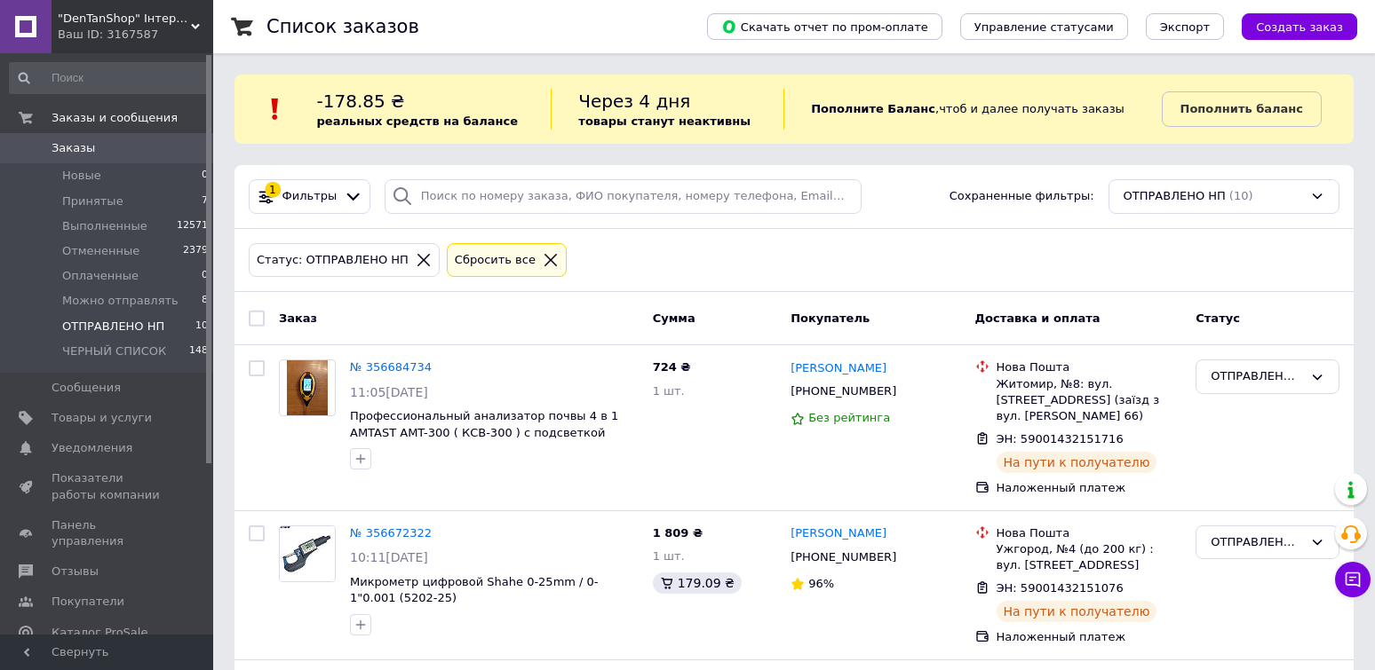
click at [80, 204] on span "Принятые" at bounding box center [92, 202] width 61 height 16
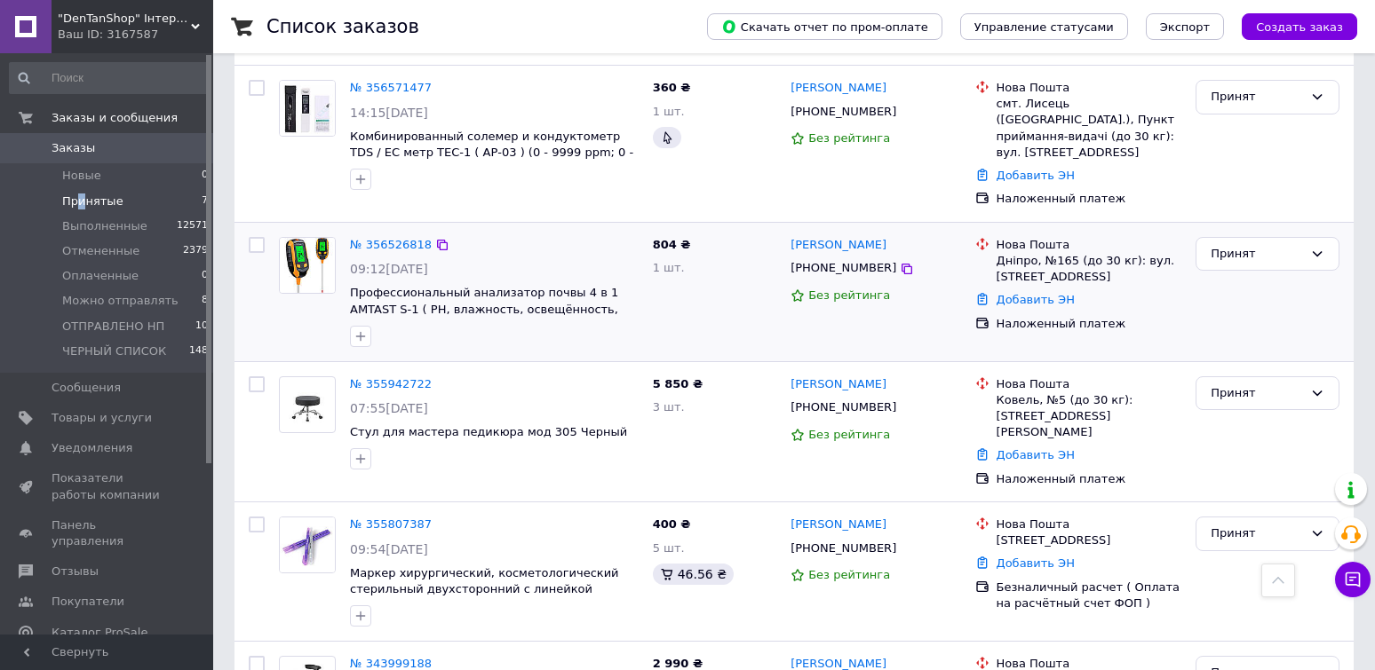
scroll to position [718, 0]
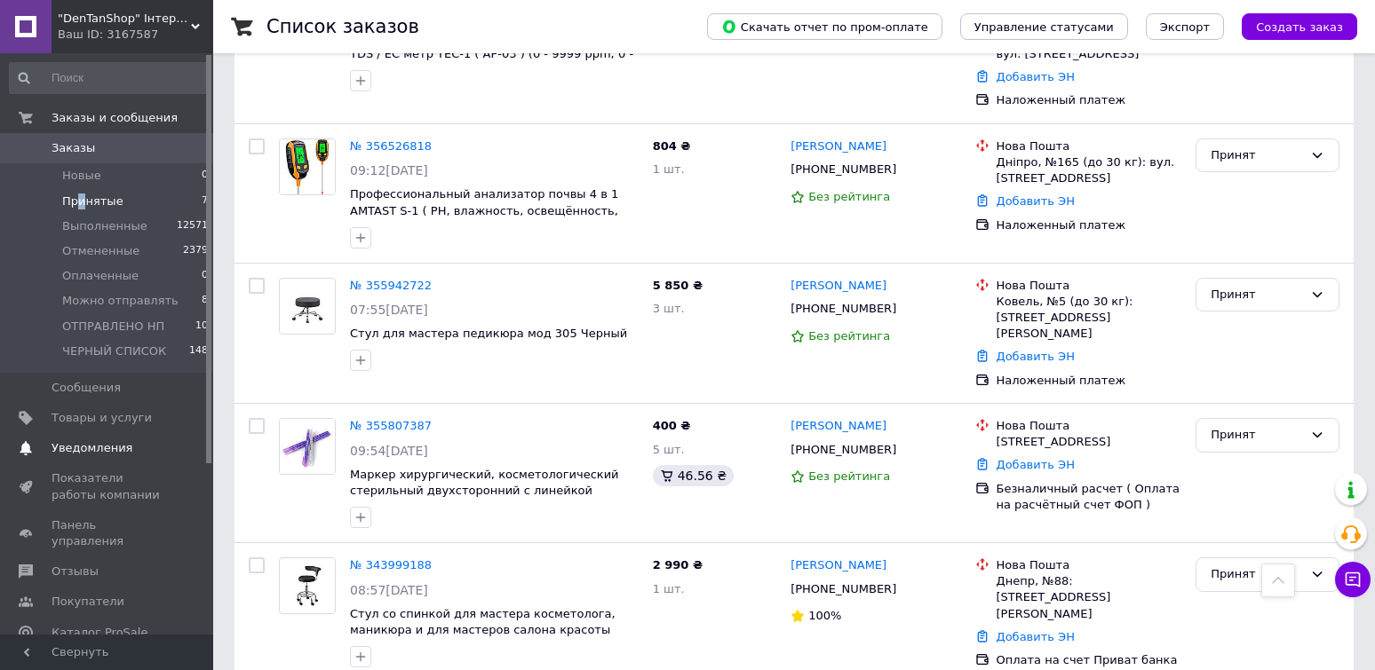
click at [92, 451] on span "Уведомления" at bounding box center [92, 448] width 81 height 16
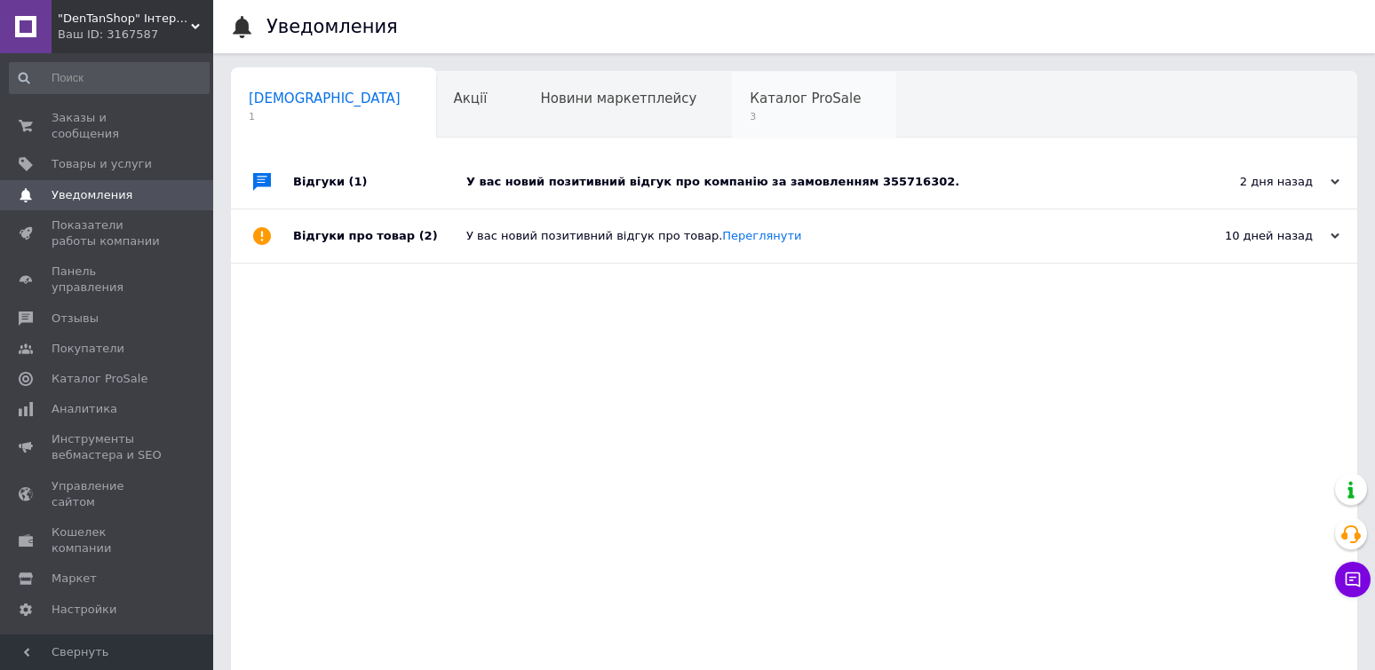
drag, startPoint x: 633, startPoint y: 194, endPoint x: 714, endPoint y: 113, distance: 114.3
click at [632, 194] on div "У вас новий позитивний відгук про компанію за замовленням 355716302." at bounding box center [813, 181] width 695 height 53
click at [750, 99] on span "Каталог ProSale" at bounding box center [805, 99] width 111 height 16
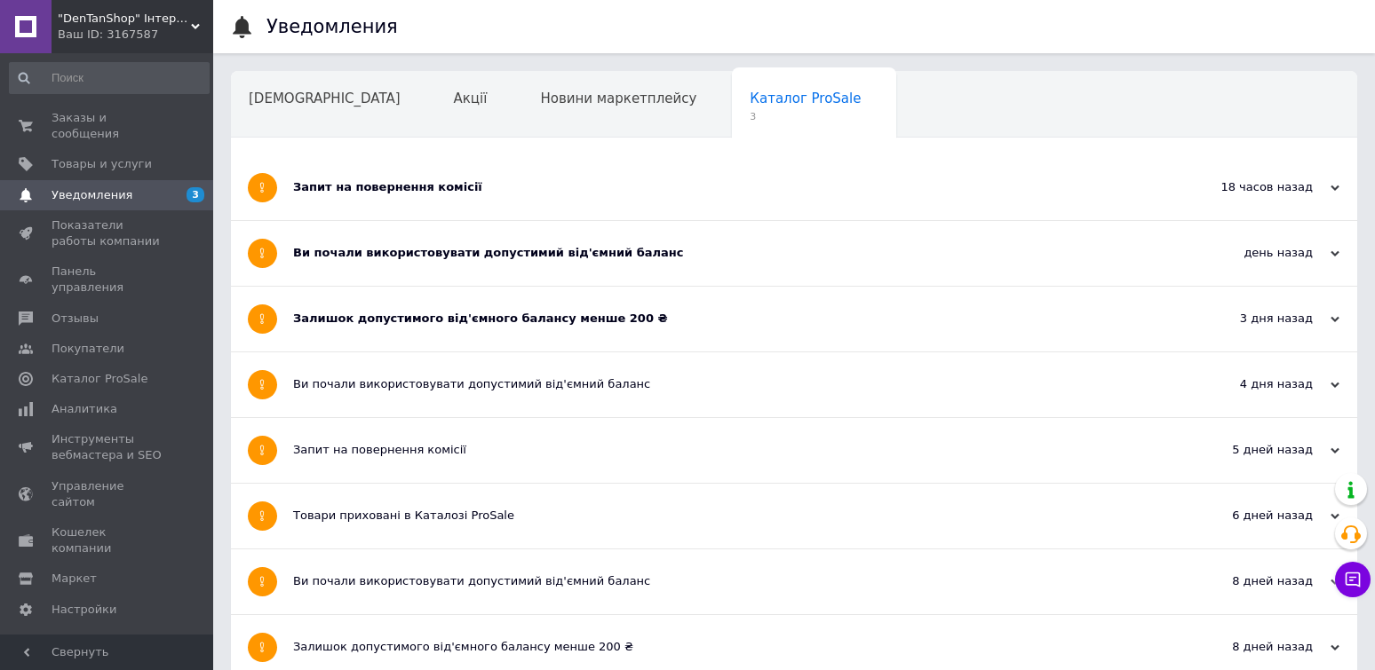
click at [395, 180] on div "Запит на повернення комісії" at bounding box center [727, 187] width 869 height 65
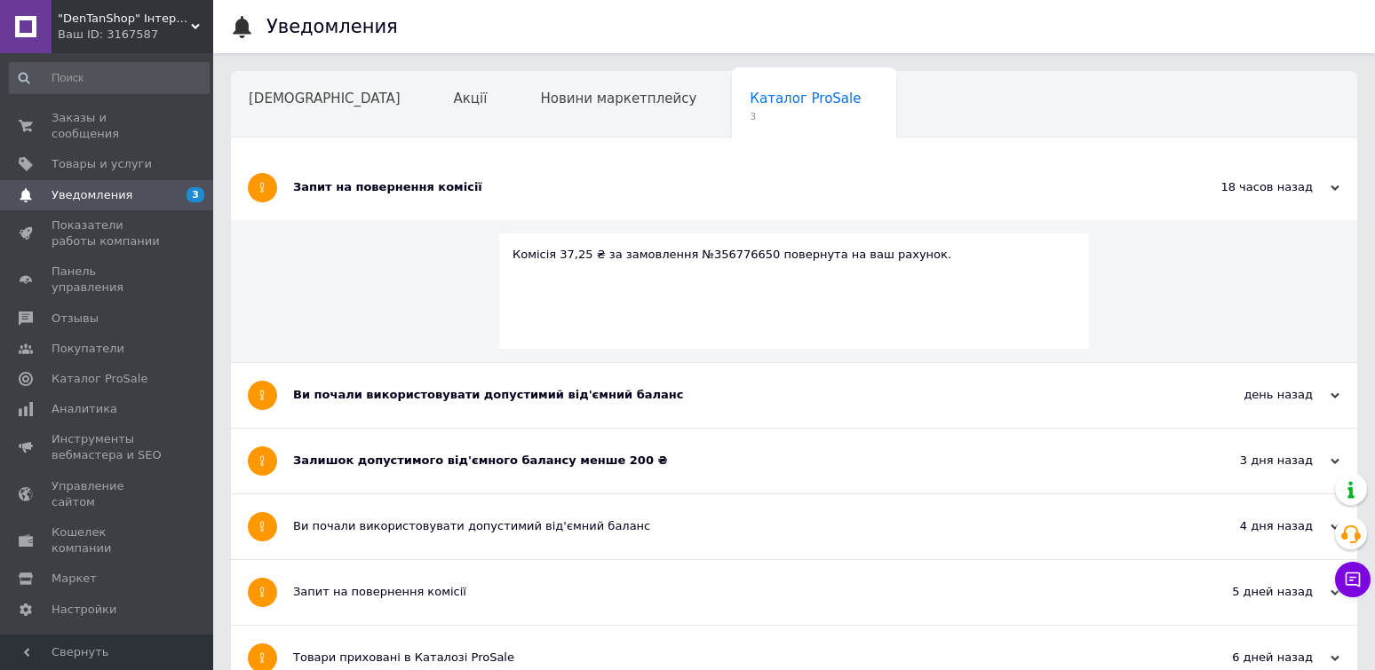
click at [476, 389] on div "Ви почали використовувати допустимий від'ємний баланс" at bounding box center [727, 395] width 869 height 16
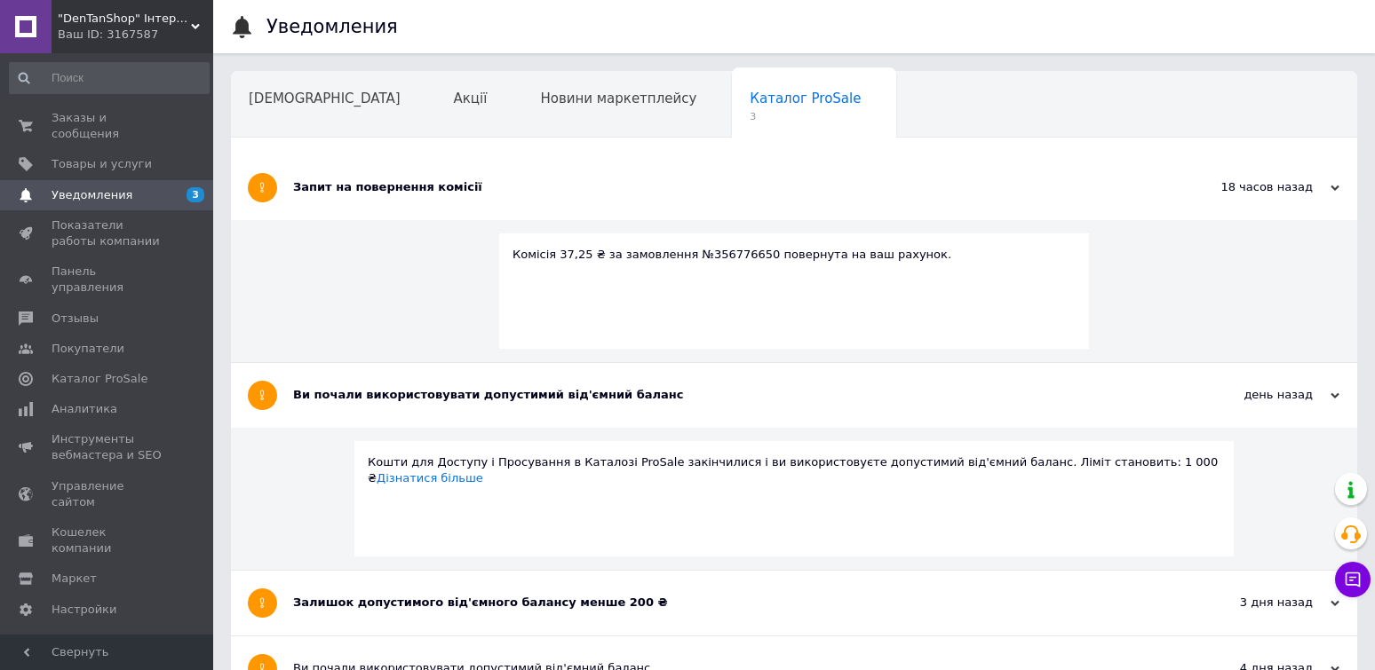
scroll to position [266, 0]
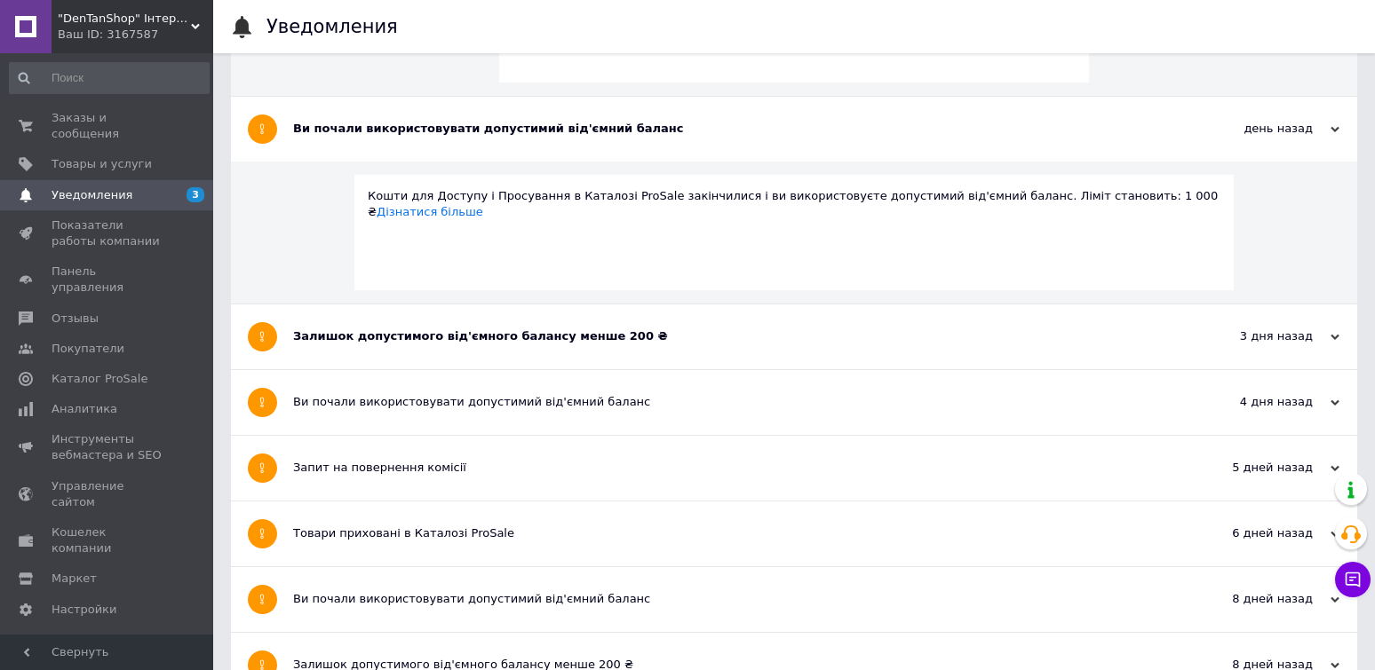
click at [468, 342] on div "Залишок допустимого від'ємного балансу менше 200 ₴" at bounding box center [727, 337] width 869 height 16
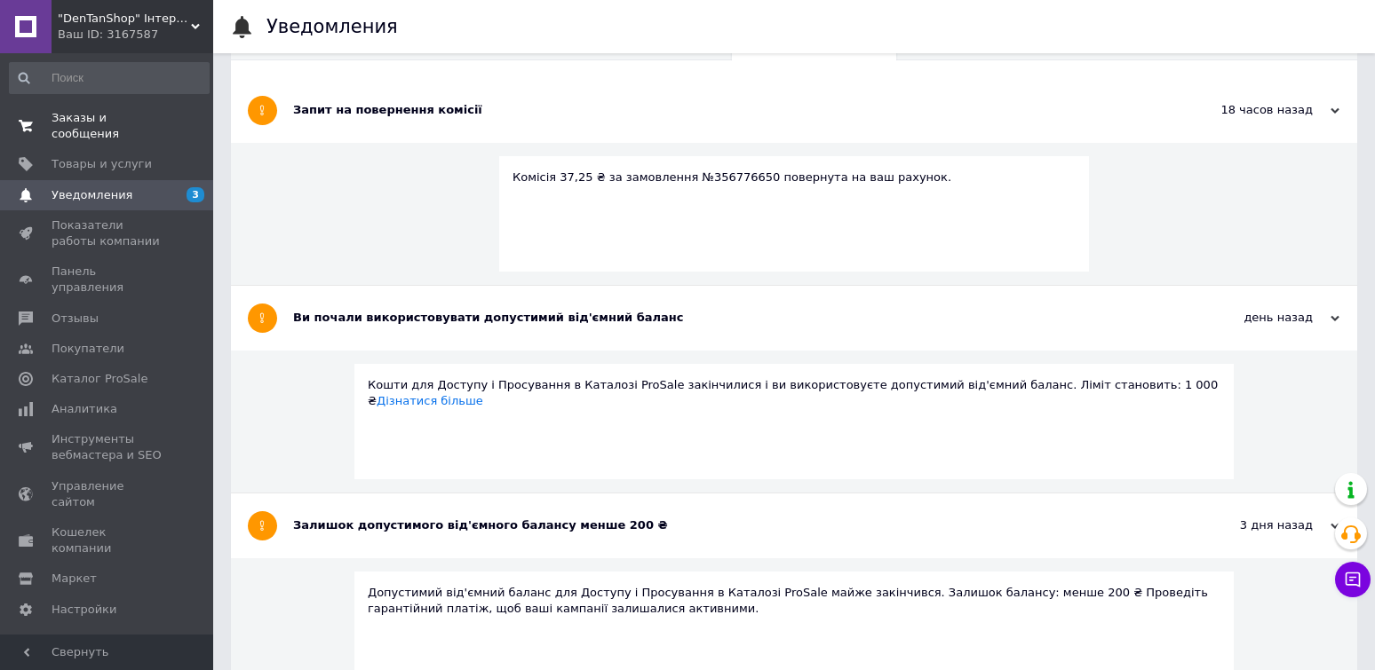
scroll to position [0, 0]
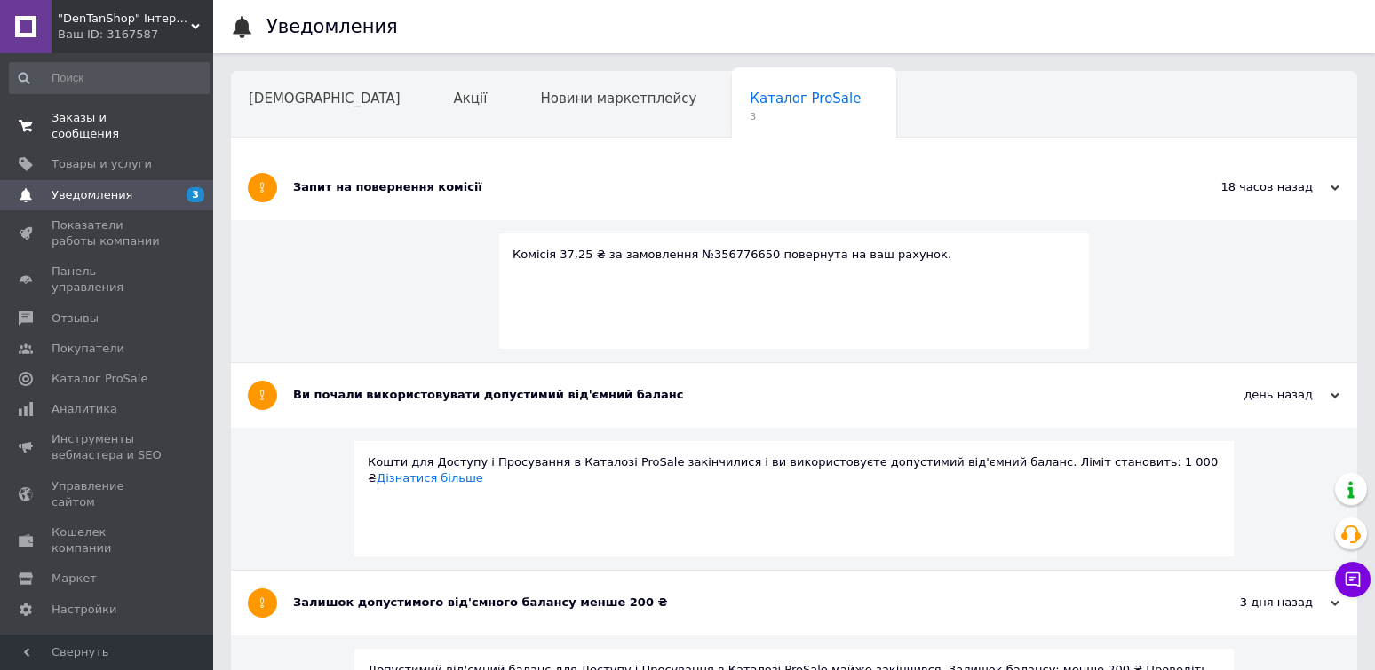
click at [111, 122] on span "Заказы и сообщения" at bounding box center [108, 126] width 113 height 32
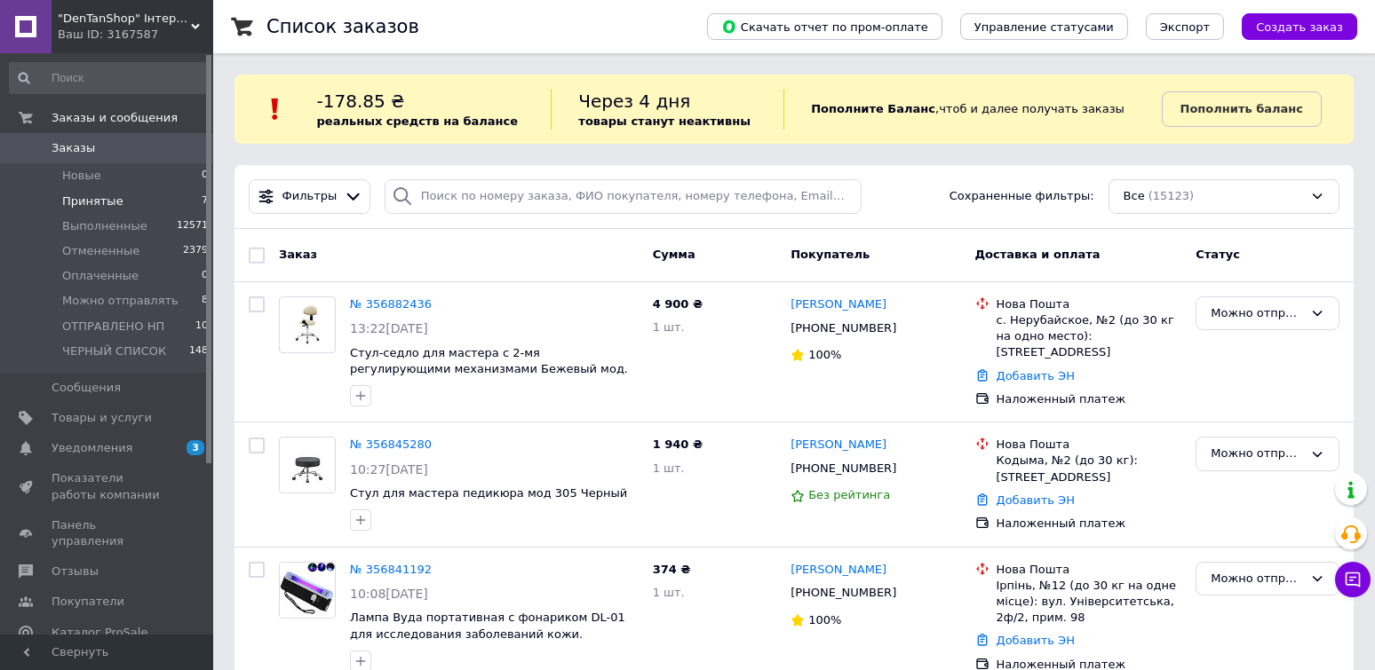
click at [96, 198] on span "Принятые" at bounding box center [92, 202] width 61 height 16
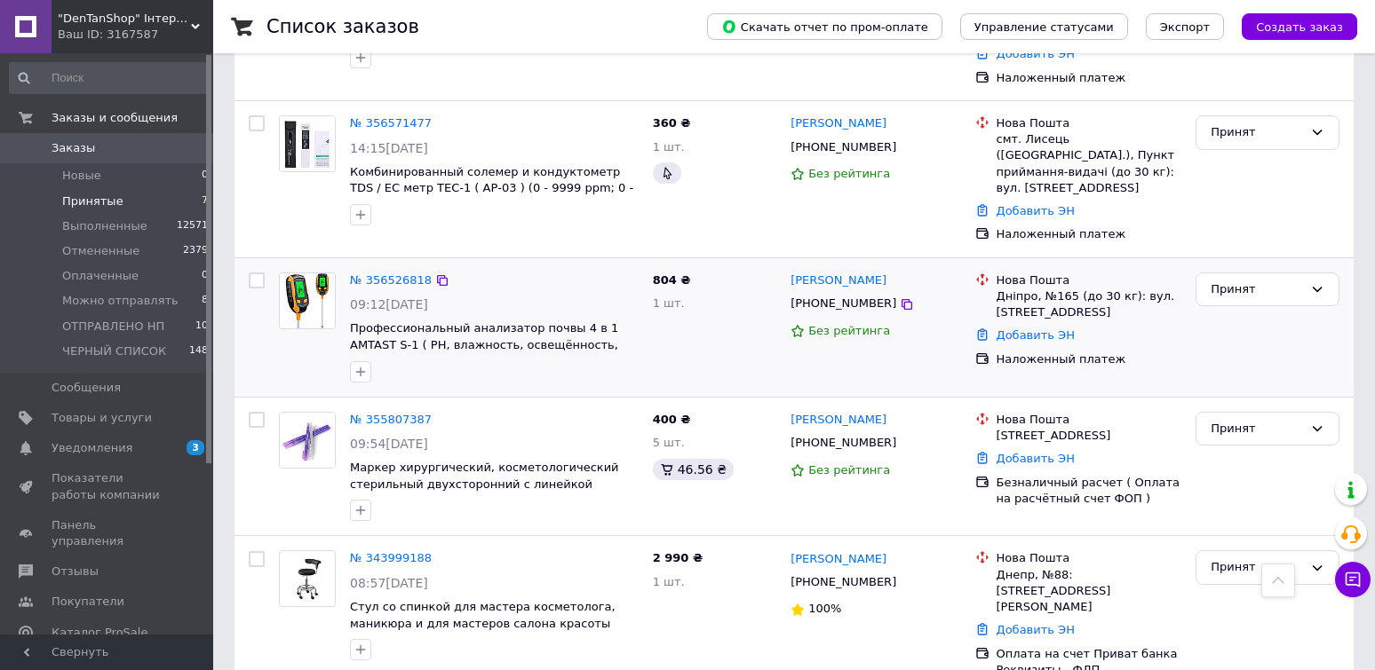
scroll to position [592, 0]
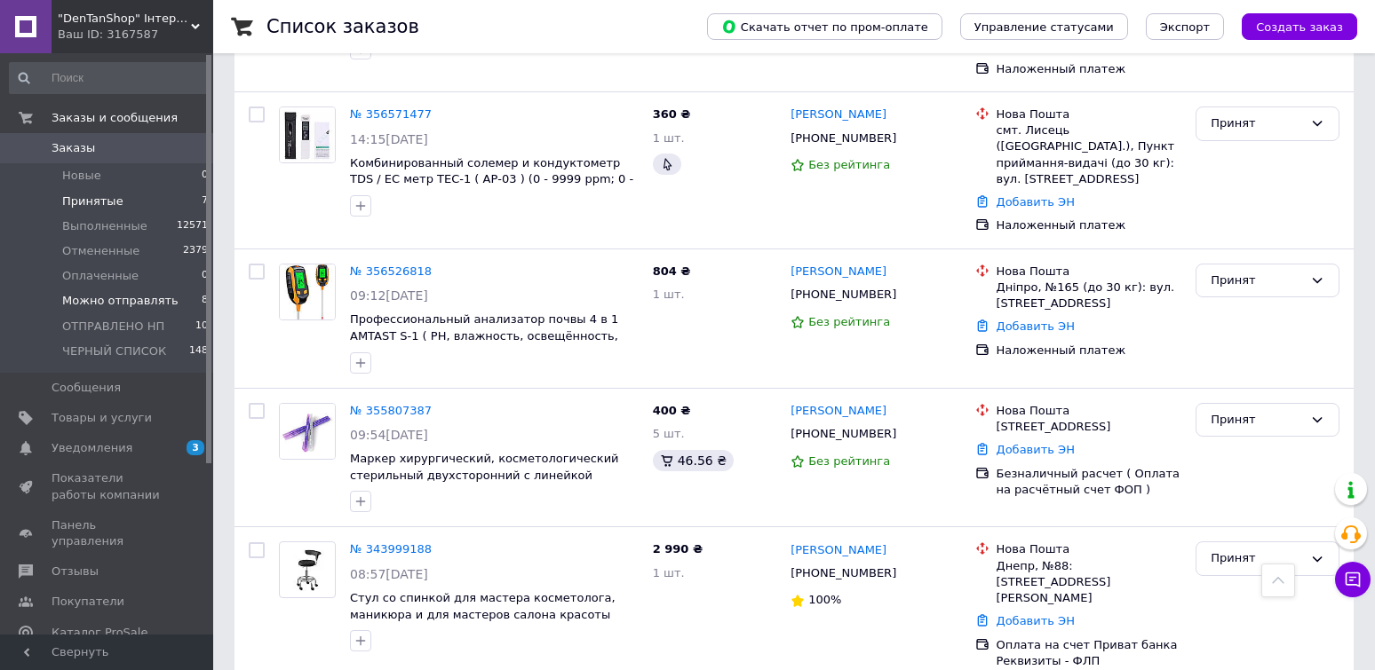
click at [117, 299] on span "Можно отправлять" at bounding box center [120, 301] width 116 height 16
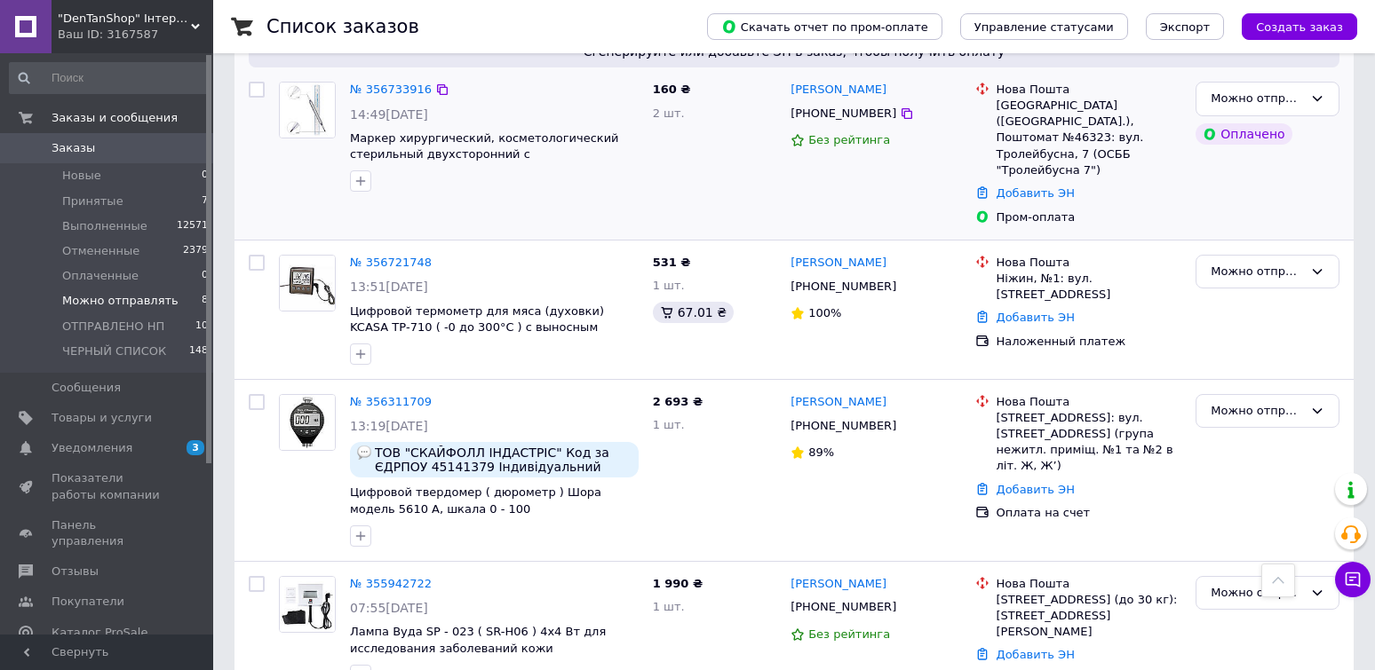
scroll to position [1076, 0]
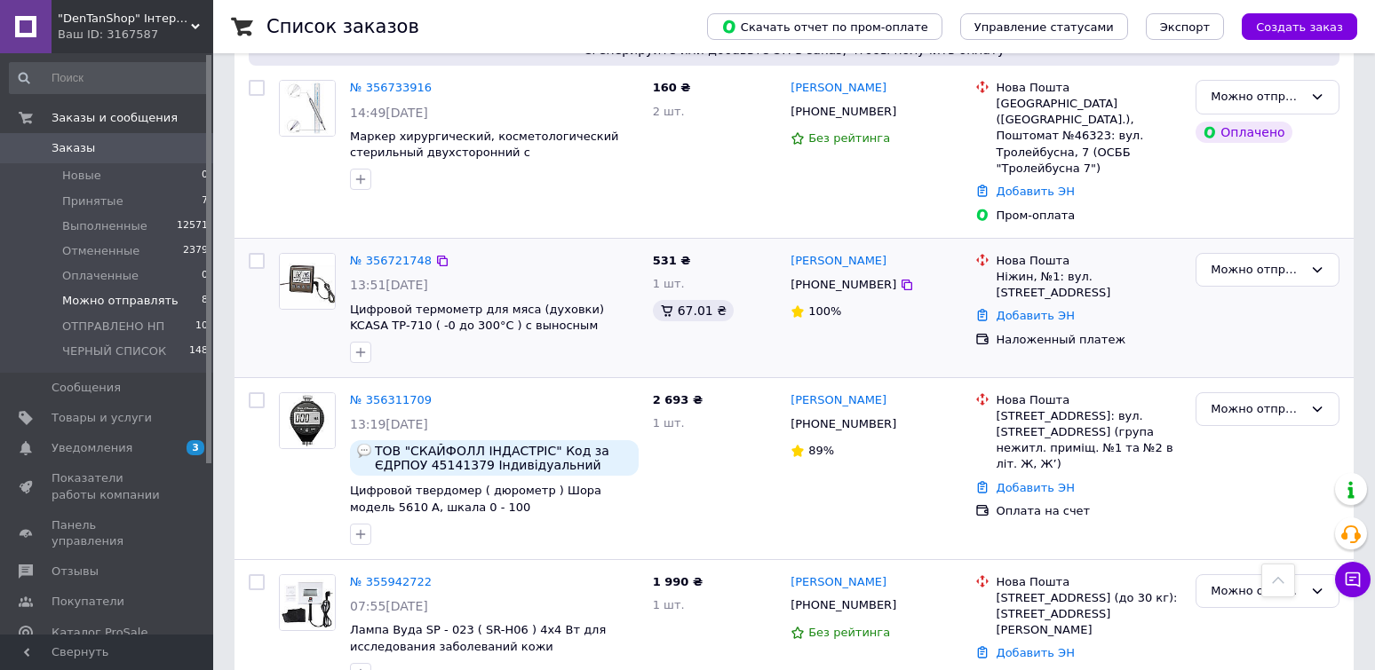
drag, startPoint x: 912, startPoint y: 289, endPoint x: 911, endPoint y: 278, distance: 10.7
click at [910, 289] on div "[PERSON_NAME] [PHONE_NUMBER] 100%" at bounding box center [875, 308] width 184 height 124
click at [917, 145] on div "[PERSON_NAME] [PHONE_NUMBER] Без рейтинга" at bounding box center [875, 152] width 184 height 158
click at [100, 276] on span "Оплаченные" at bounding box center [100, 276] width 76 height 16
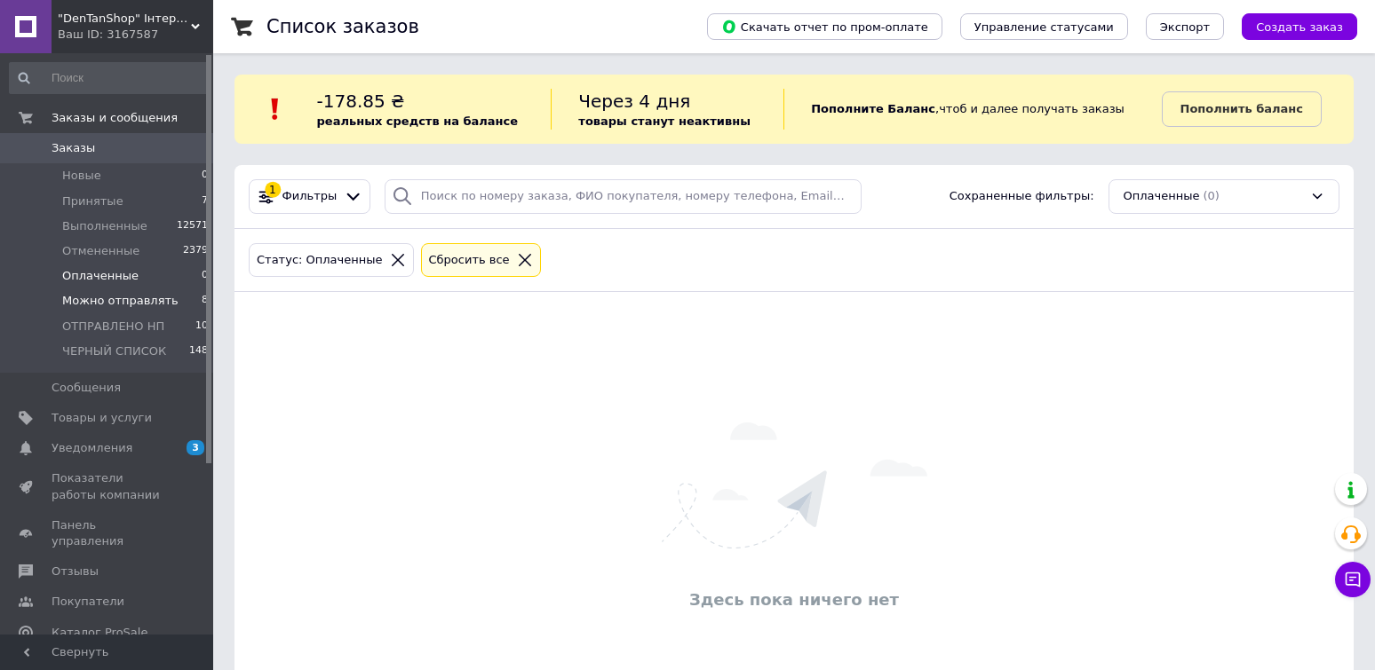
click at [120, 304] on span "Можно отправлять" at bounding box center [120, 301] width 116 height 16
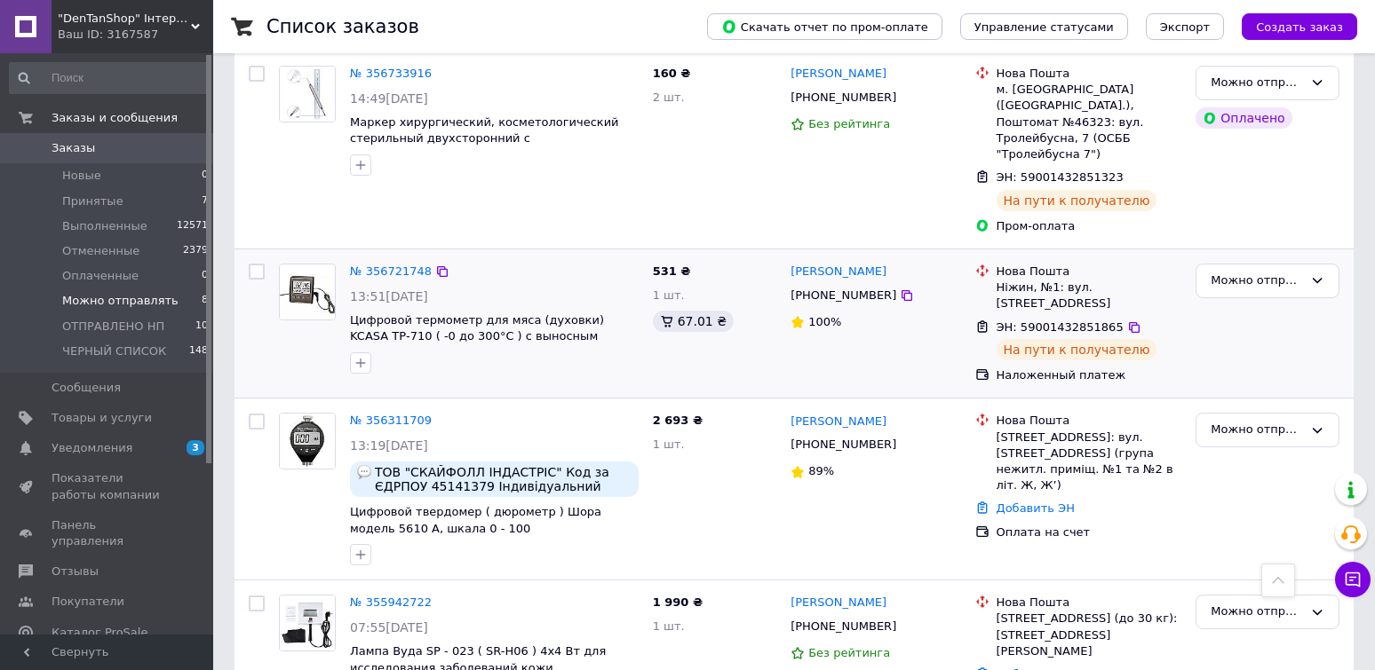
scroll to position [1099, 0]
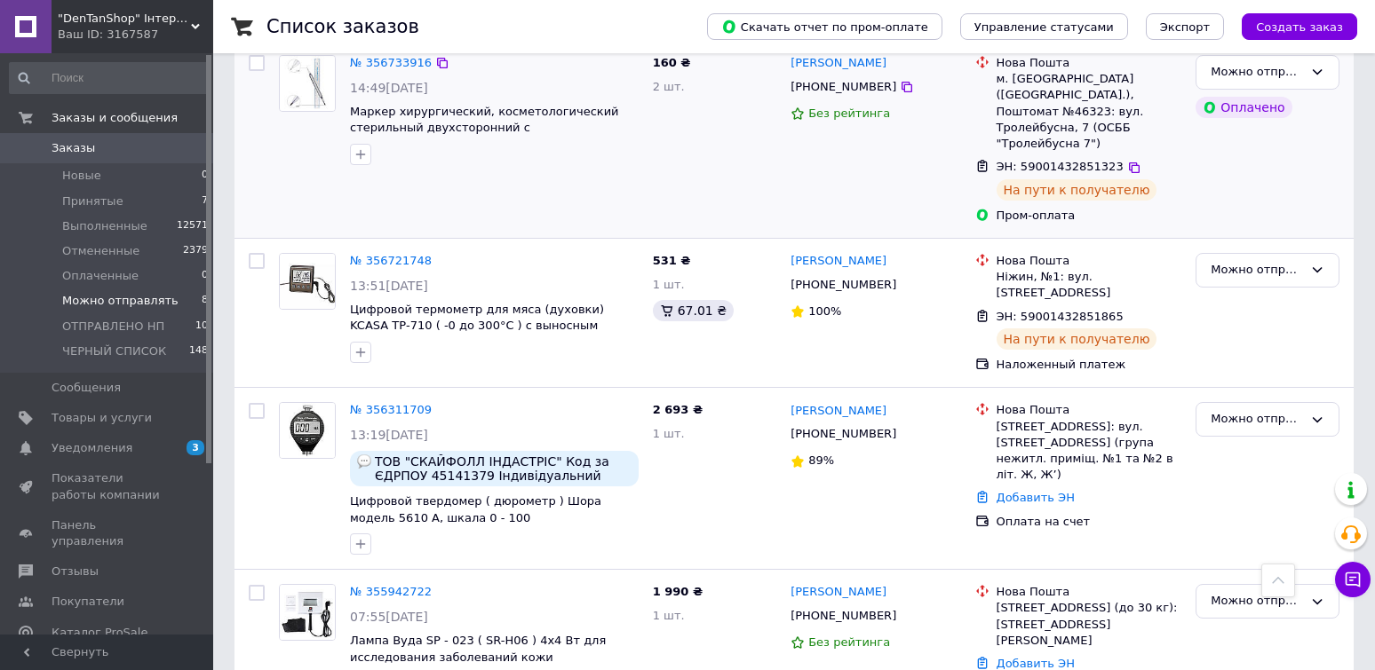
click at [724, 131] on div "160 ₴ 2 шт." at bounding box center [715, 139] width 139 height 183
click at [94, 444] on span "Уведомления" at bounding box center [92, 448] width 81 height 16
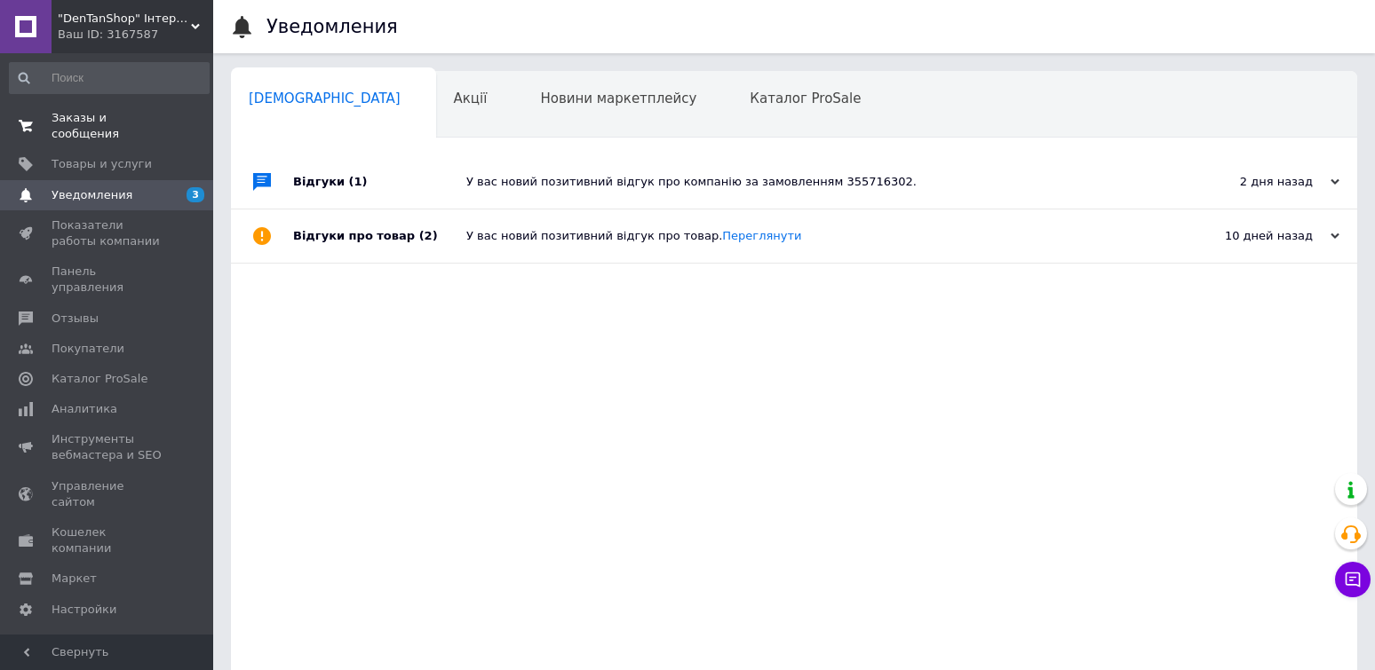
click at [131, 109] on link "Заказы и сообщения 0 0" at bounding box center [109, 126] width 218 height 46
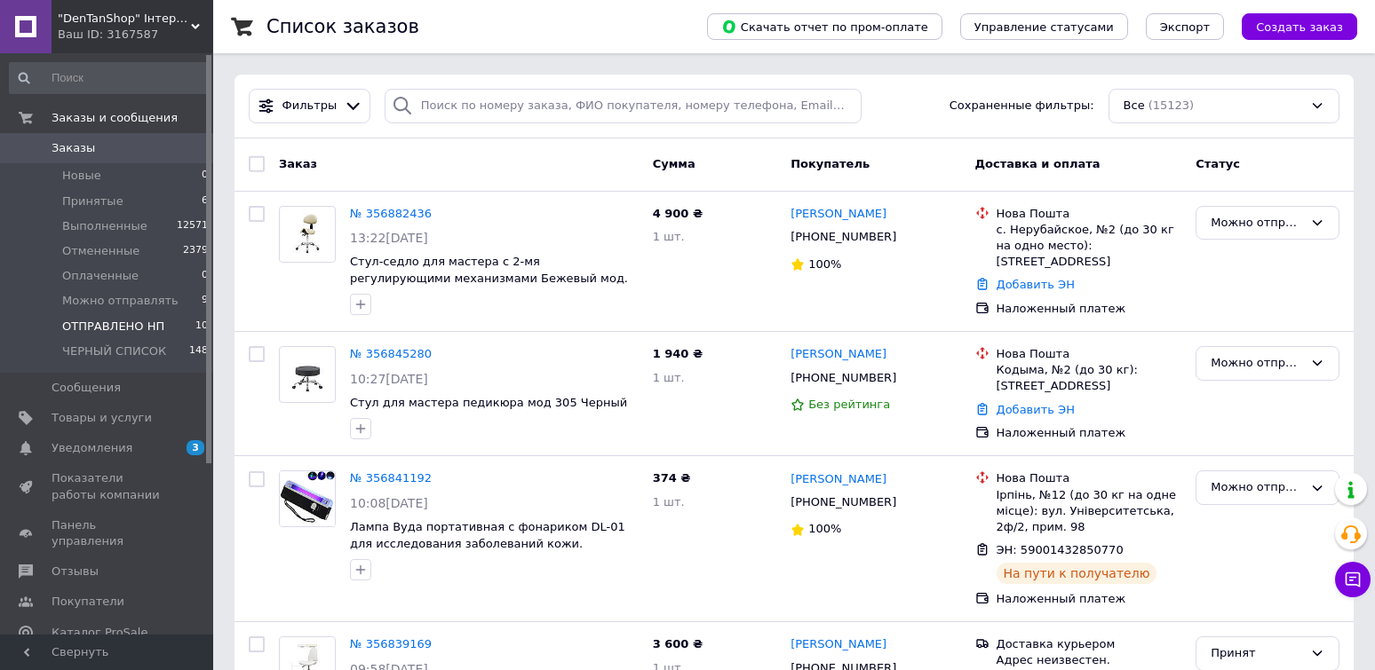
click at [107, 324] on span "ОТПРАВЛЕНО НП" at bounding box center [113, 327] width 102 height 16
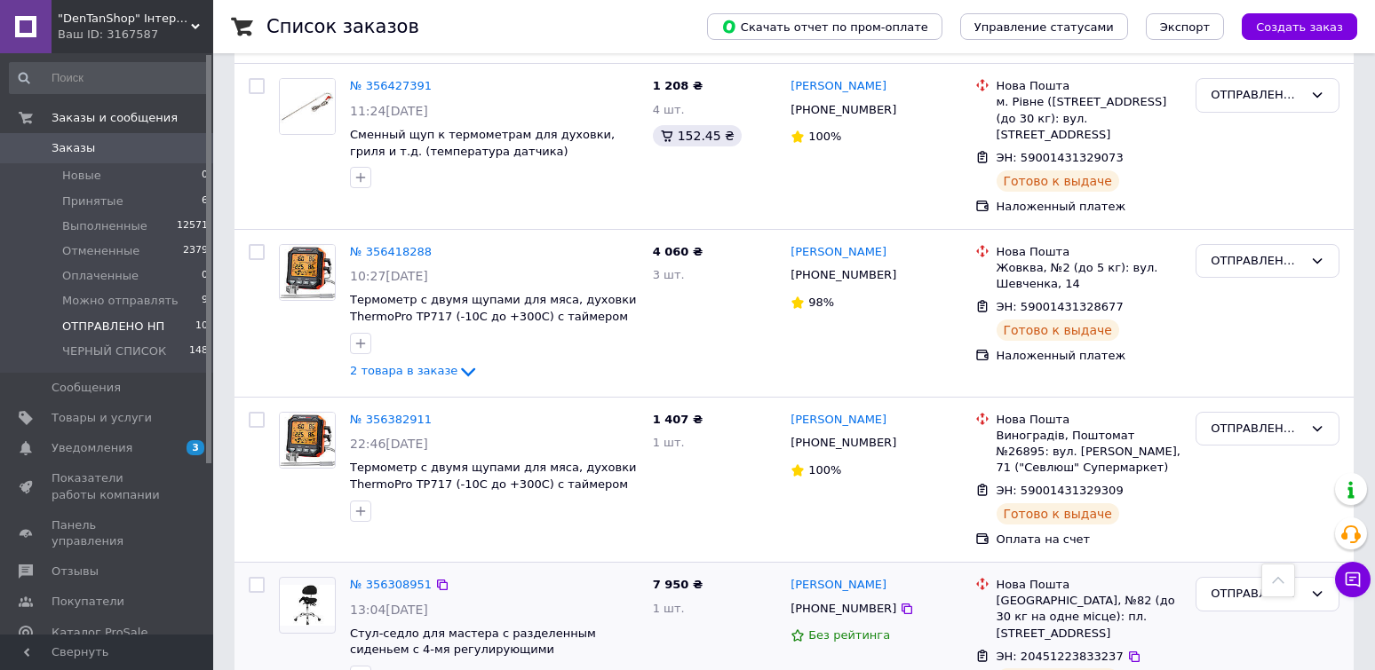
scroll to position [1305, 0]
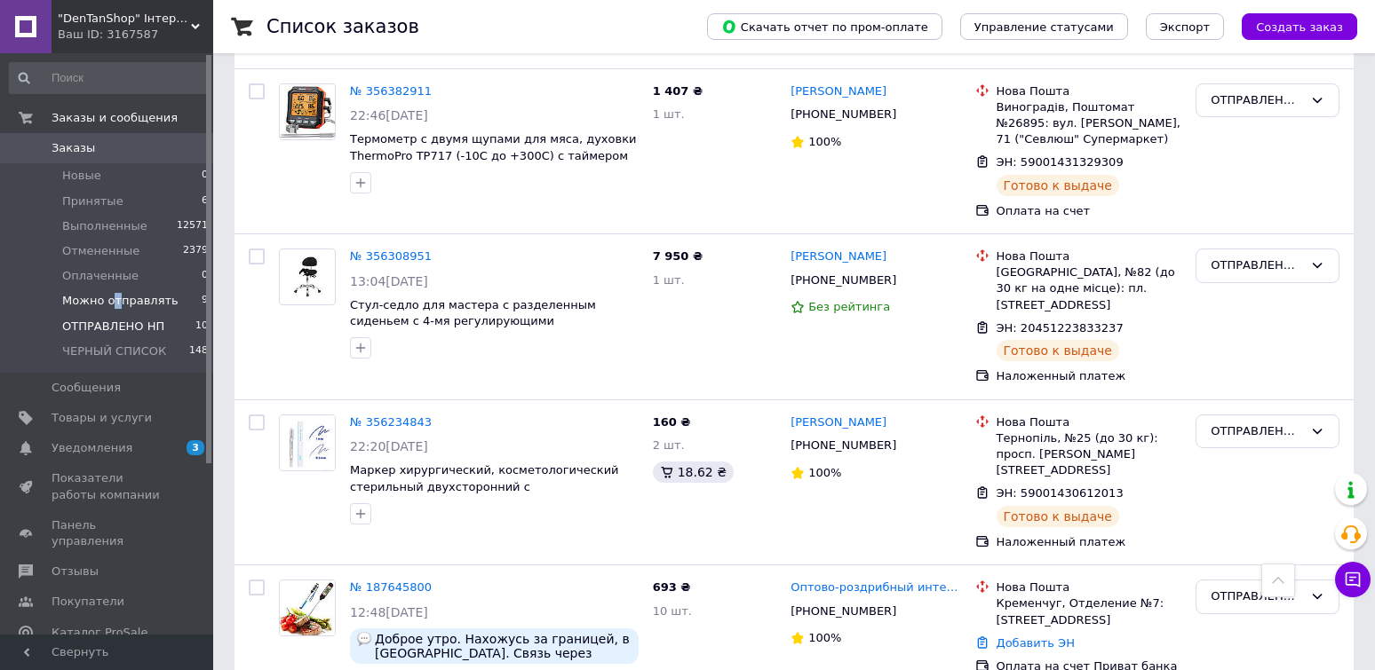
drag, startPoint x: 114, startPoint y: 291, endPoint x: 137, endPoint y: 305, distance: 26.7
click at [113, 291] on li "Можно отправлять 9" at bounding box center [109, 301] width 218 height 25
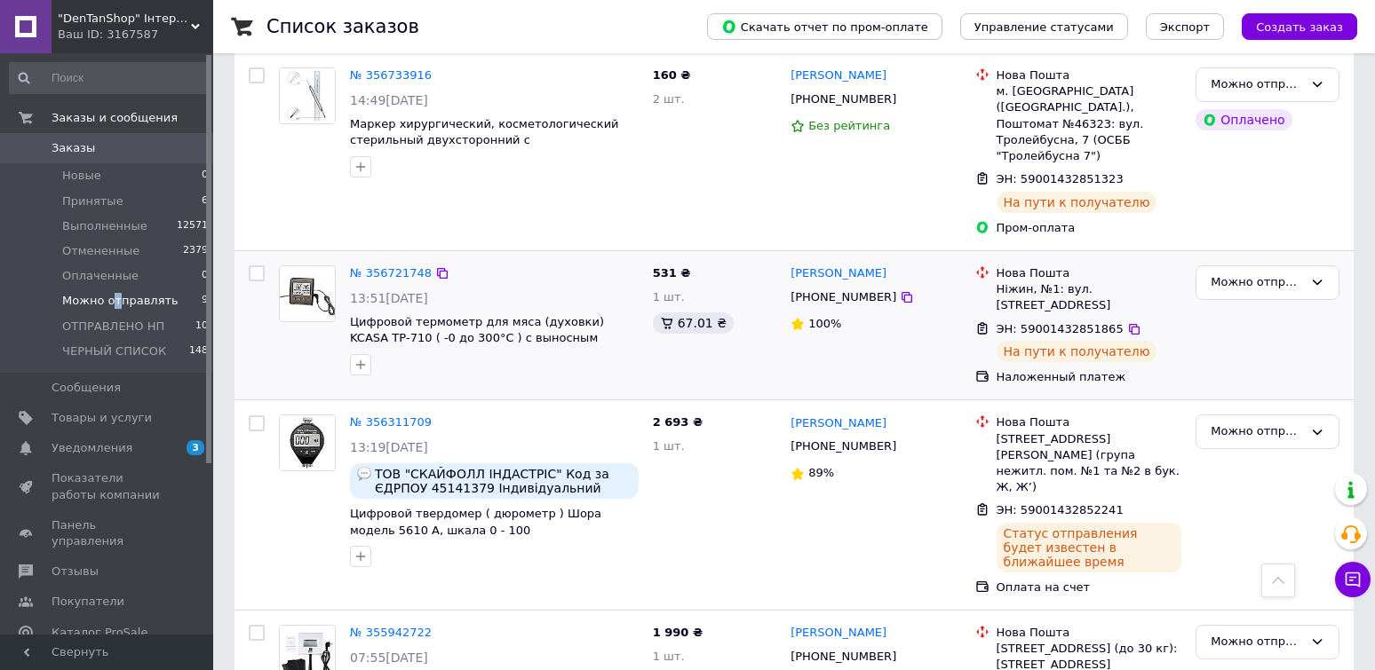
scroll to position [1099, 0]
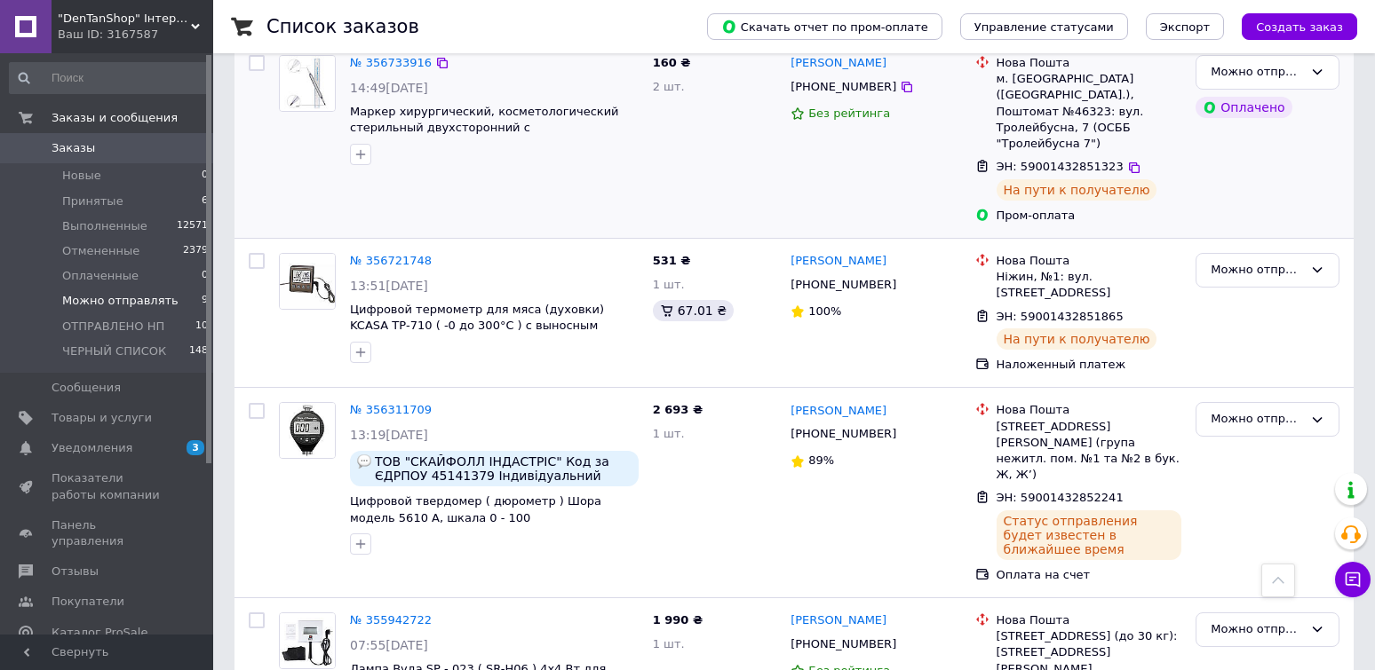
click at [855, 141] on div "[PERSON_NAME] [PHONE_NUMBER] Без рейтинга" at bounding box center [875, 139] width 184 height 183
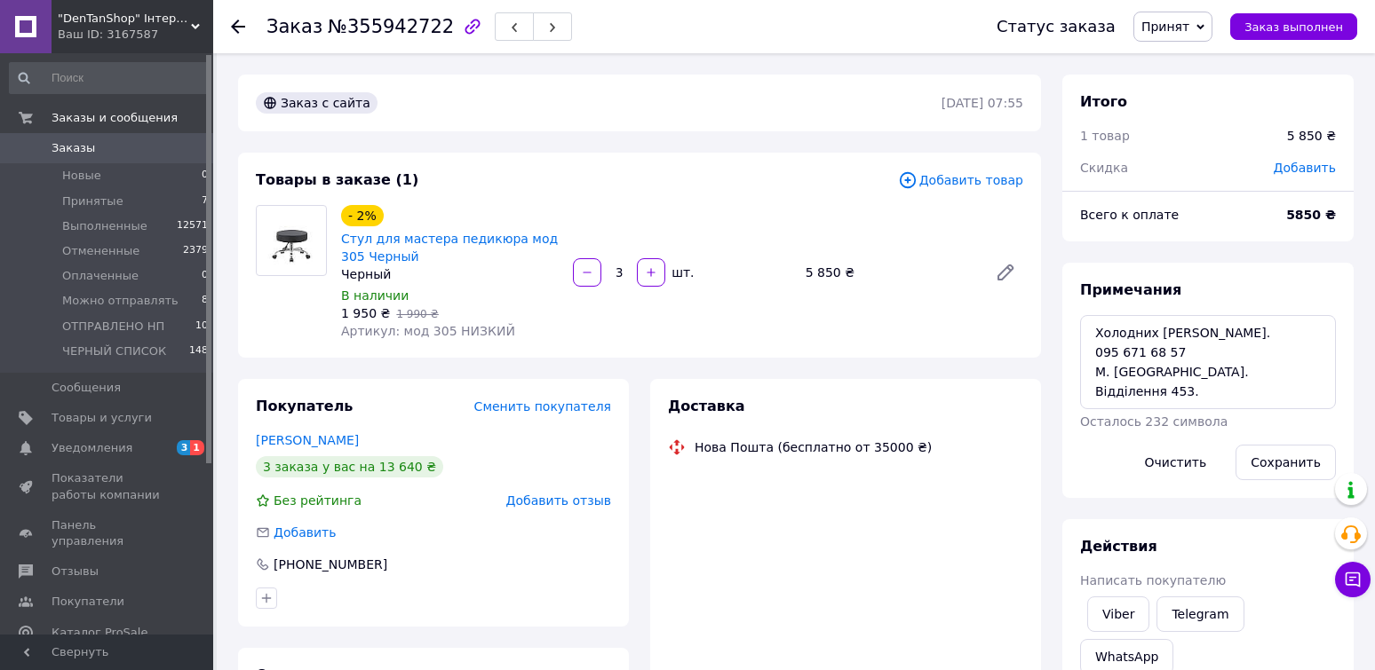
click at [956, 189] on span "Добавить товар" at bounding box center [960, 181] width 125 height 20
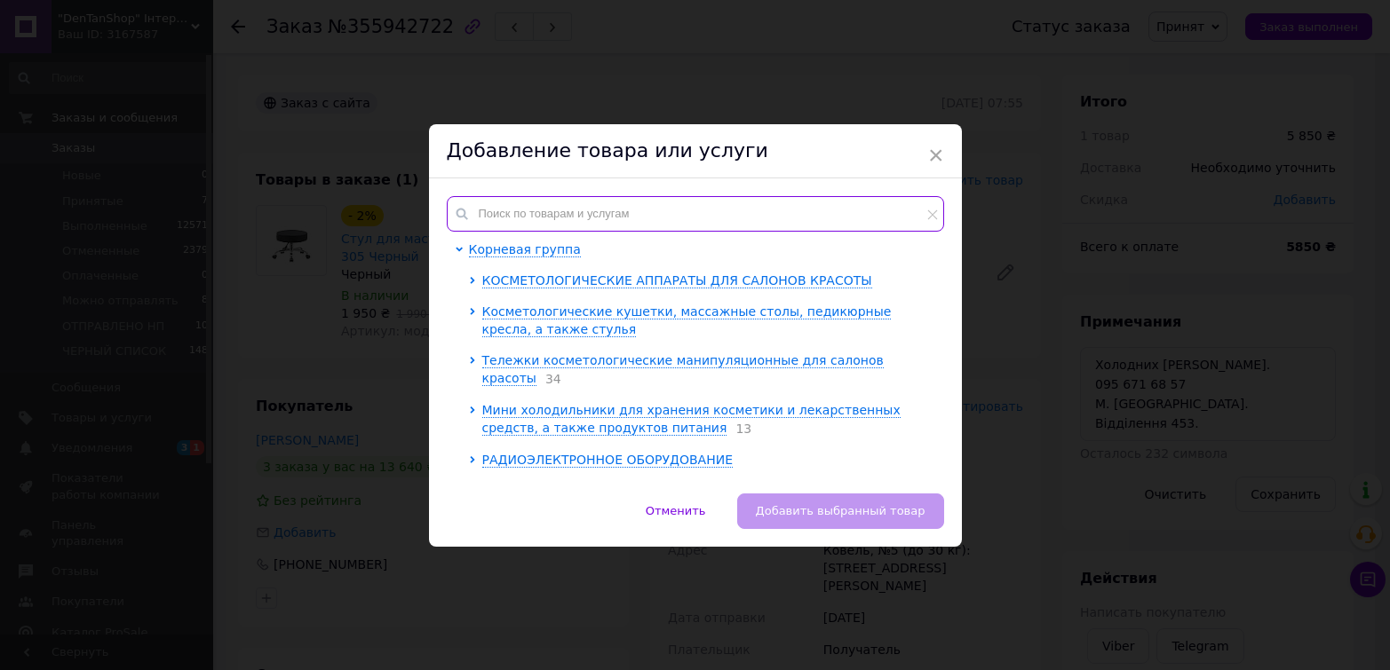
click at [694, 206] on input "text" at bounding box center [695, 214] width 497 height 36
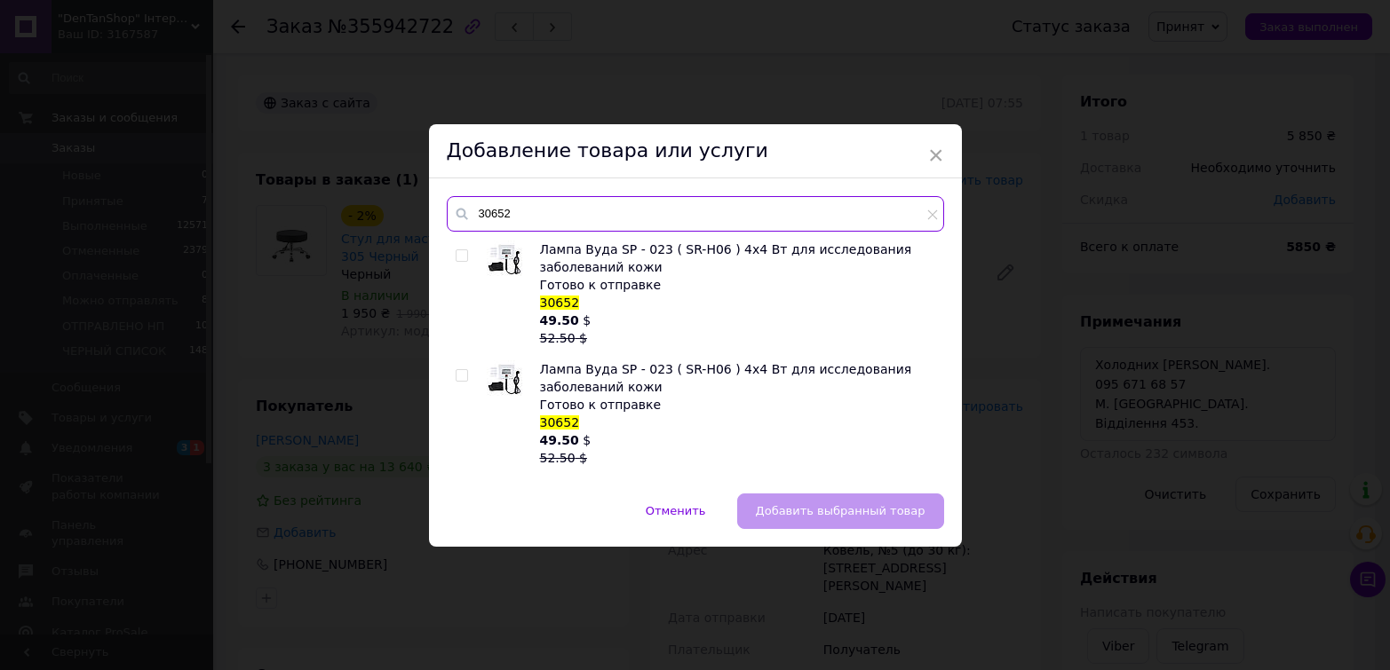
type input "30652"
click at [456, 258] on input "checkbox" at bounding box center [462, 256] width 12 height 12
checkbox input "true"
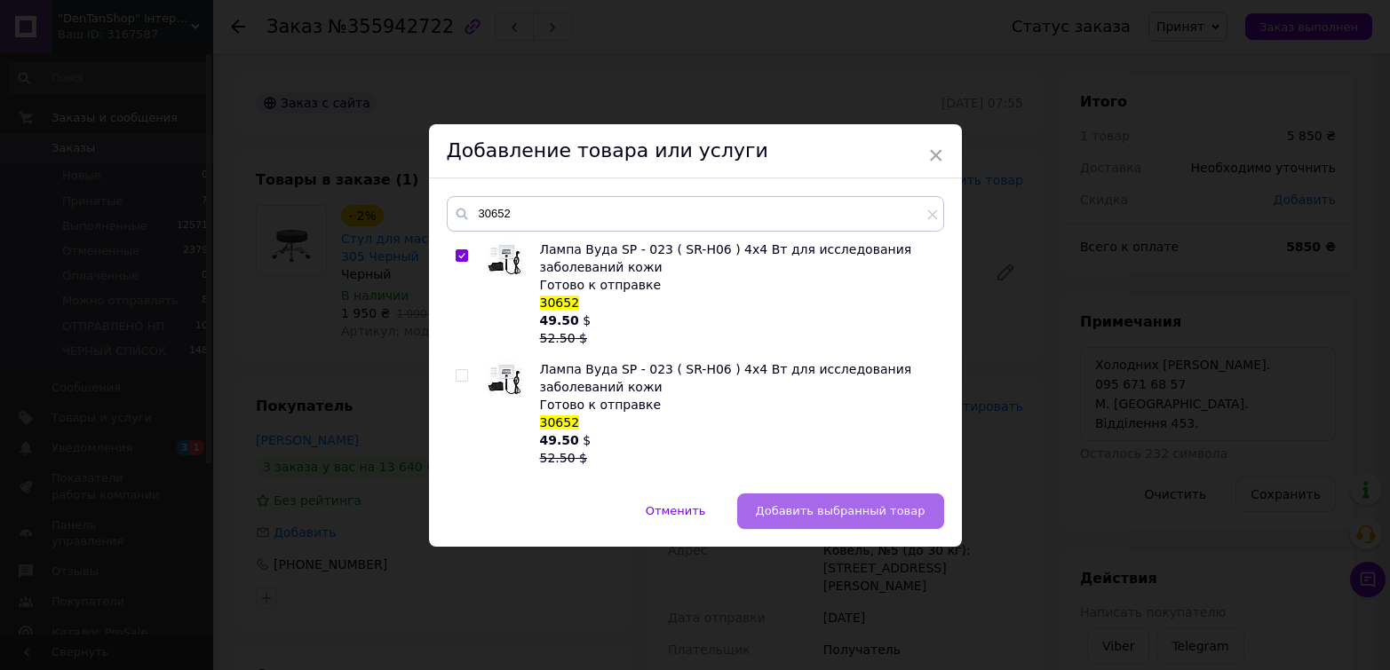
drag, startPoint x: 840, startPoint y: 511, endPoint x: 935, endPoint y: 288, distance: 242.3
click at [840, 510] on span "Добавить выбранный товар" at bounding box center [841, 510] width 170 height 13
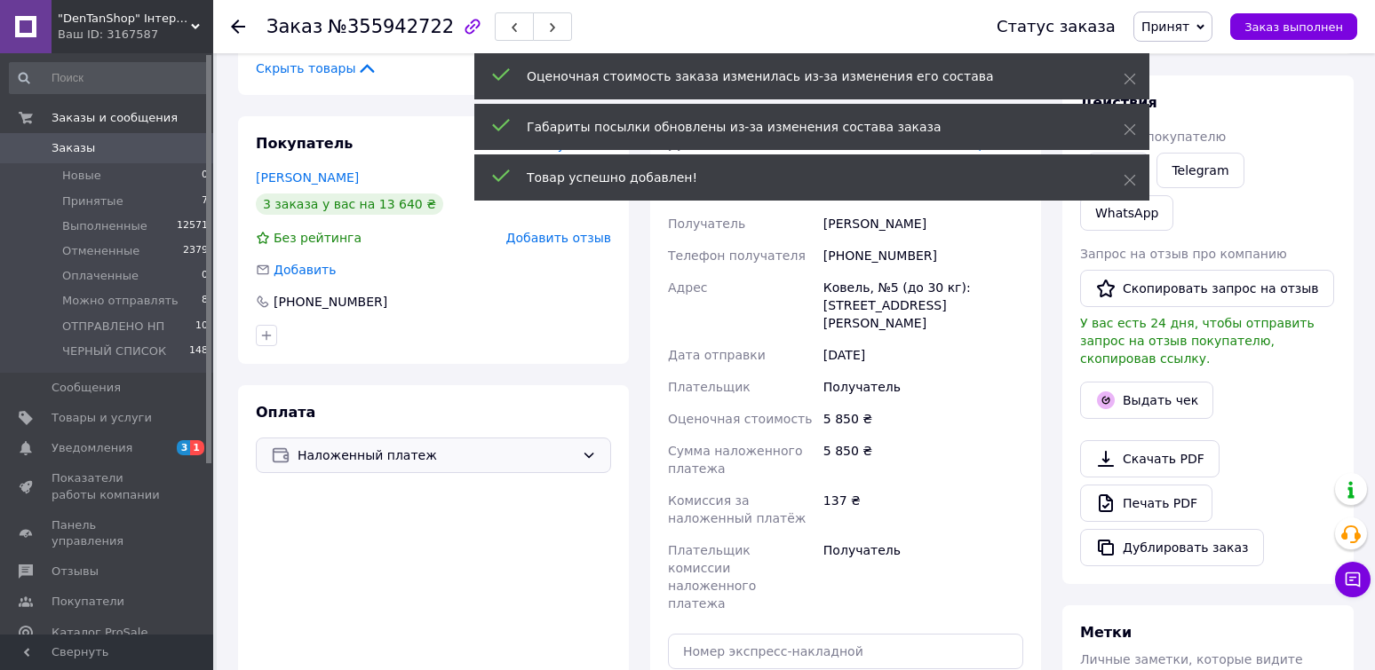
click at [418, 446] on span "Наложенный платеж" at bounding box center [435, 456] width 277 height 20
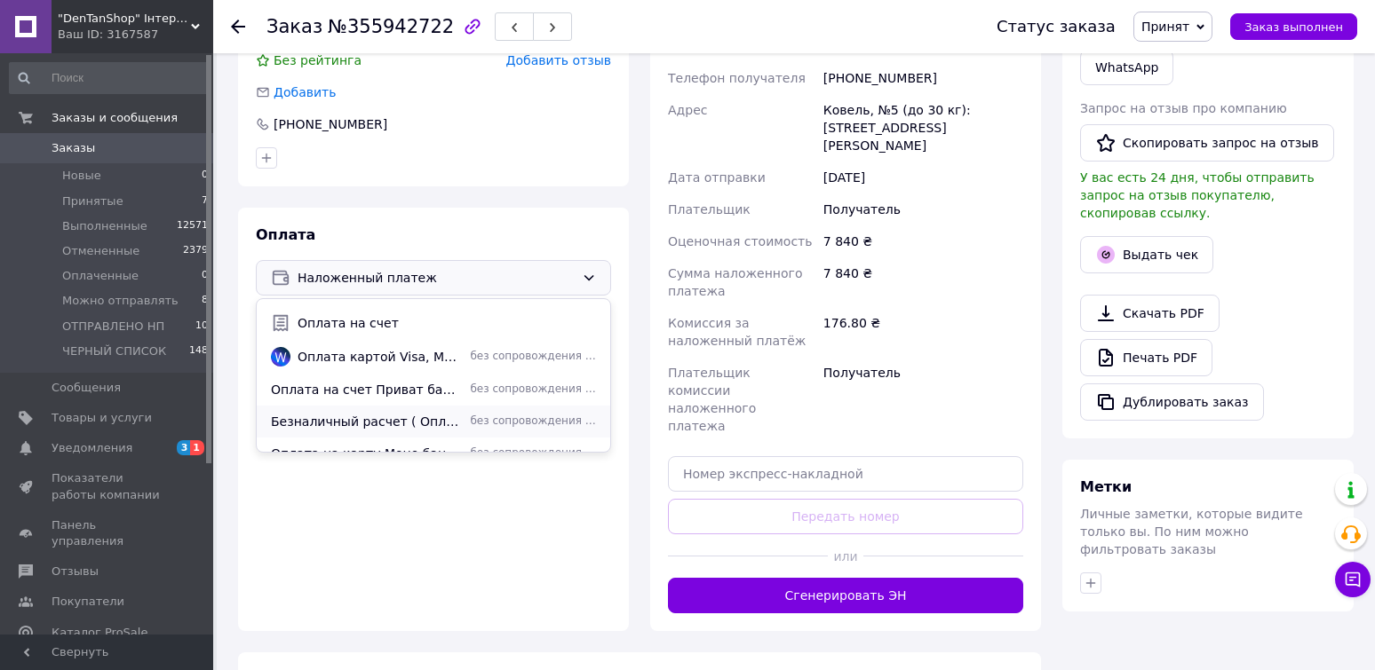
scroll to position [78, 0]
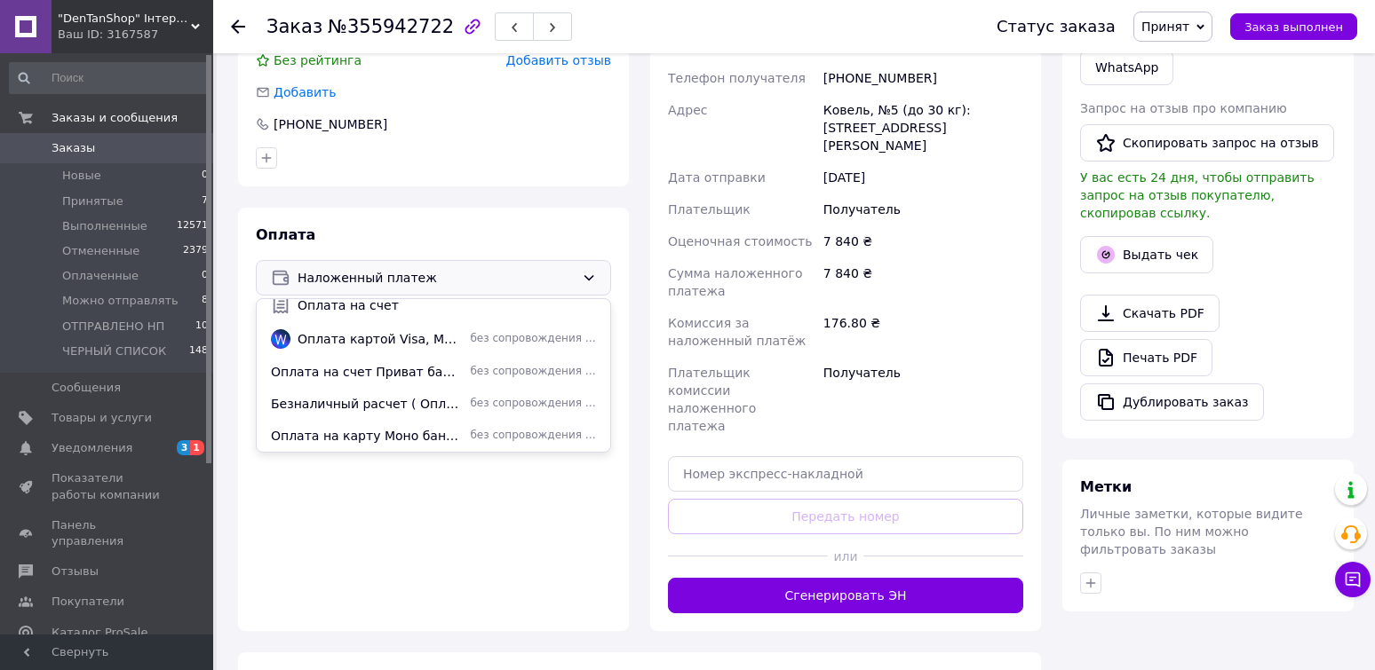
drag, startPoint x: 422, startPoint y: 393, endPoint x: 421, endPoint y: 384, distance: 9.8
click at [421, 395] on span "Безналичный расчет ( Оплата на расчётный счет ФОП )" at bounding box center [367, 404] width 192 height 18
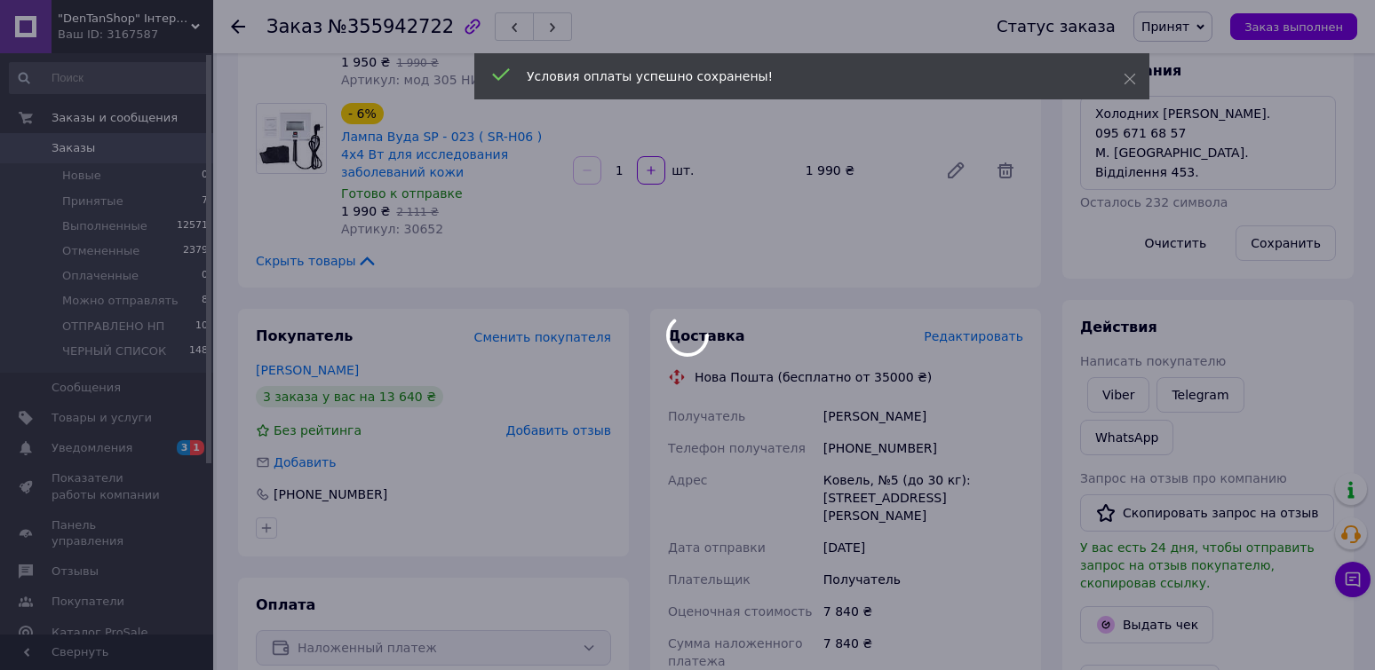
scroll to position [89, 0]
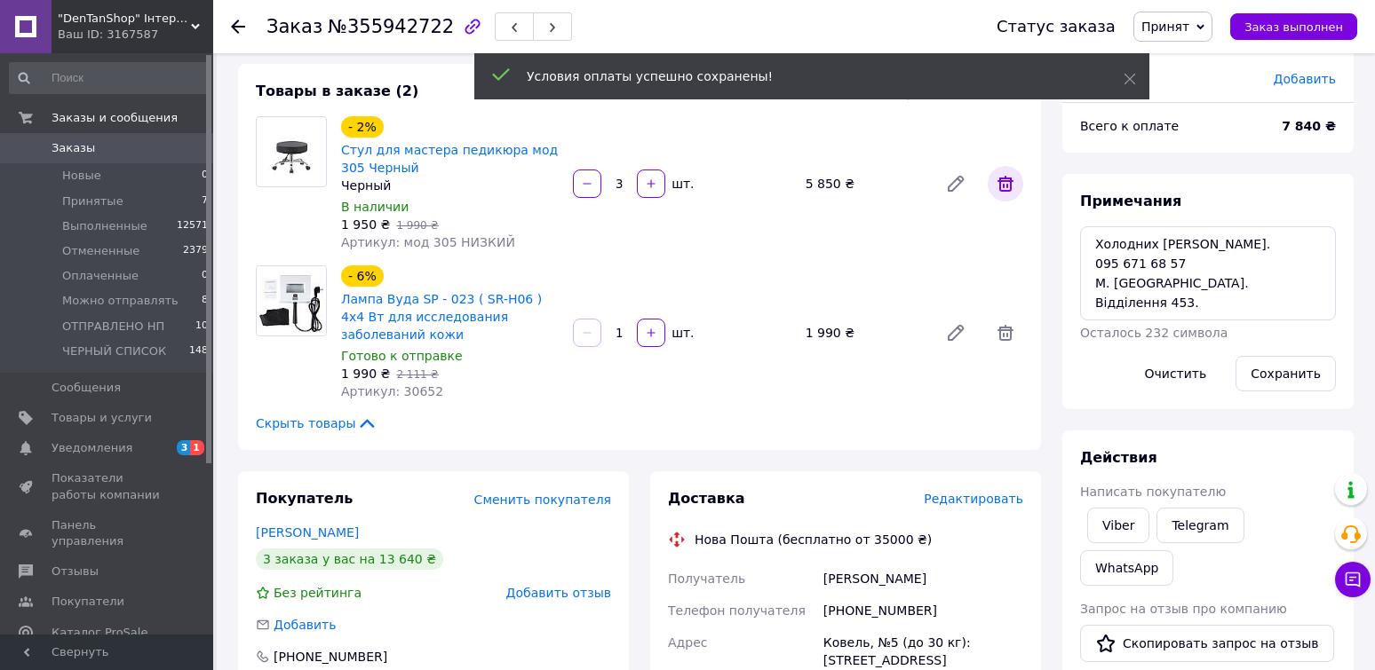
click at [1008, 185] on icon at bounding box center [1005, 184] width 16 height 16
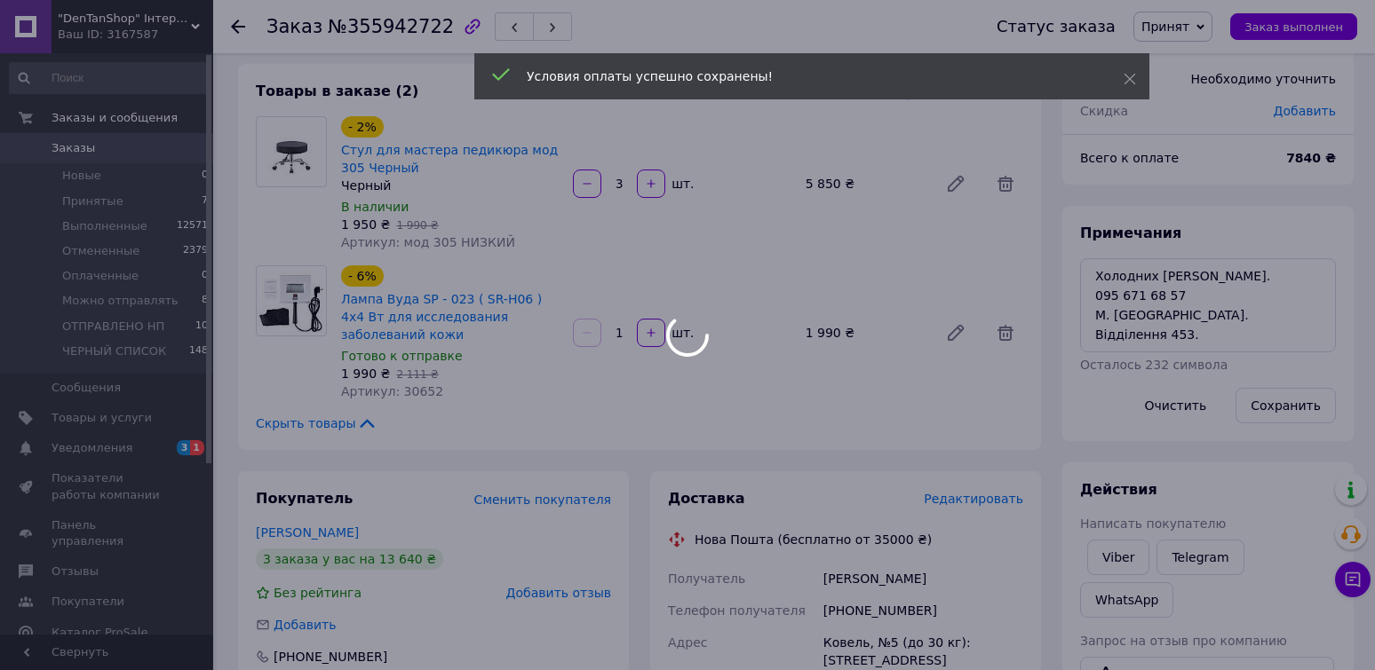
scroll to position [355, 0]
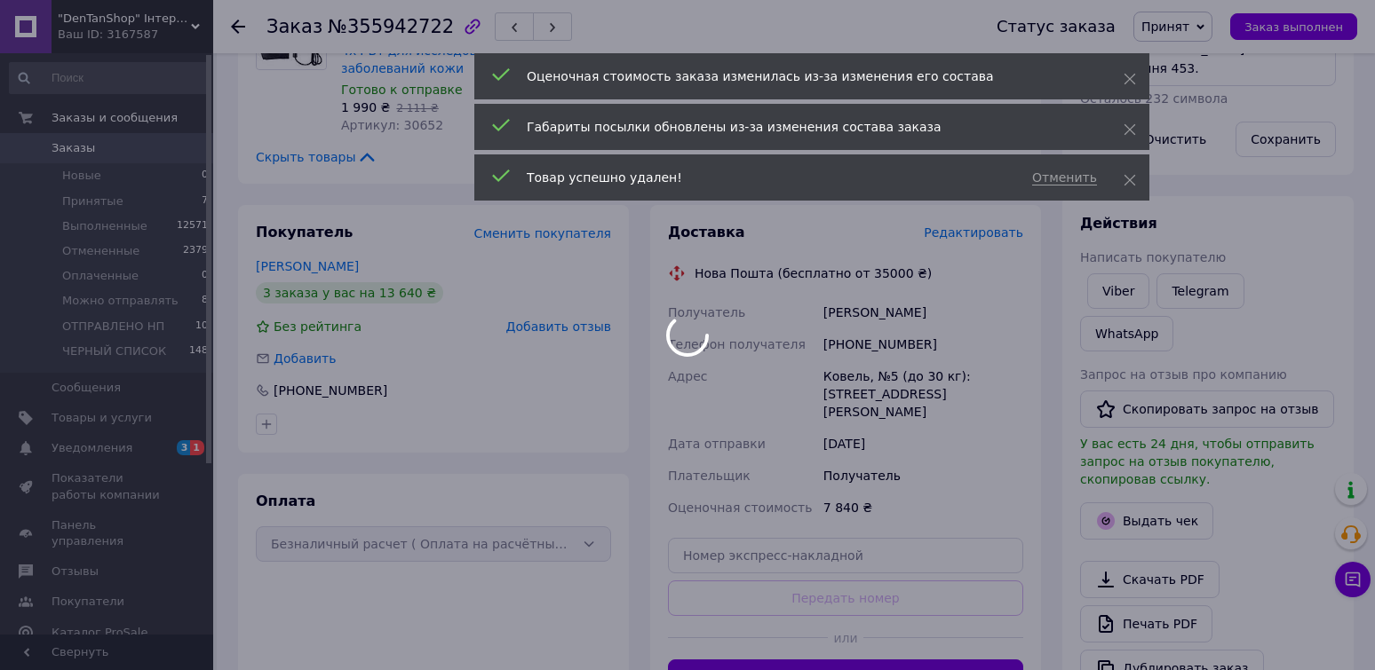
click at [540, 210] on div at bounding box center [687, 335] width 1375 height 670
type input "1"
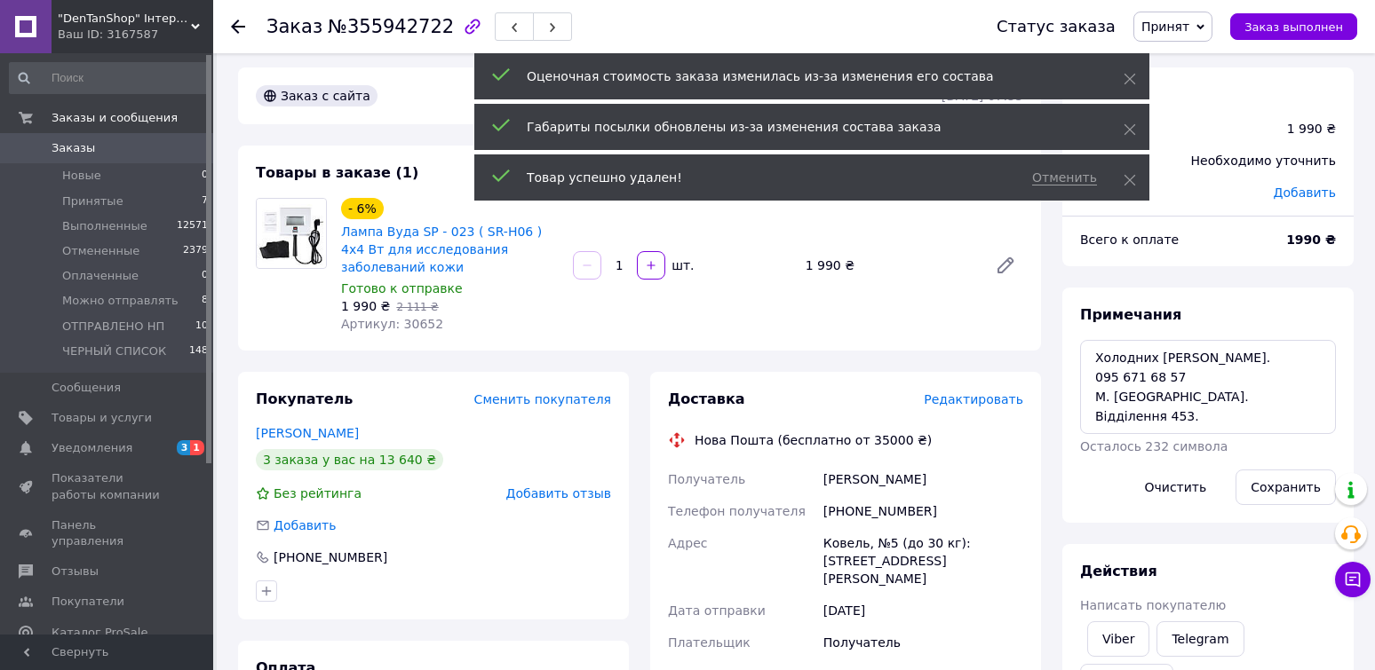
scroll to position [0, 0]
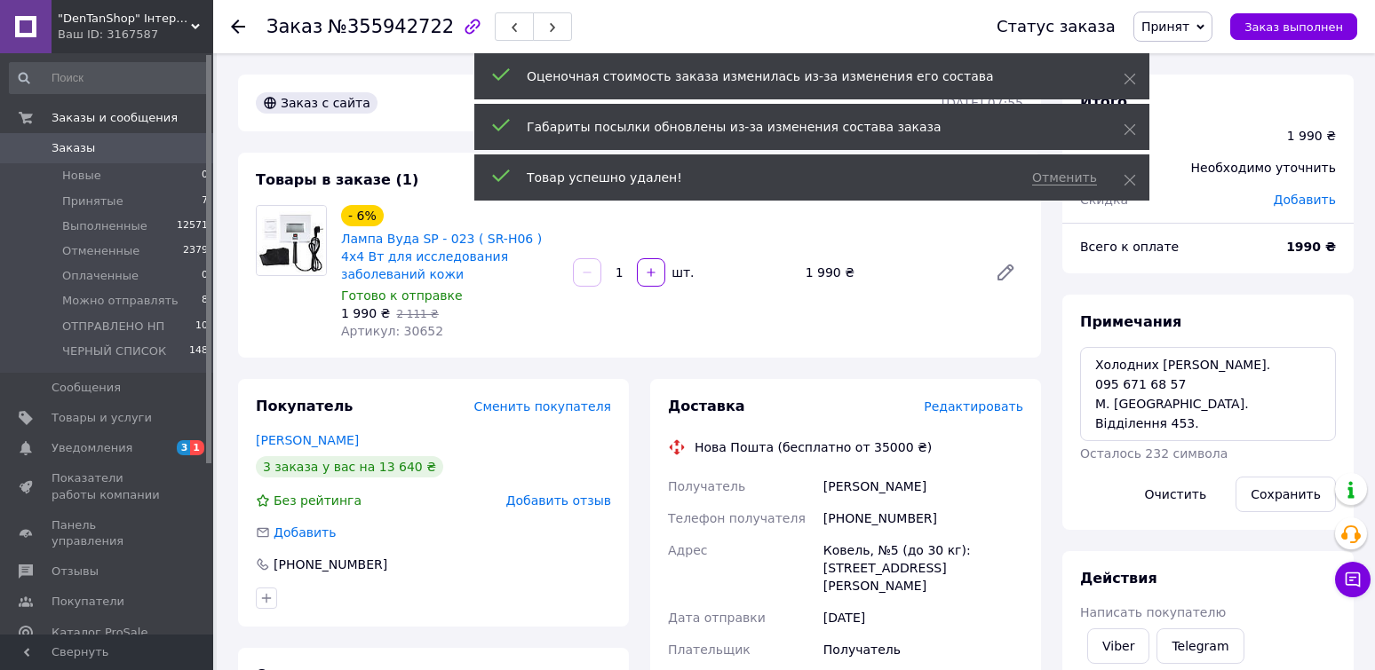
drag, startPoint x: 543, startPoint y: 381, endPoint x: 640, endPoint y: 343, distance: 104.1
click at [543, 397] on div "Покупатель Сменить покупателя" at bounding box center [433, 407] width 355 height 20
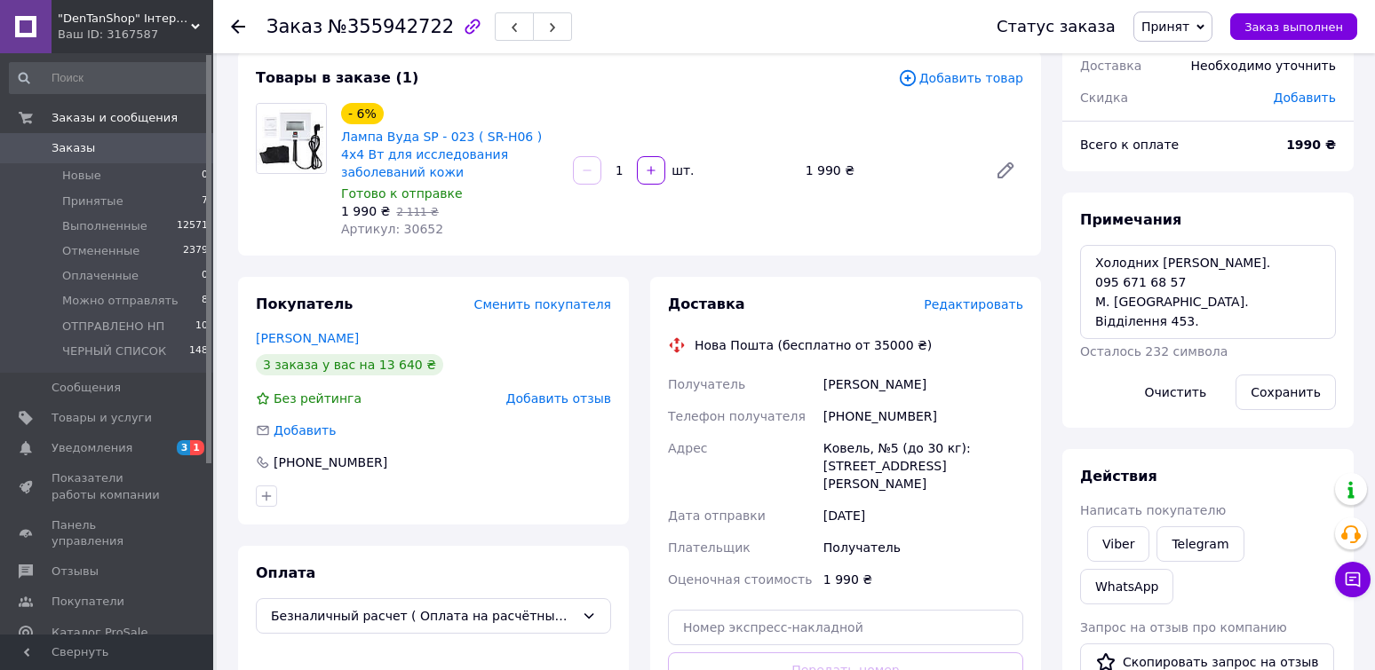
scroll to position [266, 0]
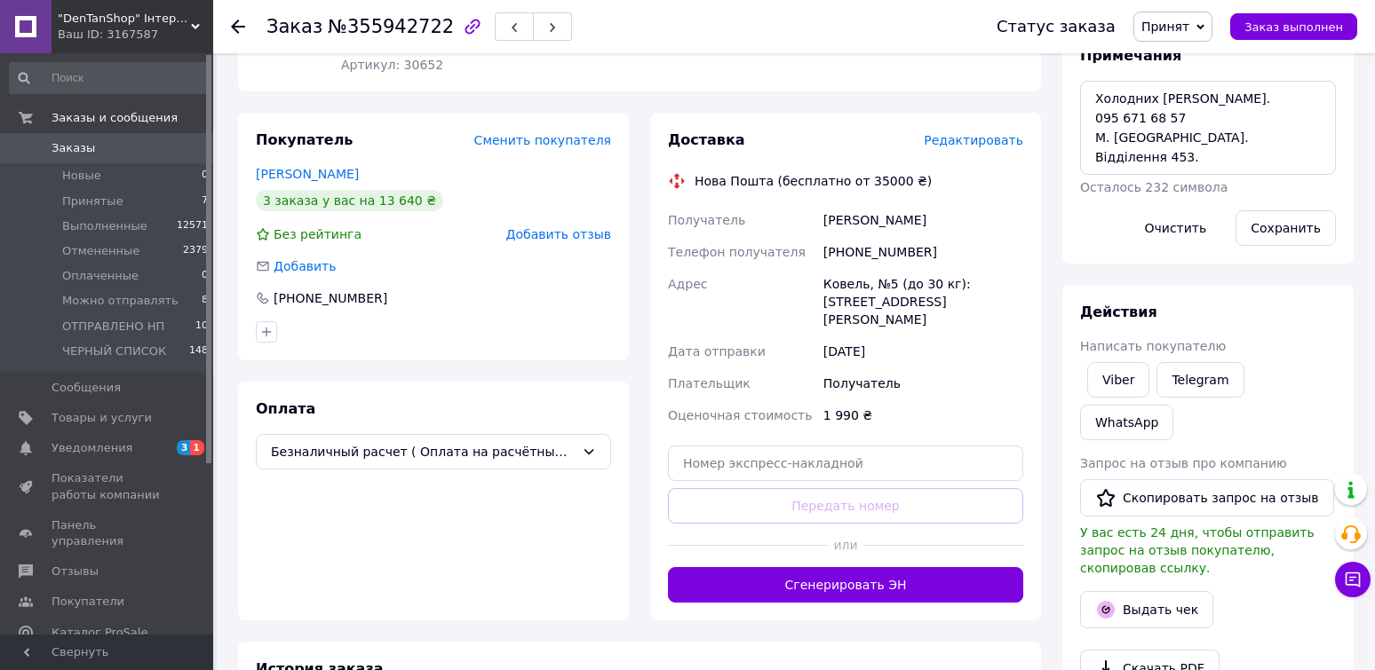
click at [553, 133] on span "Сменить покупателя" at bounding box center [542, 140] width 137 height 14
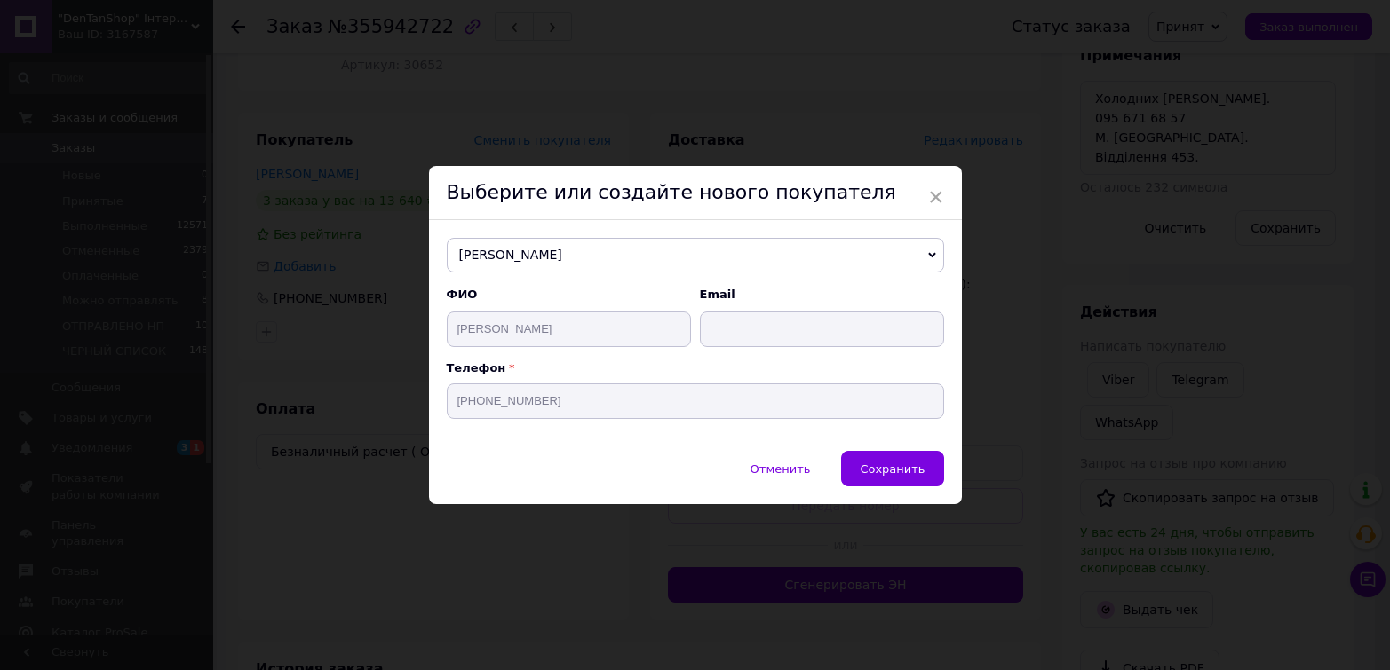
click at [486, 254] on span "Шовкова Юлія" at bounding box center [695, 256] width 497 height 36
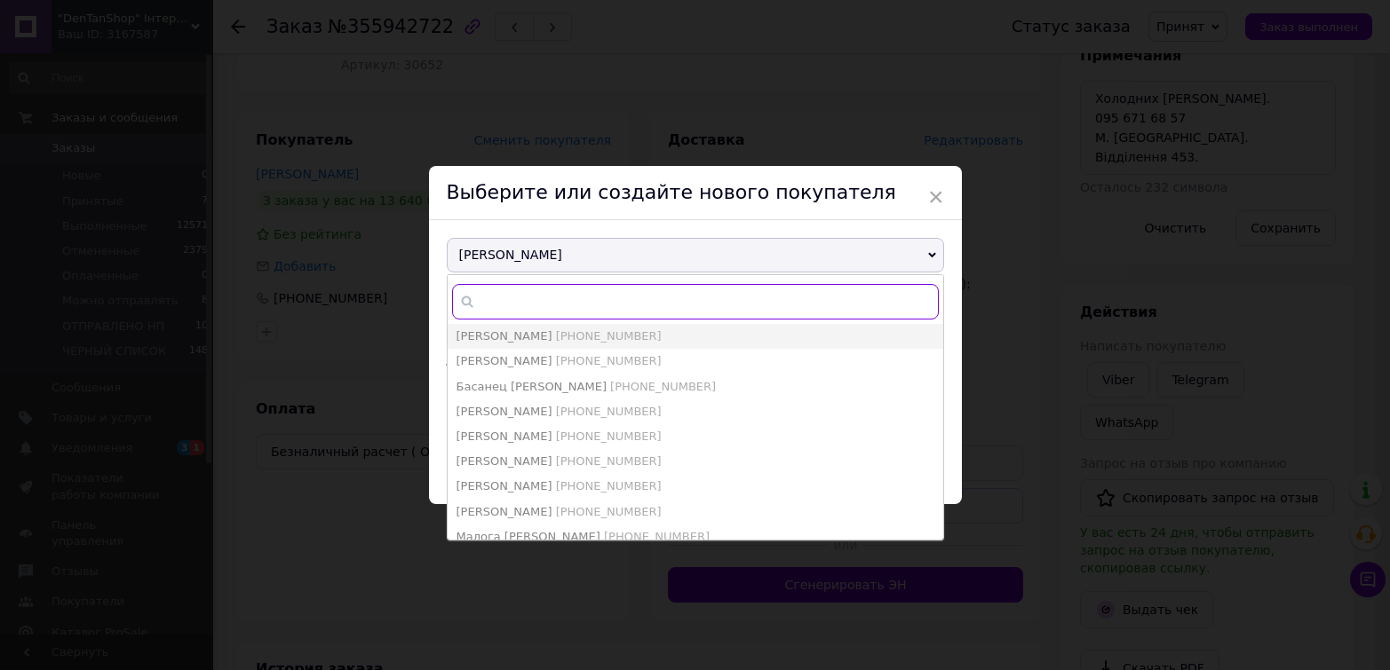
paste input "[PHONE_NUMBER]"
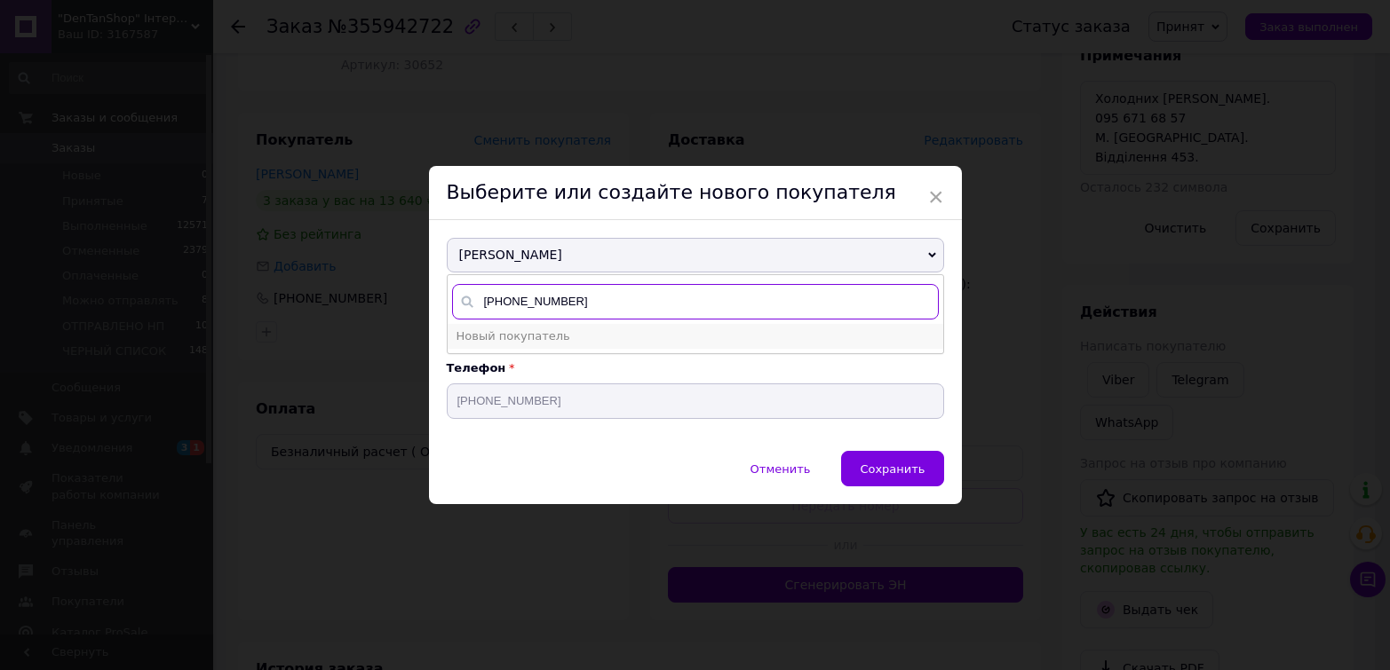
type input "[PHONE_NUMBER]"
click at [537, 347] on li "Новый покупатель" at bounding box center [696, 336] width 496 height 25
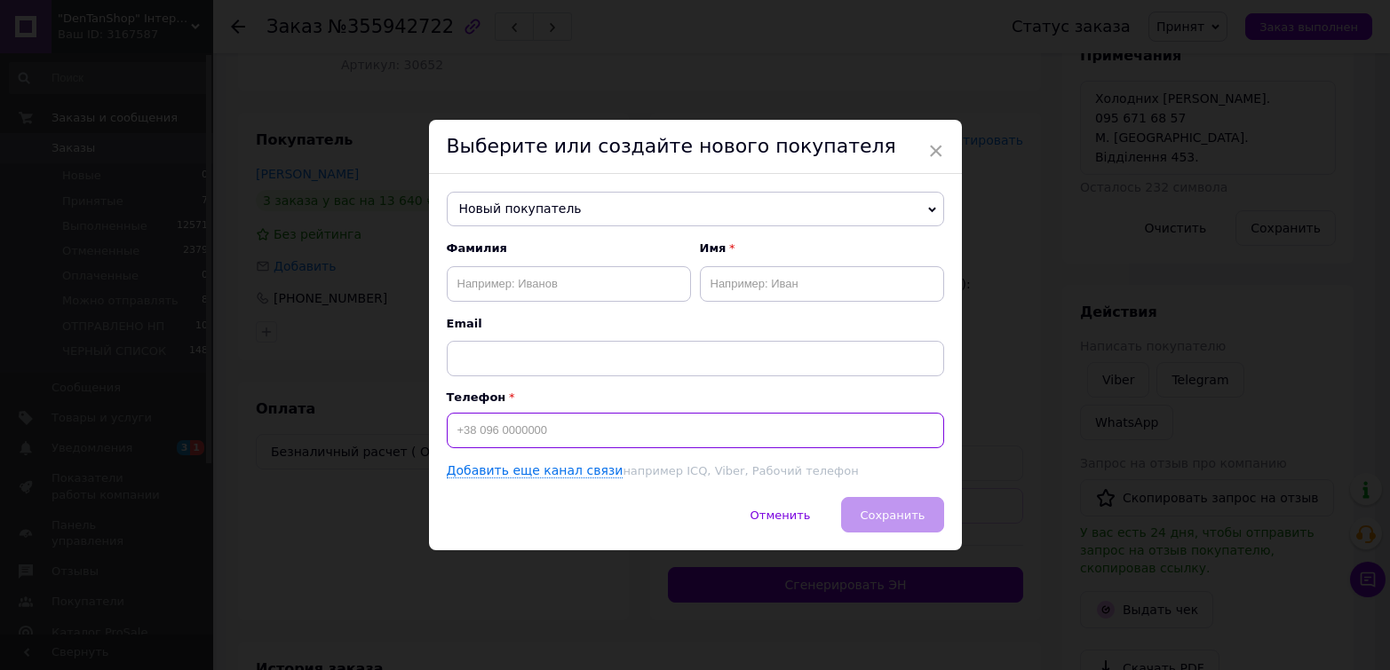
click at [462, 418] on input at bounding box center [695, 431] width 497 height 36
paste input "[PHONE_NUMBER]"
type input "[PHONE_NUMBER]"
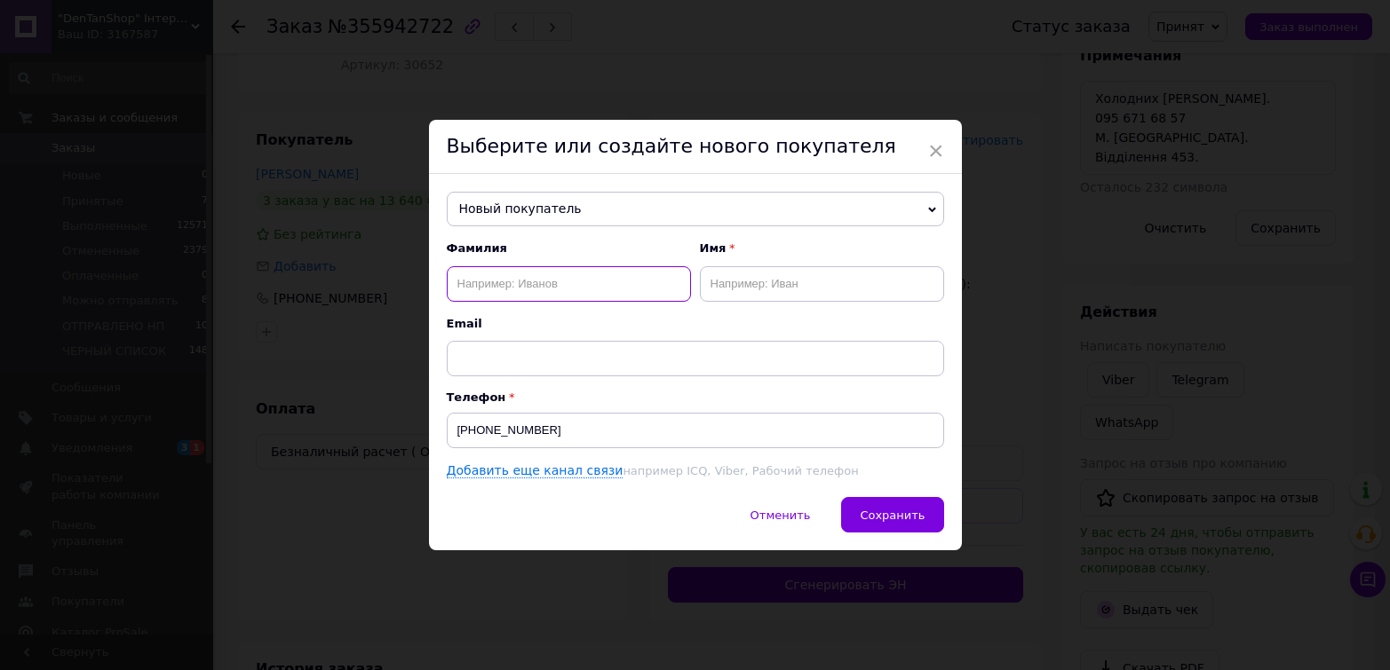
click at [503, 288] on input "text" at bounding box center [569, 284] width 244 height 36
paste input "Холодних Ольга Володимирівна"
drag, startPoint x: 510, startPoint y: 277, endPoint x: 668, endPoint y: 261, distance: 158.9
click at [668, 261] on div "Фамилия Холодних Ольга Володимирівна" at bounding box center [569, 271] width 244 height 60
type input "Холодних"
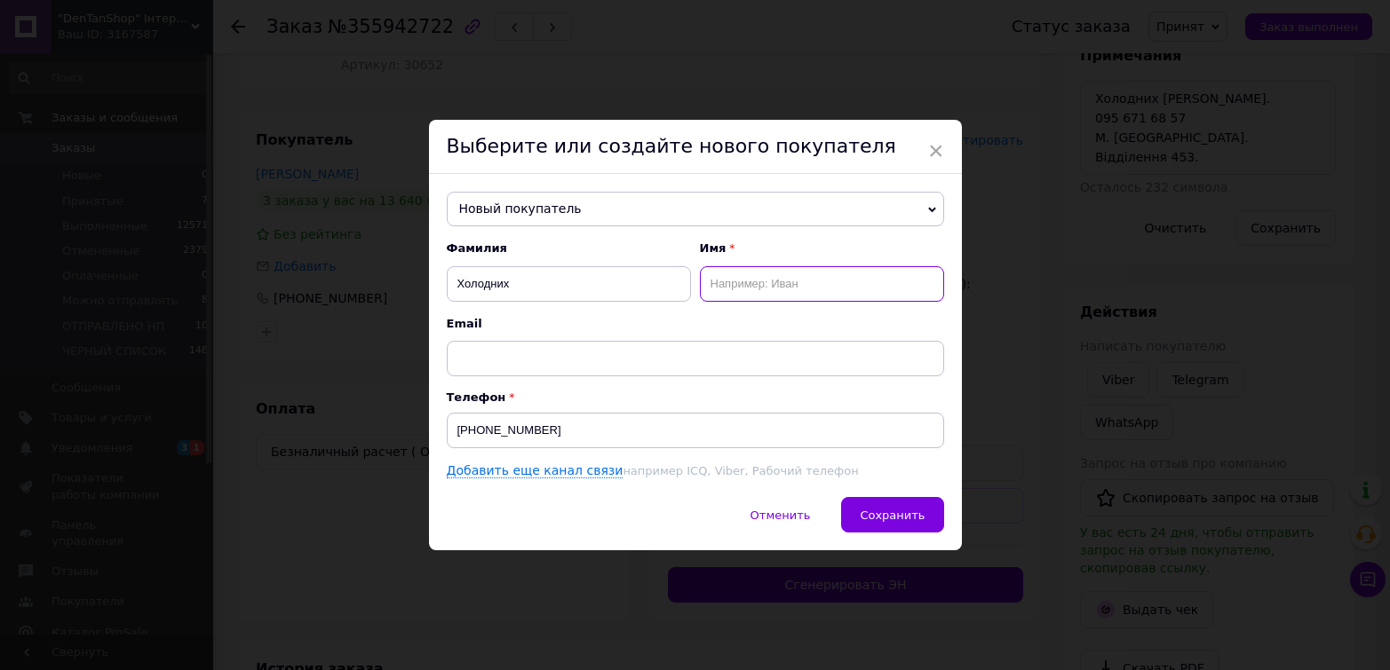
click at [750, 266] on input "text" at bounding box center [822, 284] width 244 height 36
paste input "Ольга Володимирівна"
type input "Ольга Володимирівна"
drag, startPoint x: 890, startPoint y: 514, endPoint x: 916, endPoint y: 516, distance: 26.7
click at [891, 509] on span "Сохранить" at bounding box center [892, 515] width 65 height 13
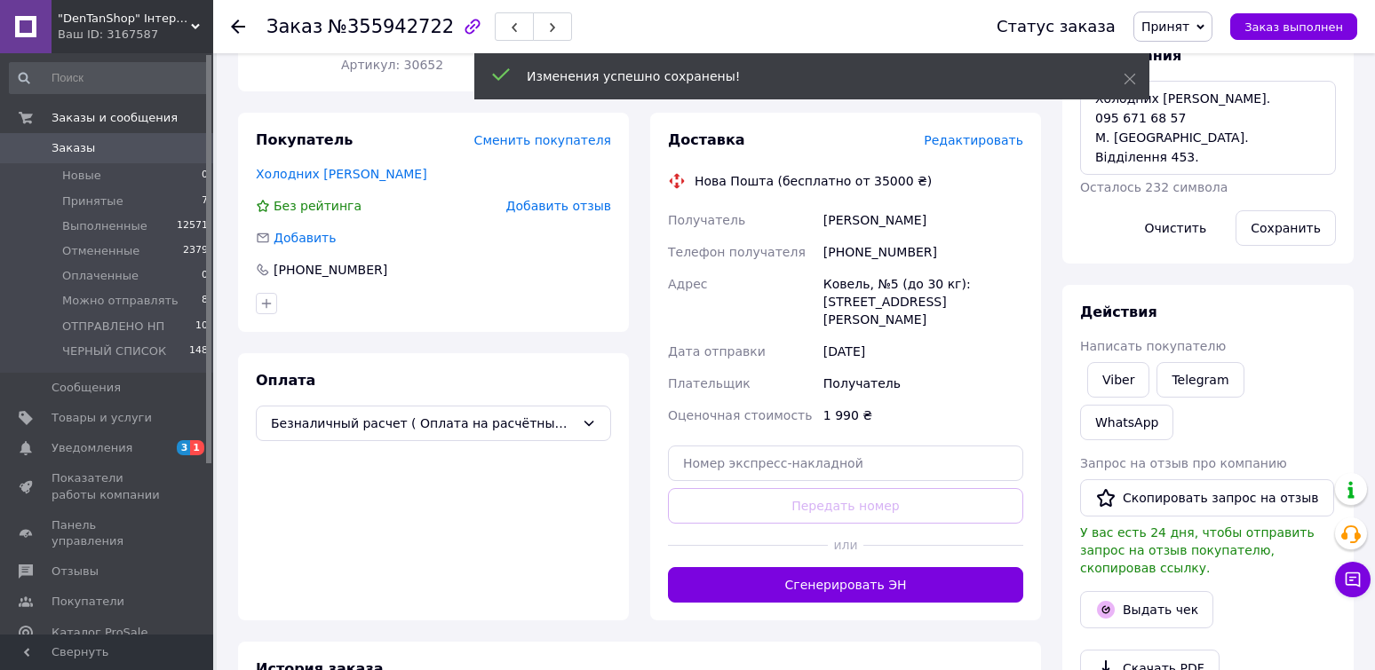
click at [959, 133] on span "Редактировать" at bounding box center [973, 140] width 99 height 14
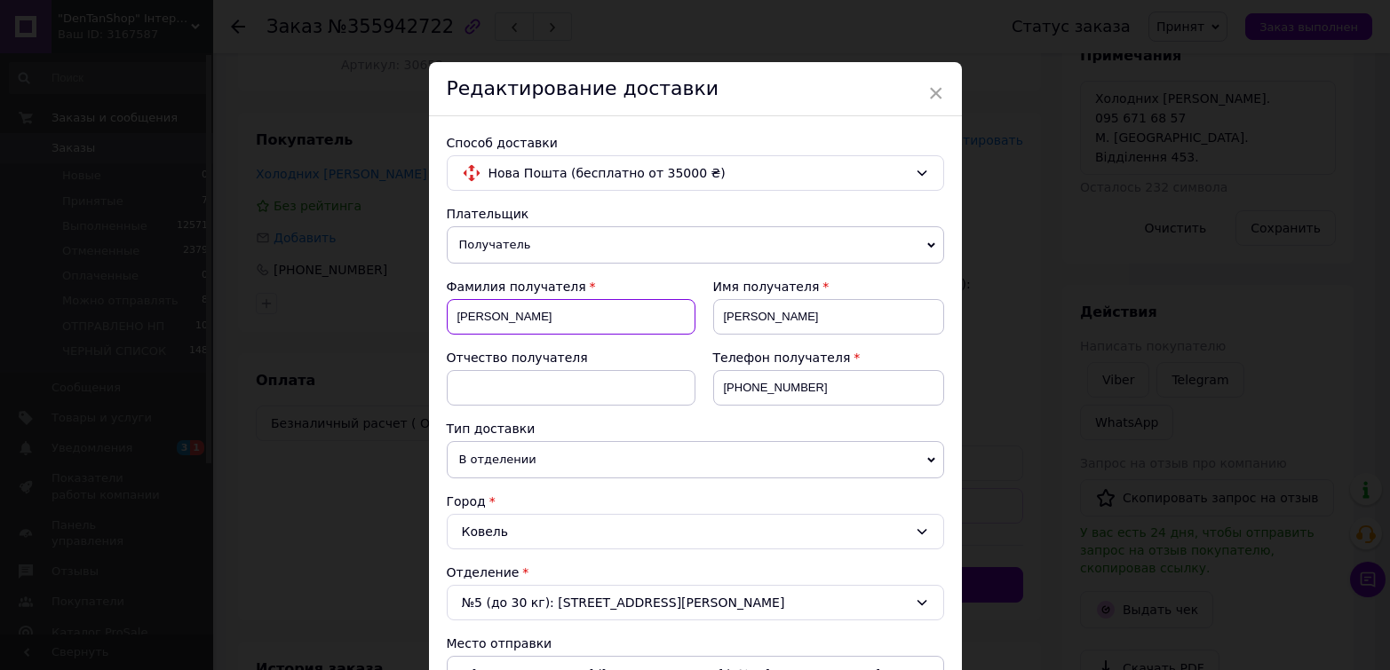
click at [470, 312] on input "Шовкова" at bounding box center [571, 317] width 249 height 36
paste input "олодних Ольга Володимирівн"
click at [520, 315] on input "Холодних Ольга Володимирівна" at bounding box center [571, 317] width 249 height 36
click at [520, 317] on input "Холодних Ольга Володимирівна" at bounding box center [571, 317] width 249 height 36
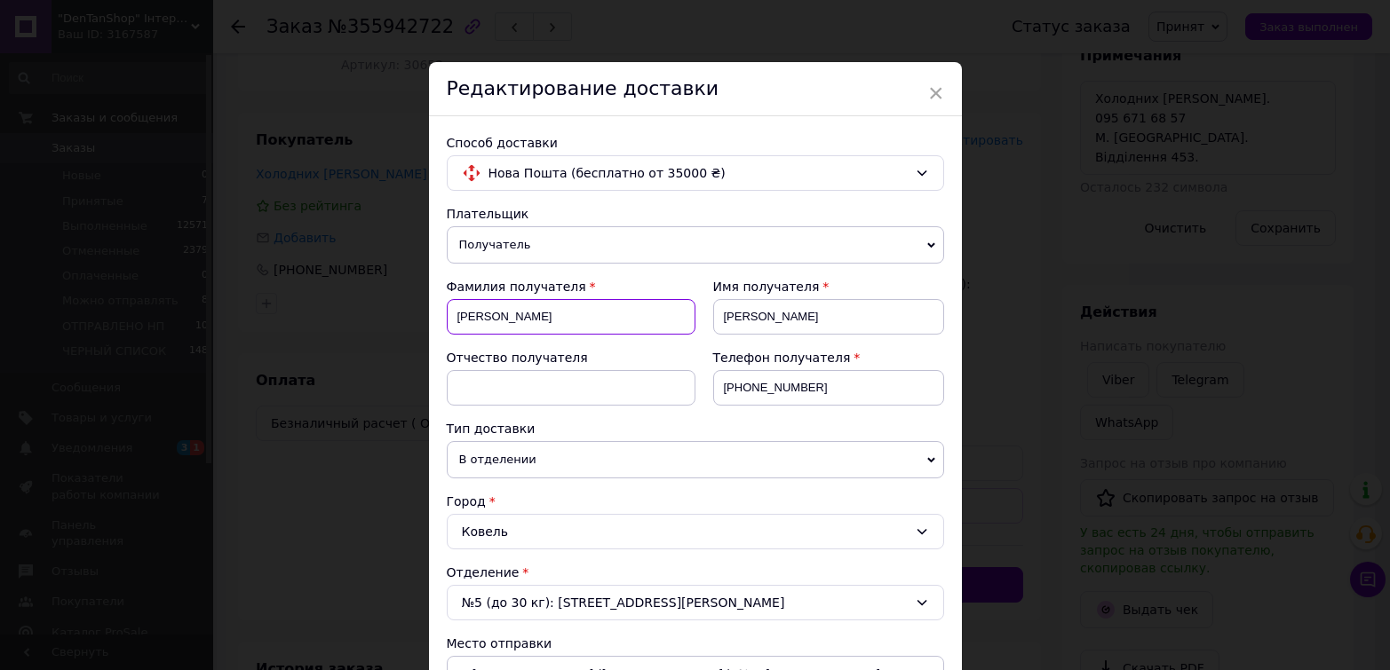
type input "Холодних Володимирівна"
click at [724, 313] on input "Юлія" at bounding box center [828, 317] width 231 height 36
click at [724, 315] on input "Юлія" at bounding box center [828, 317] width 231 height 36
paste input "льга"
type input "Ольга"
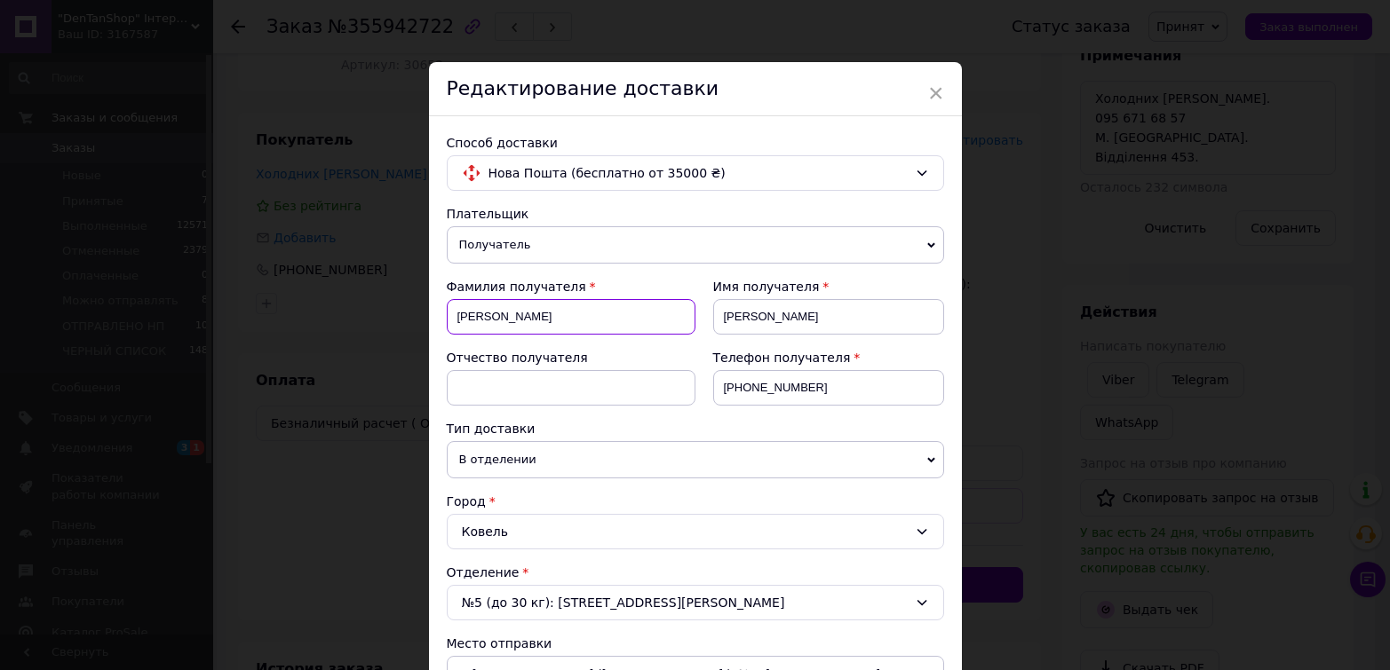
click at [548, 309] on input "Холодних Володимирівна" at bounding box center [571, 317] width 249 height 36
type input "Холодних"
drag, startPoint x: 488, startPoint y: 387, endPoint x: 495, endPoint y: 376, distance: 13.1
click at [489, 385] on input at bounding box center [571, 388] width 249 height 36
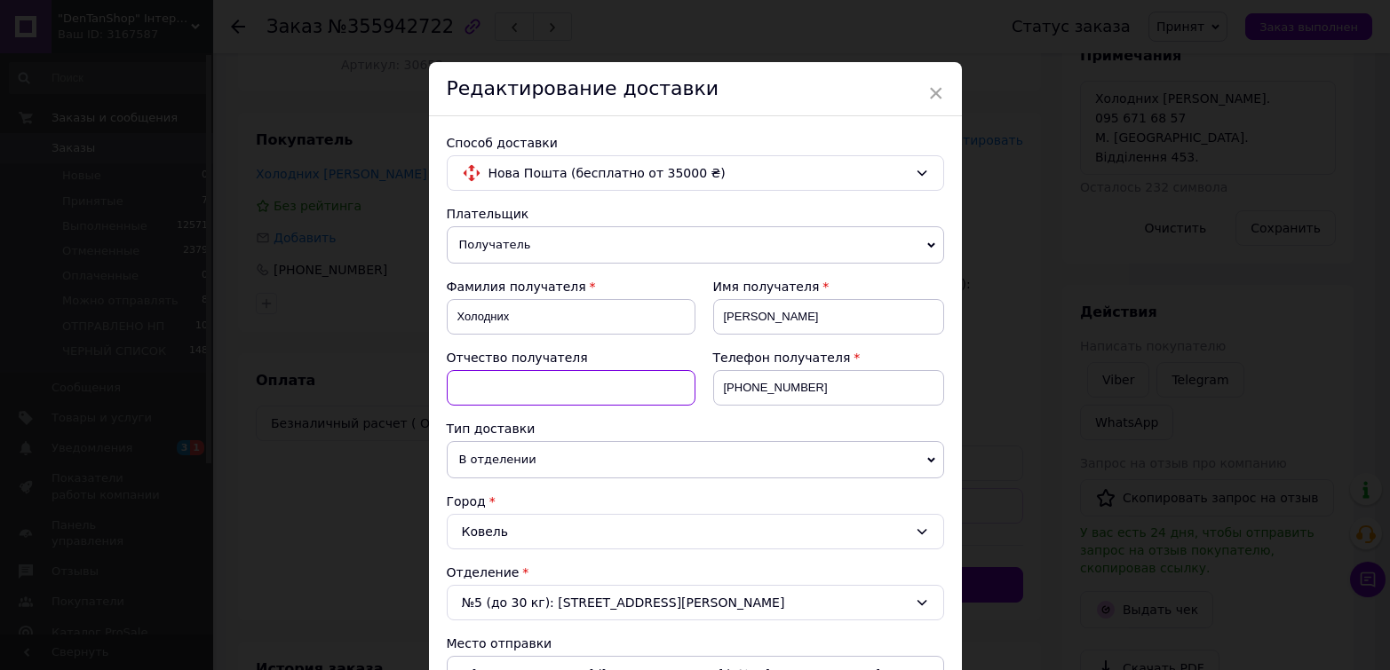
paste input "Володимирівна"
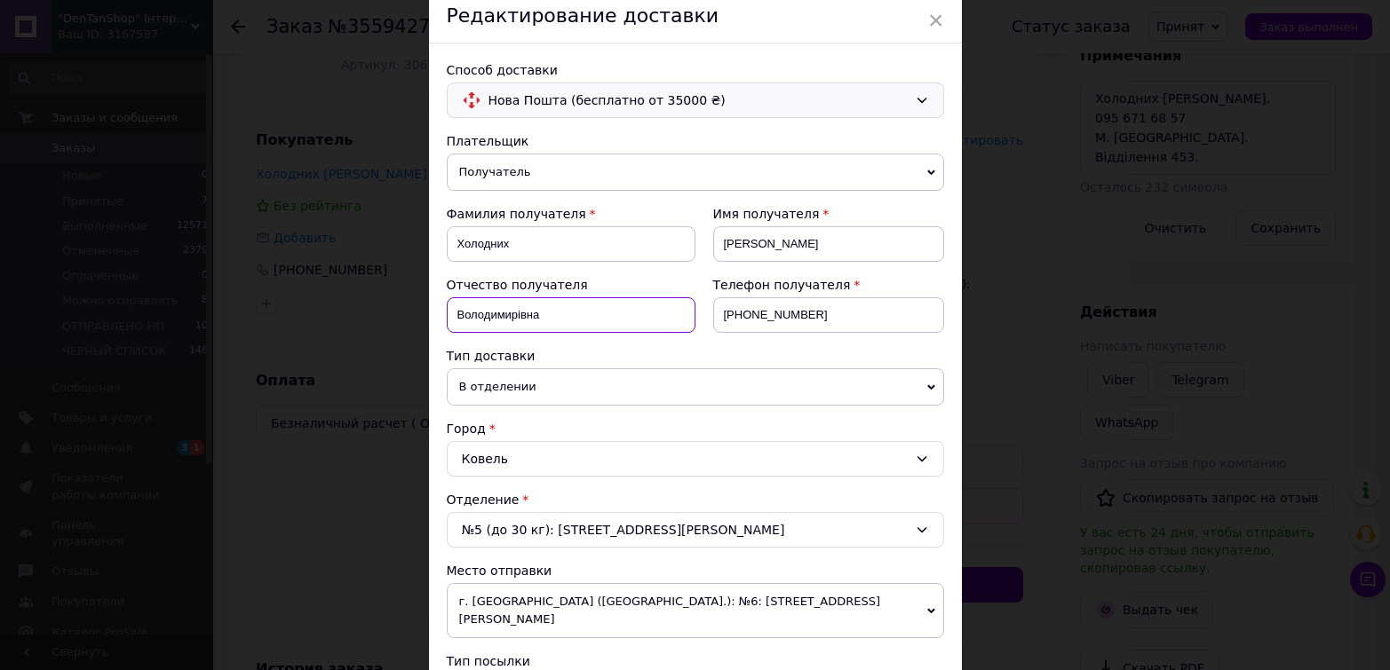
scroll to position [178, 0]
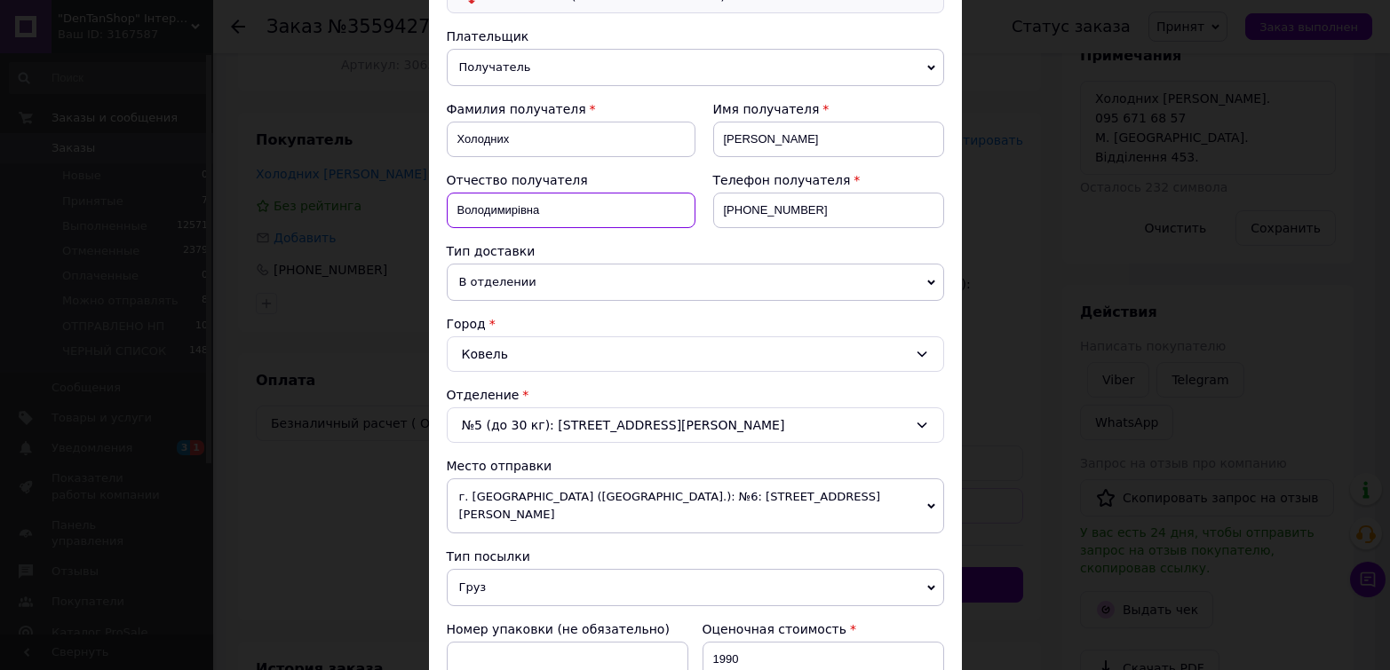
type input "Володимирівна"
drag, startPoint x: 769, startPoint y: 125, endPoint x: 773, endPoint y: 134, distance: 9.6
click at [769, 127] on input "Ольга" at bounding box center [828, 140] width 231 height 36
drag, startPoint x: 773, startPoint y: 134, endPoint x: 759, endPoint y: 132, distance: 13.4
click at [762, 136] on input "Ольга" at bounding box center [828, 140] width 231 height 36
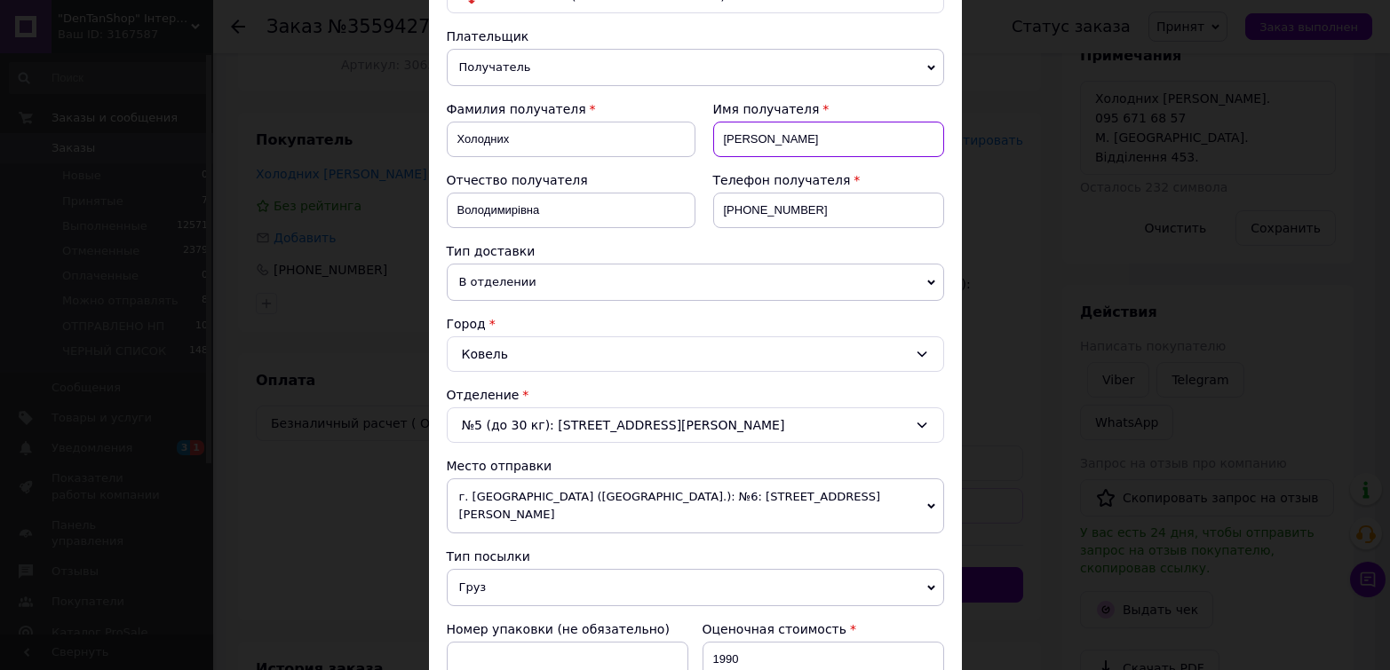
drag, startPoint x: 759, startPoint y: 131, endPoint x: 719, endPoint y: 137, distance: 40.3
click at [719, 137] on input "Ольга" at bounding box center [828, 140] width 231 height 36
paste input "[PHONE_NUMBER]"
type input "[PHONE_NUMBER]"
drag, startPoint x: 821, startPoint y: 211, endPoint x: 708, endPoint y: 209, distance: 112.8
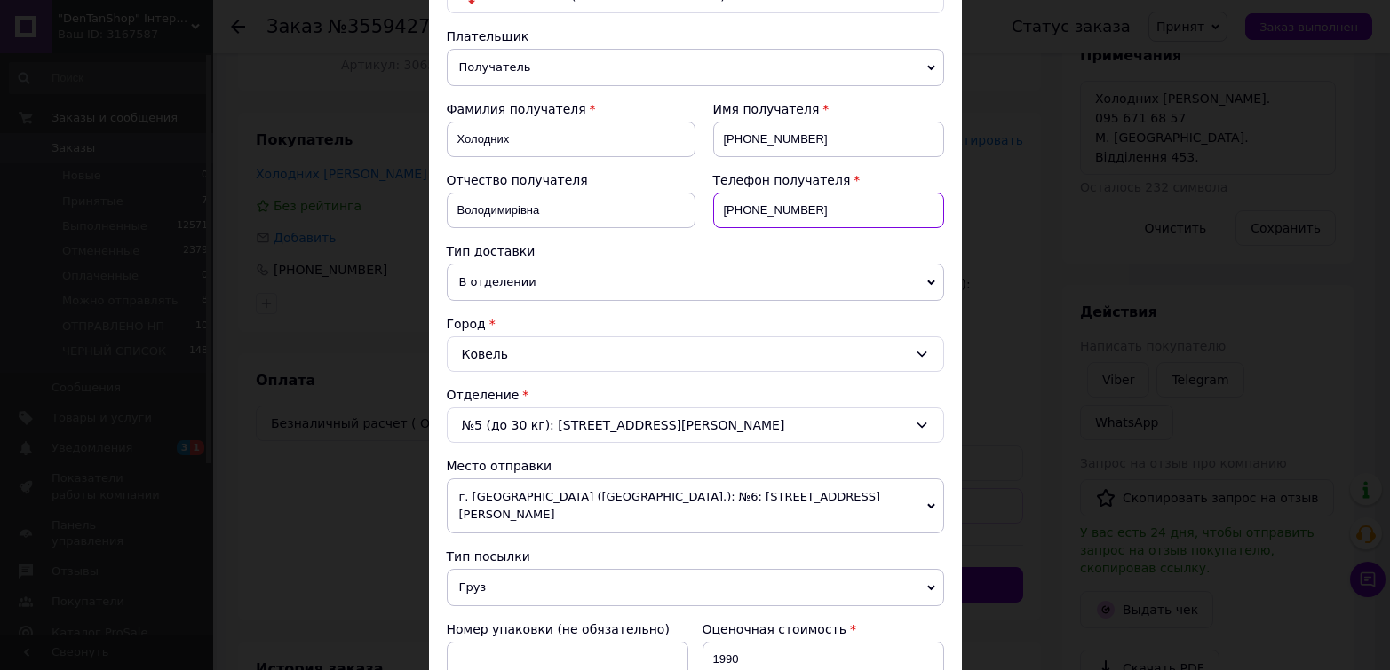
click at [708, 211] on div "Телефон получателя +380984051923" at bounding box center [819, 206] width 249 height 71
paste input "56716857"
type input "[PHONE_NUMBER]"
drag, startPoint x: 819, startPoint y: 142, endPoint x: 718, endPoint y: 140, distance: 101.3
click at [718, 140] on input "[PHONE_NUMBER]" at bounding box center [828, 140] width 231 height 36
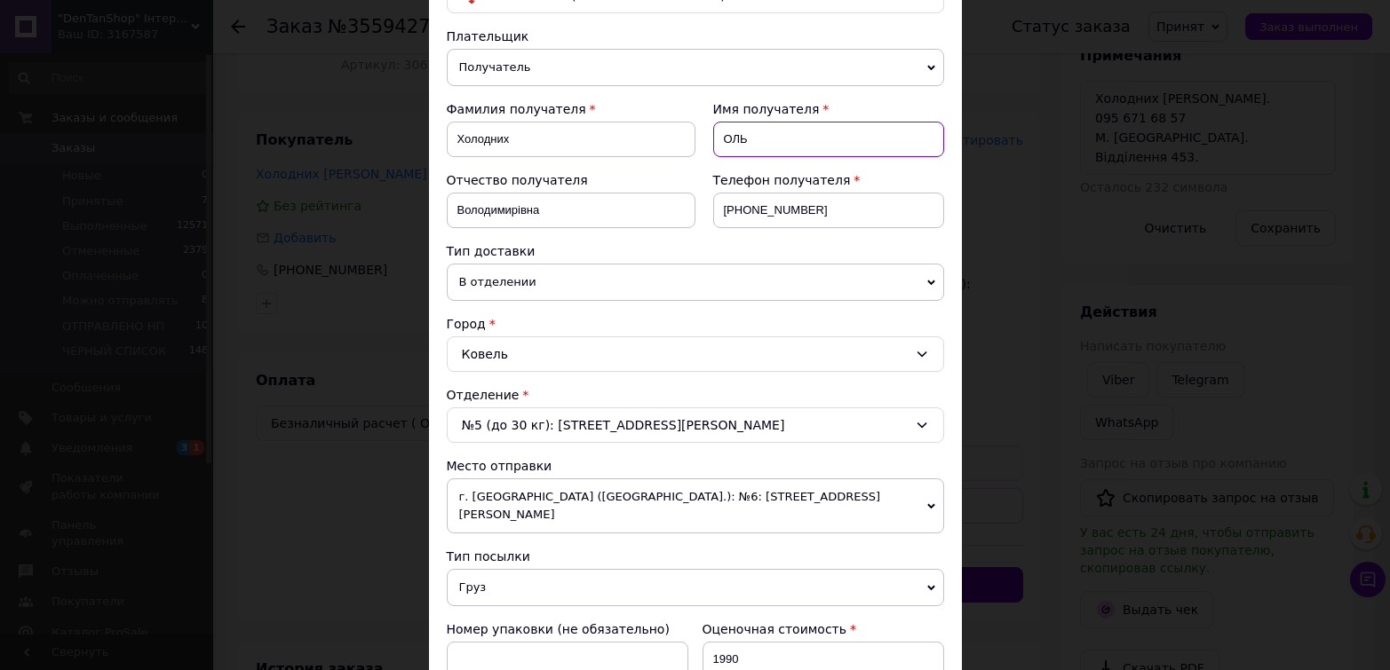
type input "Ольга"
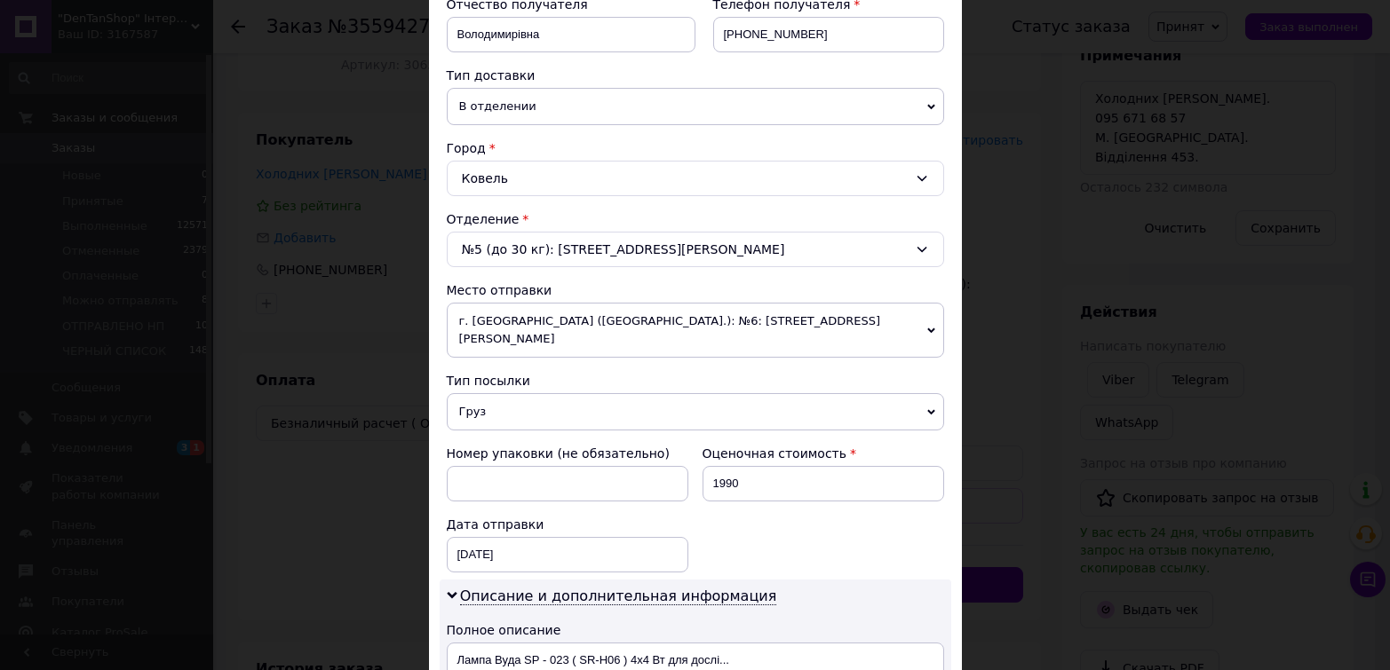
scroll to position [355, 0]
click at [492, 165] on div "Ковель" at bounding box center [695, 177] width 497 height 36
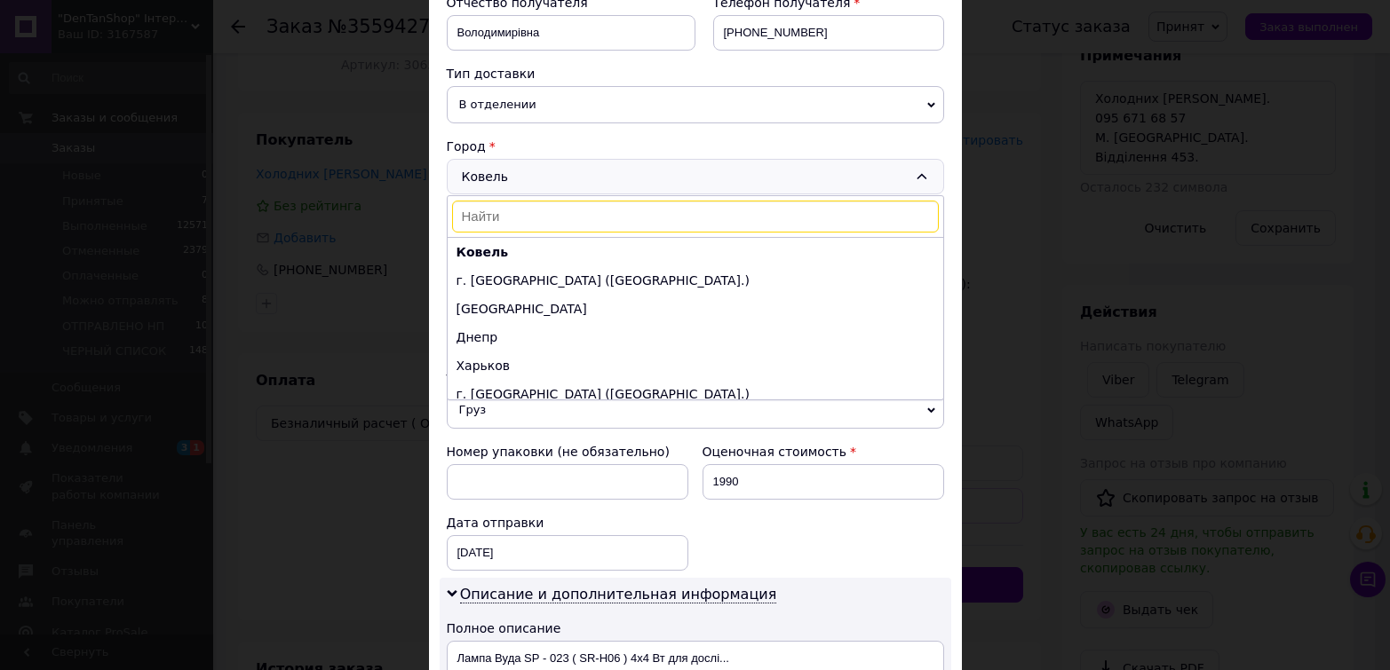
click at [488, 278] on li "г. Киев (Киевская обл.)" at bounding box center [696, 280] width 496 height 28
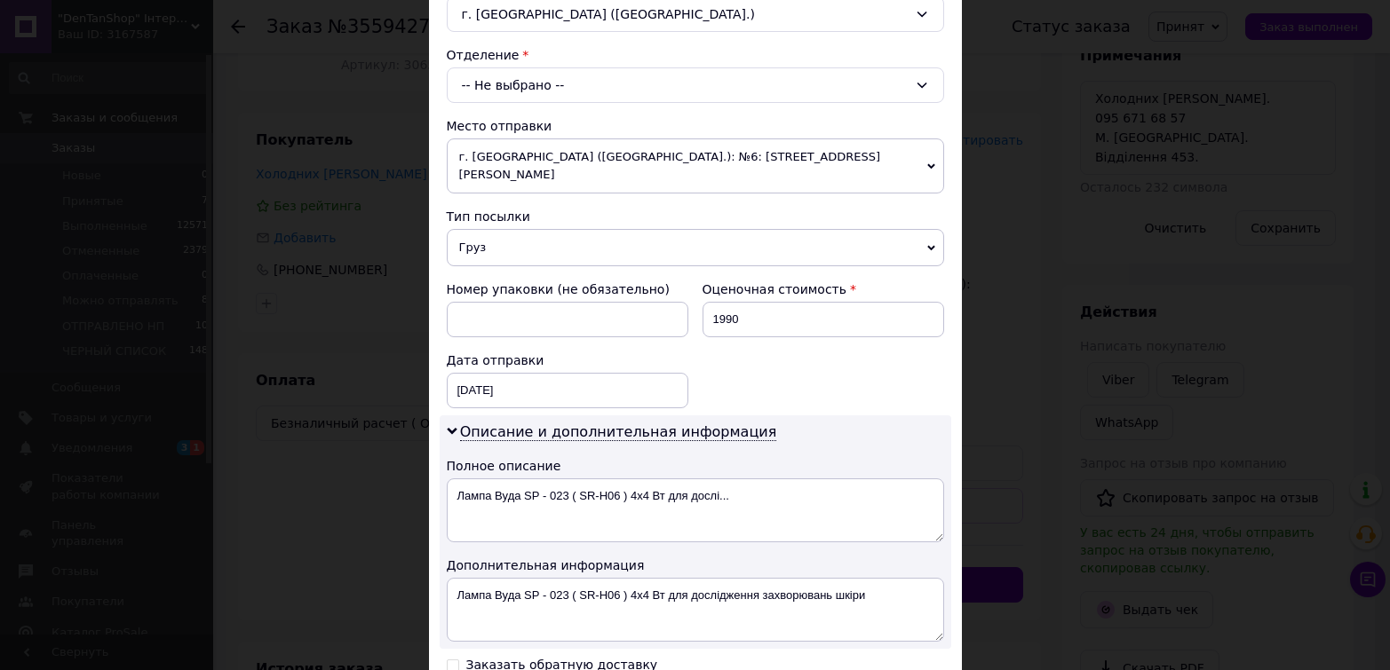
scroll to position [533, 0]
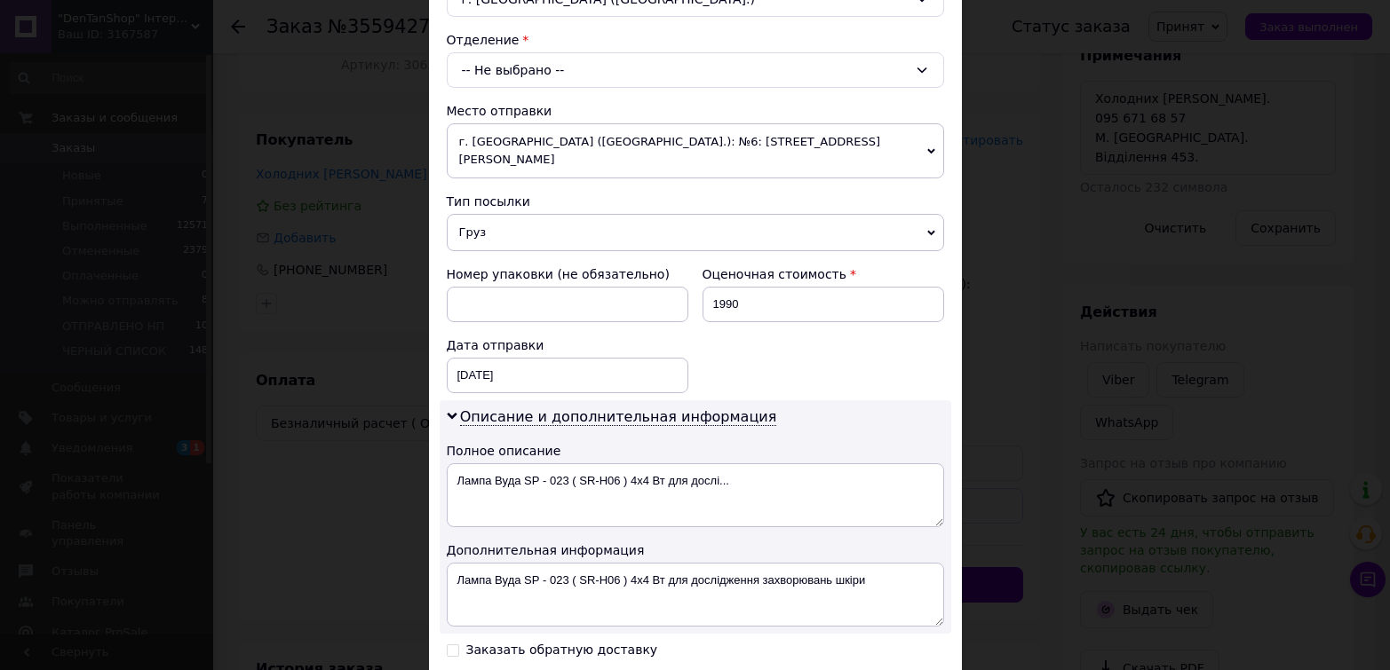
click at [509, 143] on span "г. Киев (Киевская обл.): №6: ул. Николая Василенко, 2" at bounding box center [695, 150] width 497 height 55
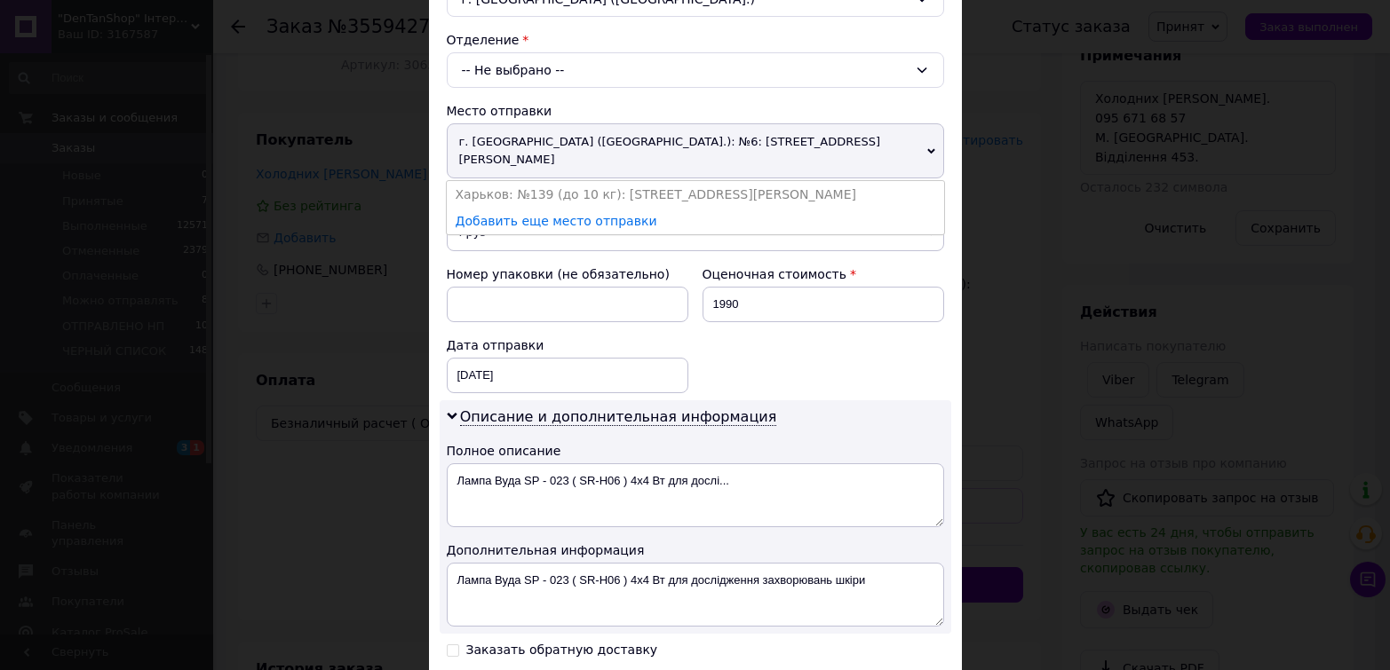
click at [525, 181] on li "Харьков: №139 (до 10 кг): ул. Академика Павлова, 140-Л" at bounding box center [695, 194] width 497 height 27
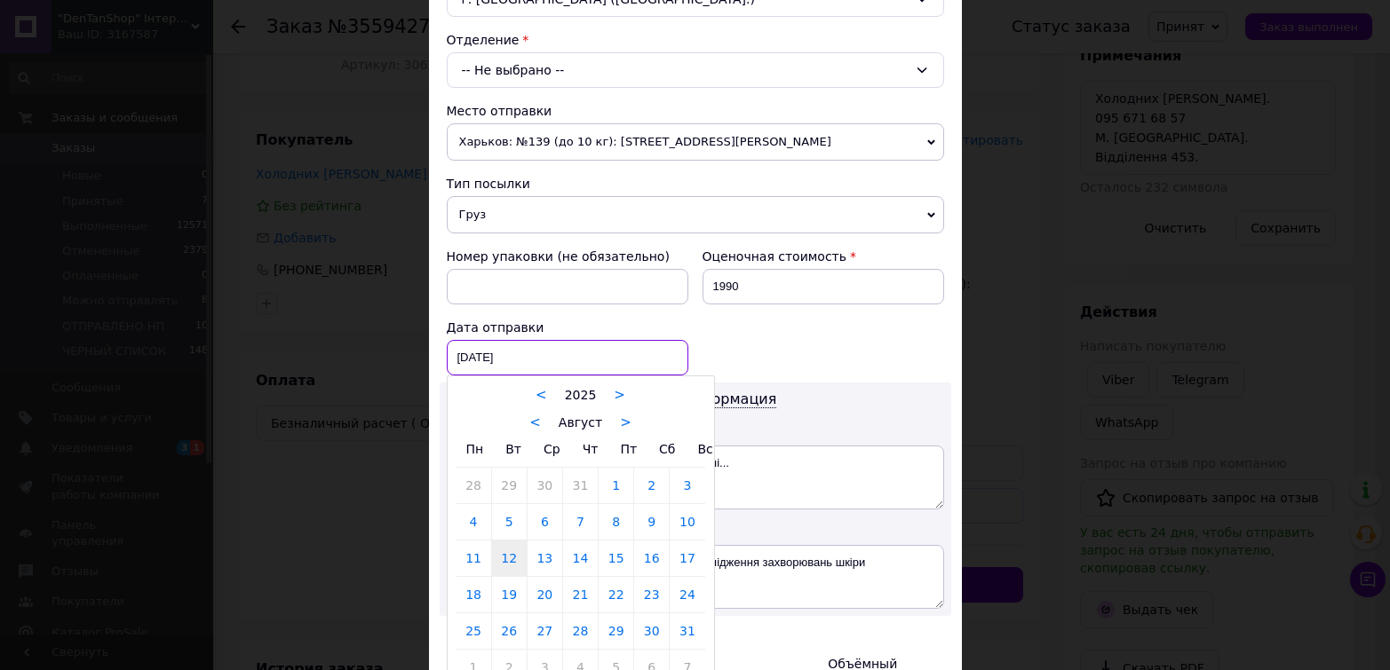
click at [479, 359] on div "12.08.2025 < 2025 > < Август > Пн Вт Ср Чт Пт Сб Вс 28 29 30 31 1 2 3 4 5 6 7 8…" at bounding box center [568, 358] width 242 height 36
click at [511, 553] on link "12" at bounding box center [509, 559] width 35 height 36
drag, startPoint x: 469, startPoint y: 350, endPoint x: 482, endPoint y: 377, distance: 29.8
click at [472, 350] on div "12.08.2025 < 2025 > < Август > Пн Вт Ср Чт Пт Сб Вс 28 29 30 31 1 2 3 4 5 6 7 8…" at bounding box center [568, 358] width 242 height 36
click at [482, 61] on div at bounding box center [695, 335] width 1390 height 670
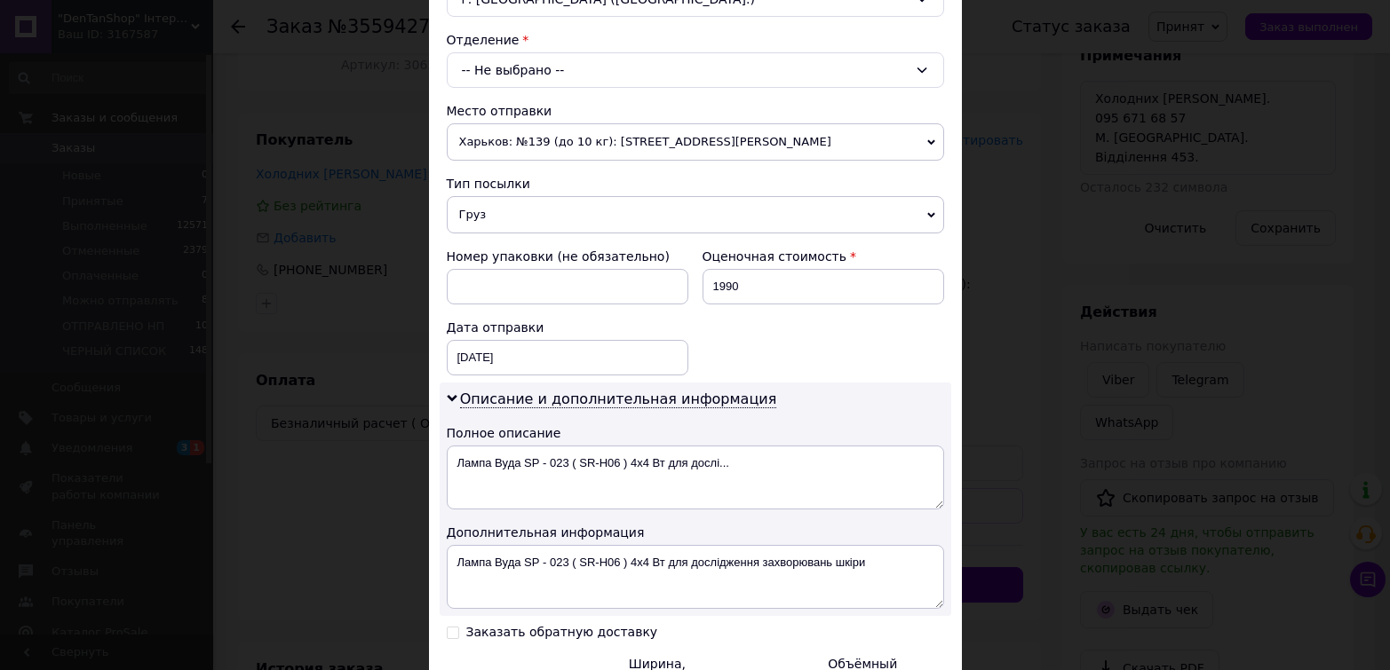
click at [484, 67] on div "-- Не выбрано --" at bounding box center [695, 70] width 497 height 36
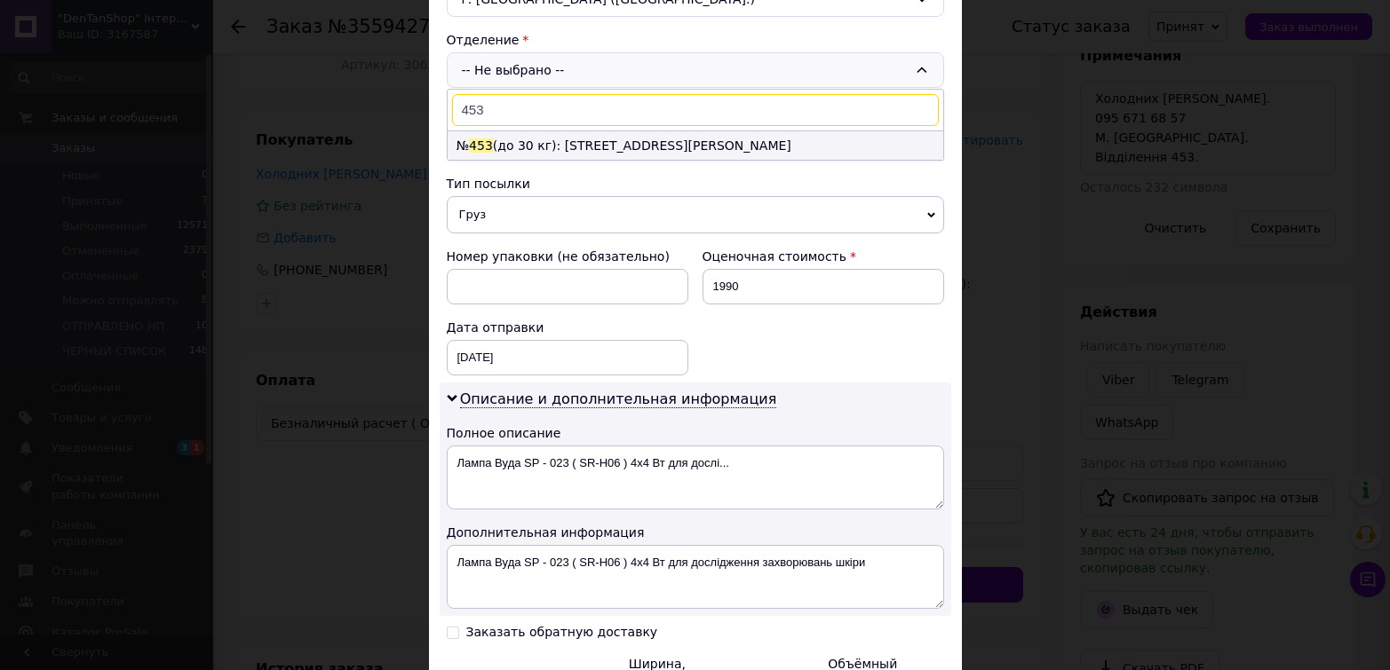
type input "453"
click at [521, 142] on li "№ 453 (до 30 кг): ул. Каховская, 58" at bounding box center [696, 145] width 496 height 28
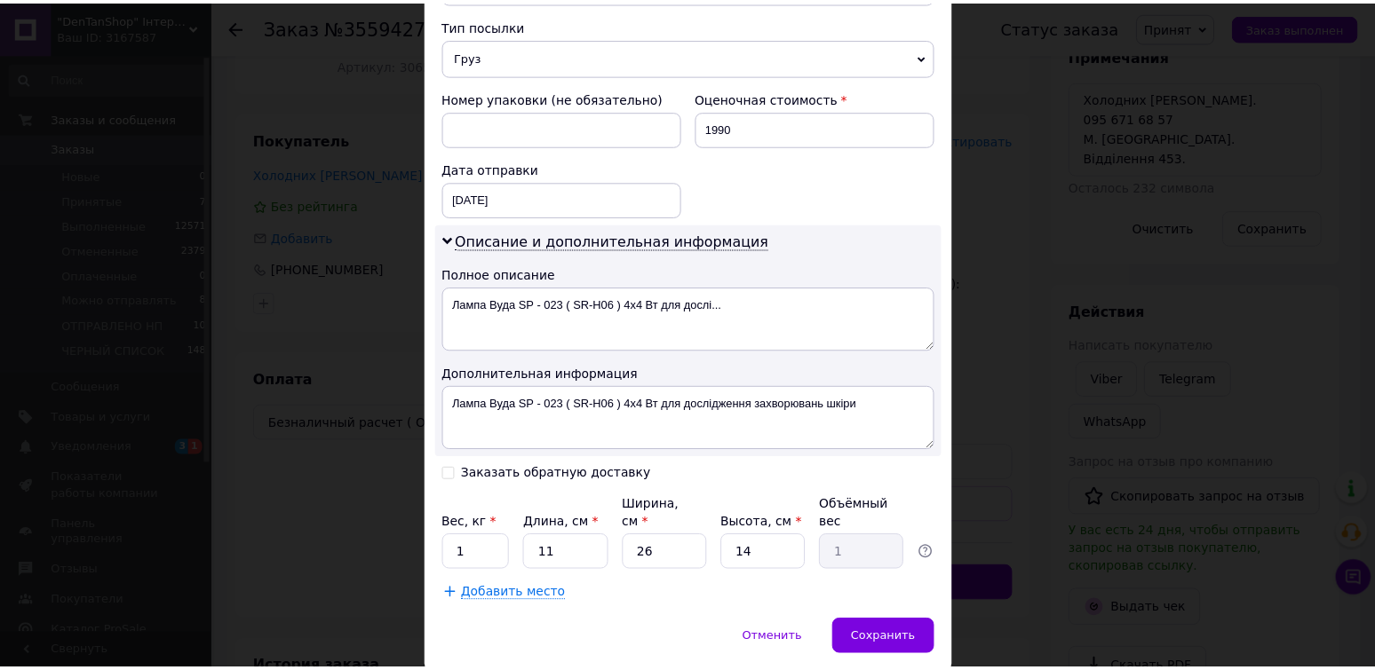
scroll to position [710, 0]
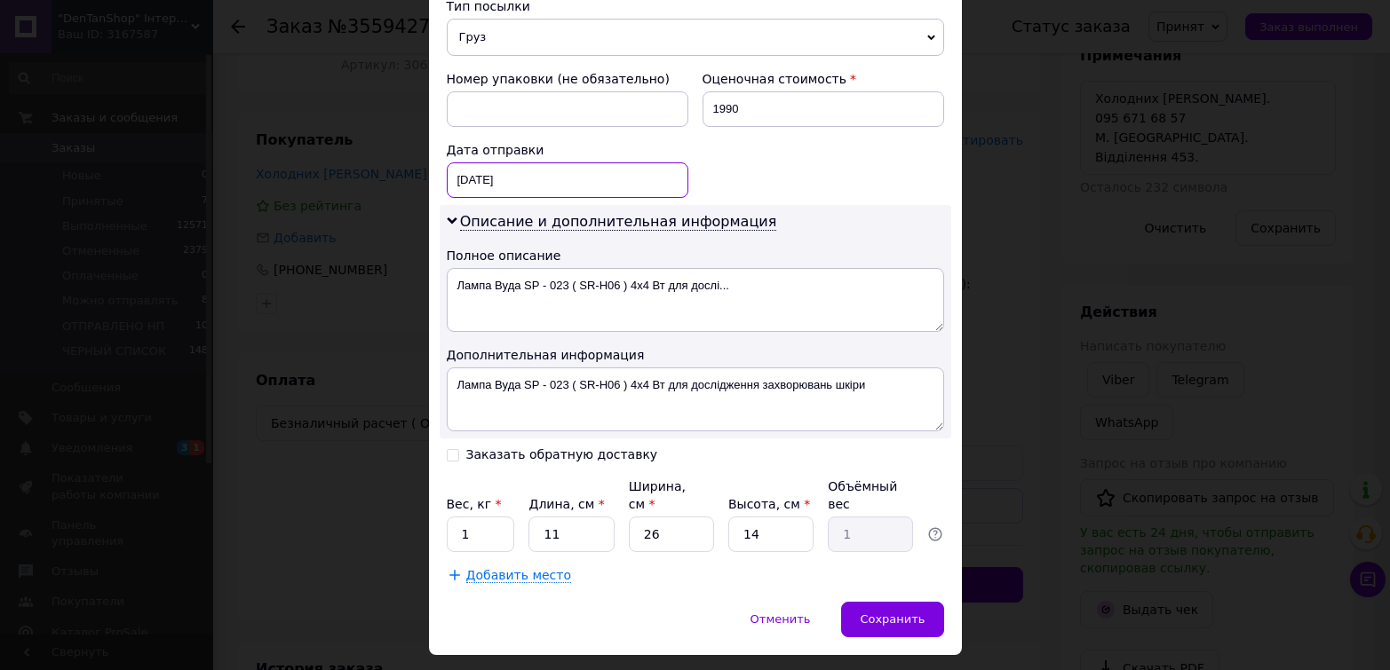
click at [486, 183] on div "12.08.2025 < 2025 > < Август > Пн Вт Ср Чт Пт Сб Вс 28 29 30 31 1 2 3 4 5 6 7 8…" at bounding box center [568, 181] width 242 height 36
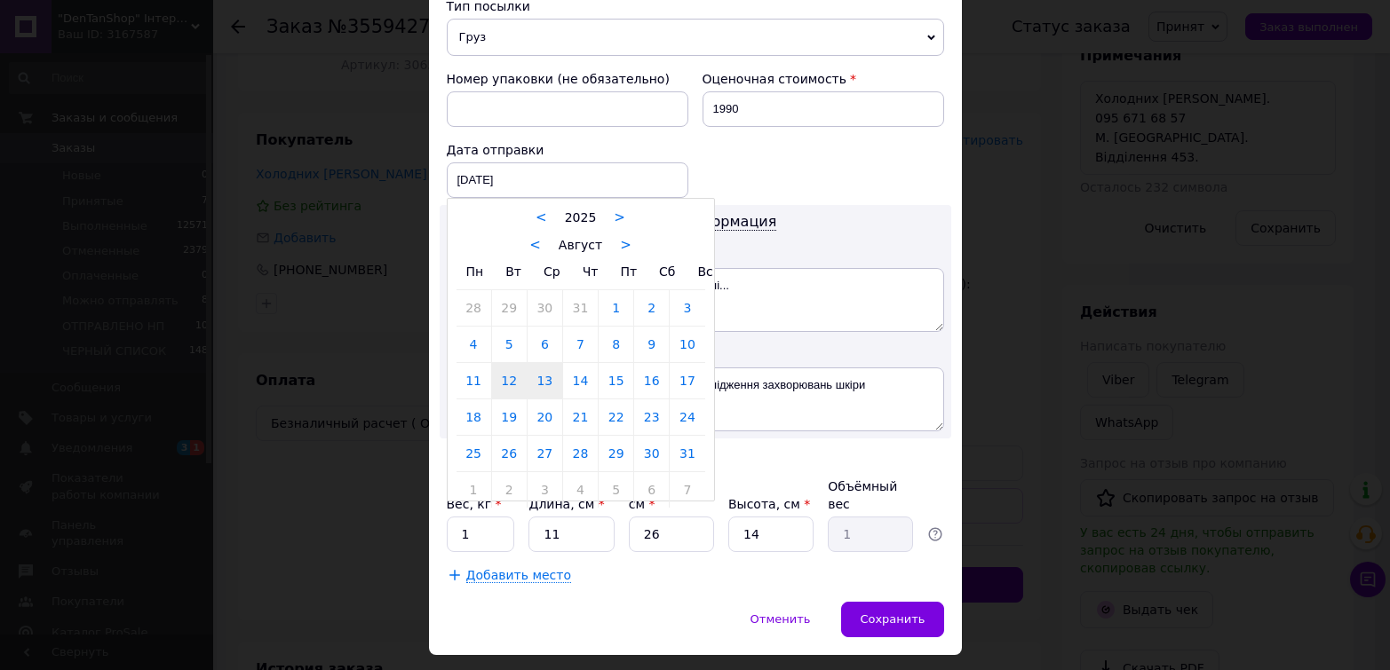
click at [535, 383] on link "13" at bounding box center [545, 381] width 35 height 36
type input "13.08.2025"
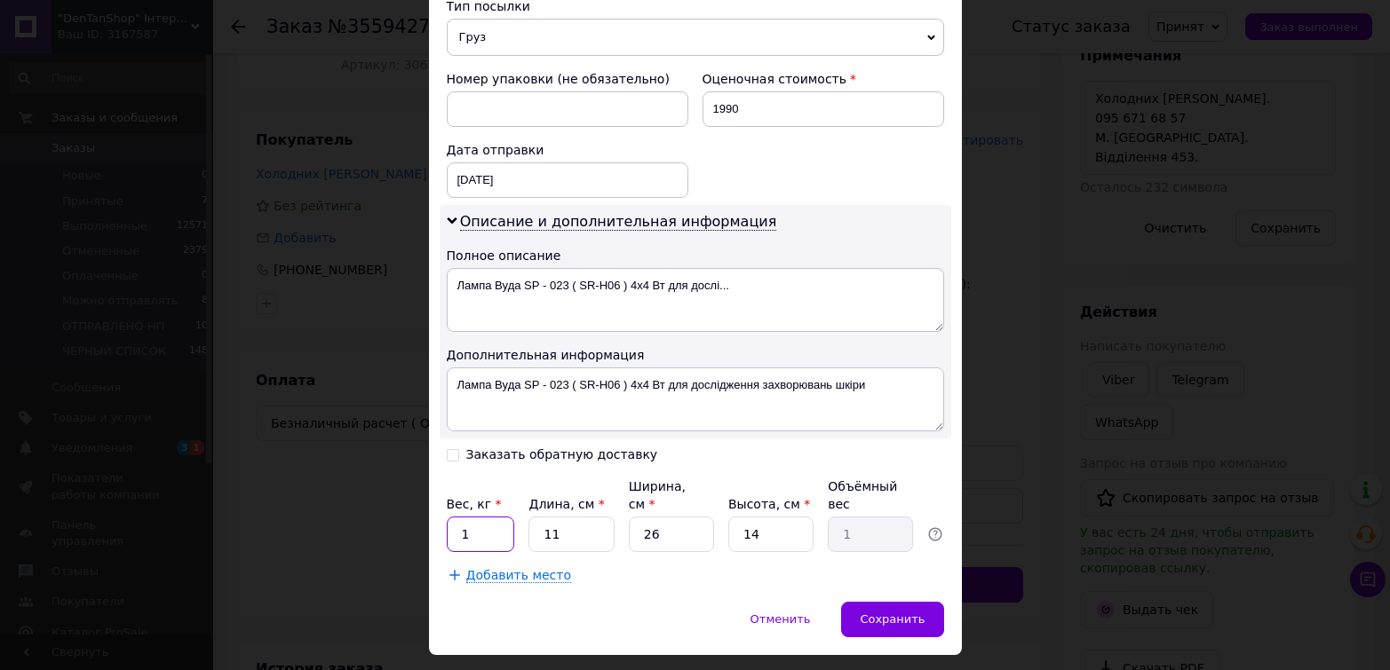
drag, startPoint x: 470, startPoint y: 519, endPoint x: 449, endPoint y: 528, distance: 22.3
click at [449, 528] on input "1" at bounding box center [481, 535] width 68 height 36
type input "2"
click at [545, 517] on input "11" at bounding box center [570, 535] width 85 height 36
drag, startPoint x: 557, startPoint y: 519, endPoint x: 521, endPoint y: 526, distance: 36.2
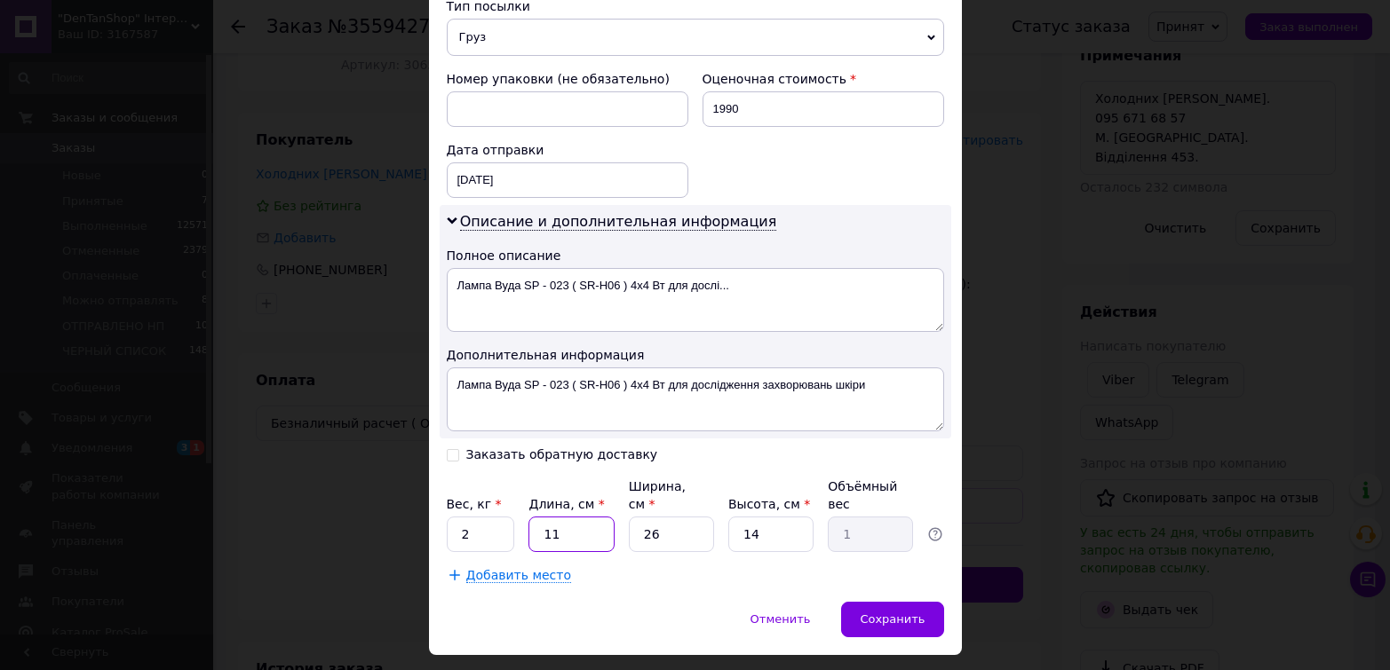
click at [521, 526] on div "Вес, кг * 2 Длина, см * 11 Ширина, см * 26 Высота, см * 14 Объёмный вес 1" at bounding box center [695, 515] width 497 height 75
type input "2"
type input "0.18"
type input "25"
type input "2.28"
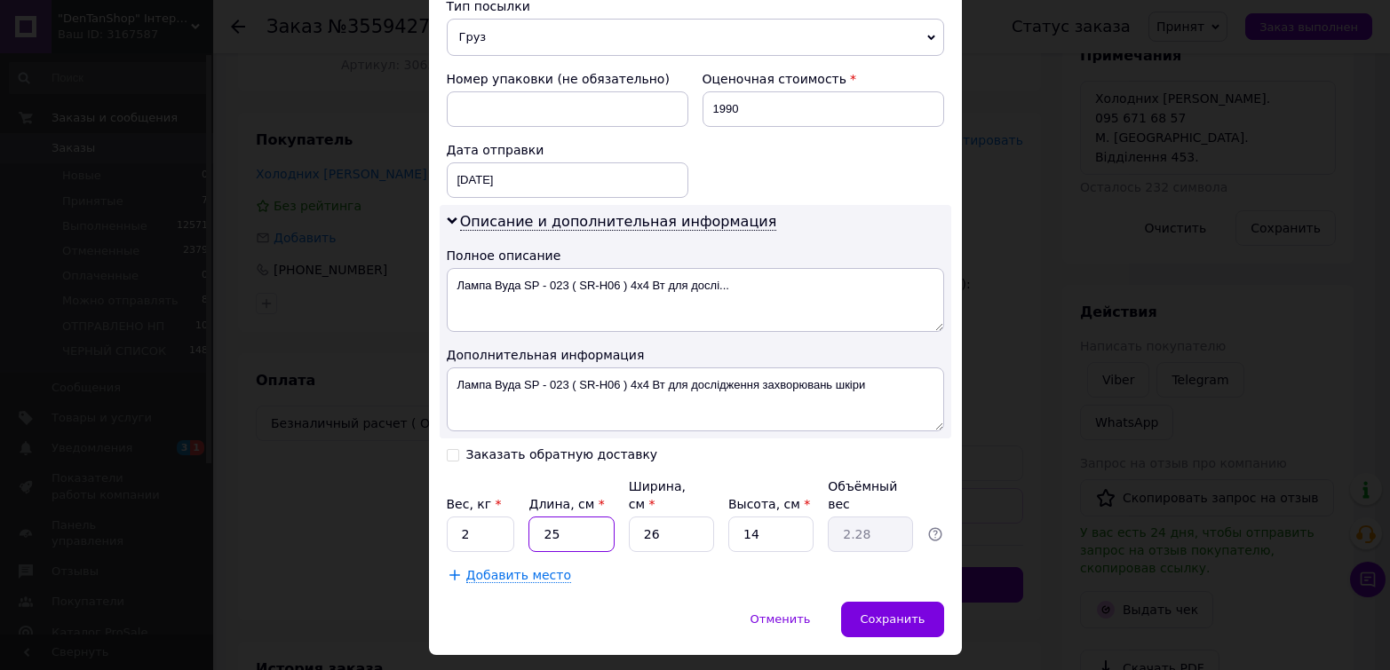
type input "25"
drag, startPoint x: 662, startPoint y: 515, endPoint x: 639, endPoint y: 520, distance: 23.5
click at [639, 520] on input "26" at bounding box center [671, 535] width 85 height 36
type input "3"
type input "0.26"
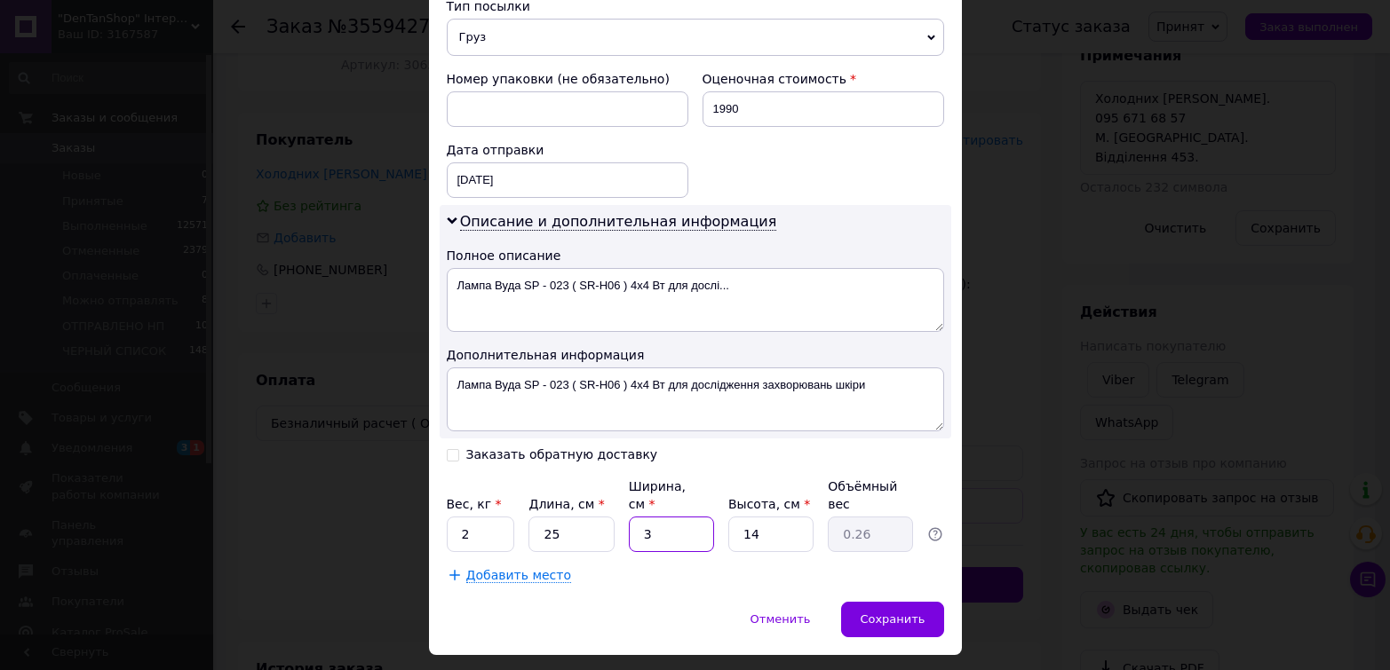
type input "30"
type input "2.63"
type input "30"
drag, startPoint x: 763, startPoint y: 531, endPoint x: 742, endPoint y: 531, distance: 20.4
click at [742, 531] on input "14" at bounding box center [770, 535] width 85 height 36
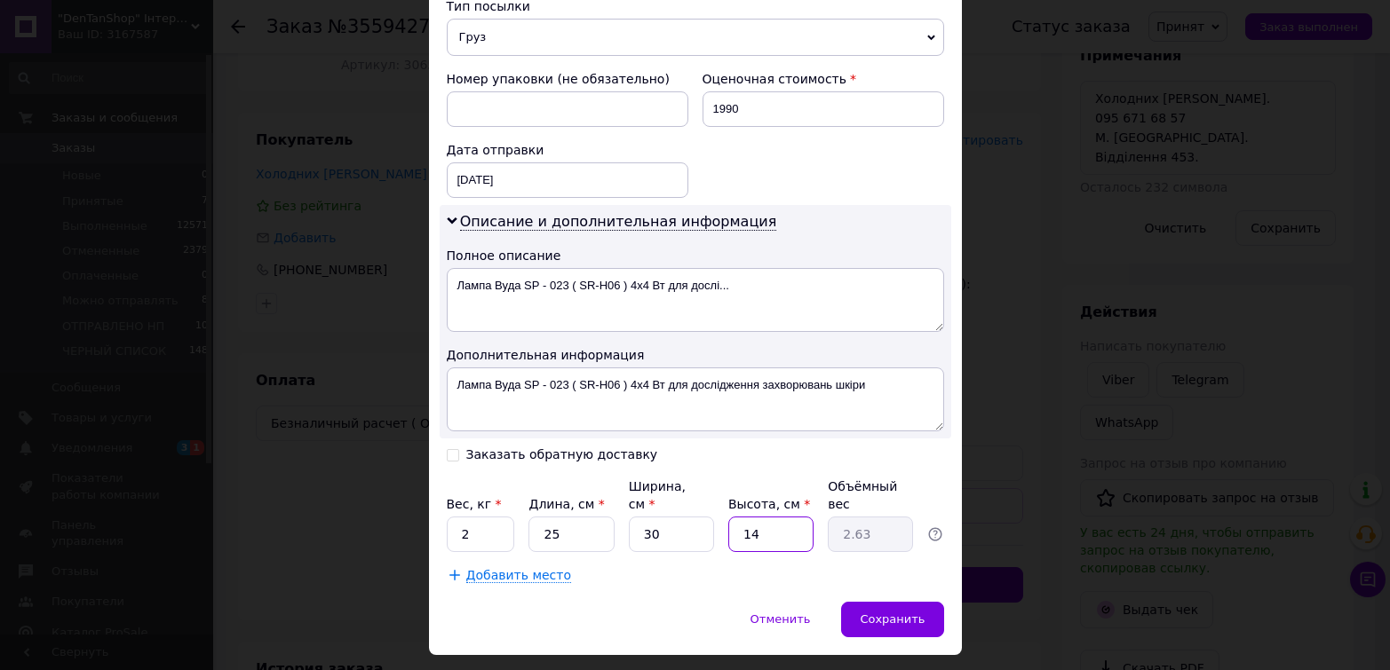
type input "2"
type input "0.38"
type input "25"
type input "4.69"
type input "25"
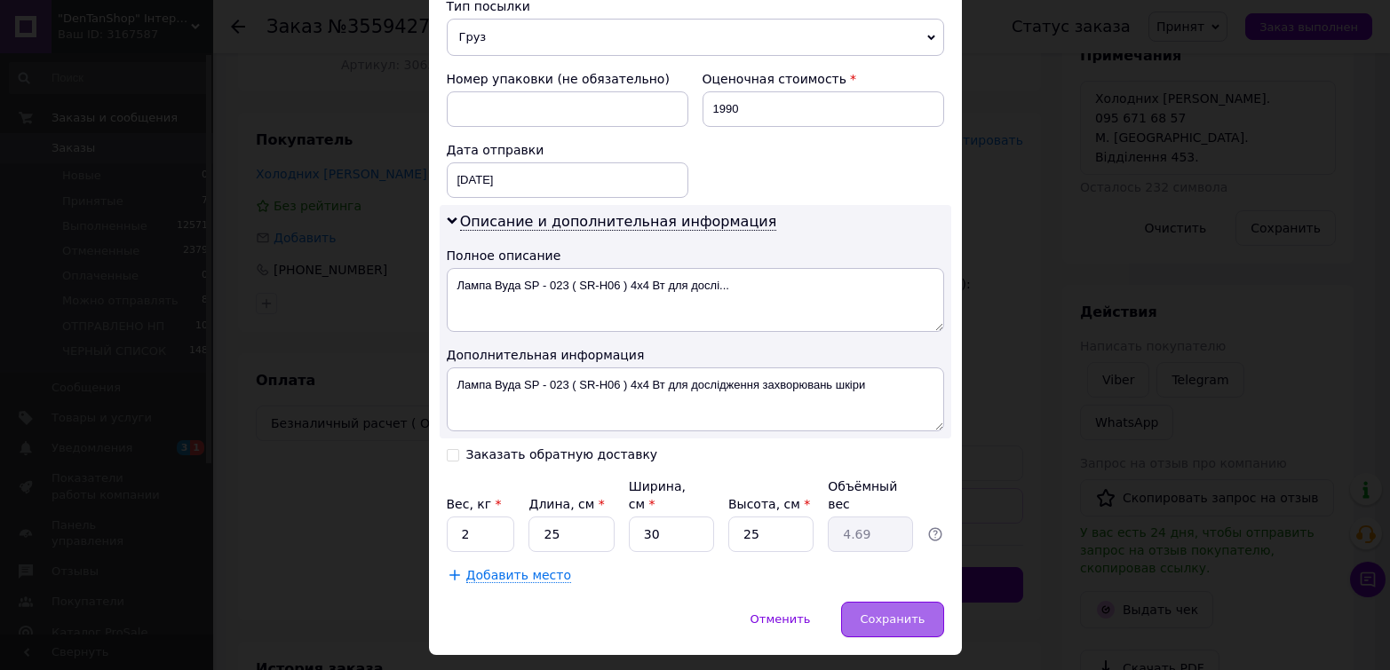
click at [886, 613] on span "Сохранить" at bounding box center [892, 619] width 65 height 13
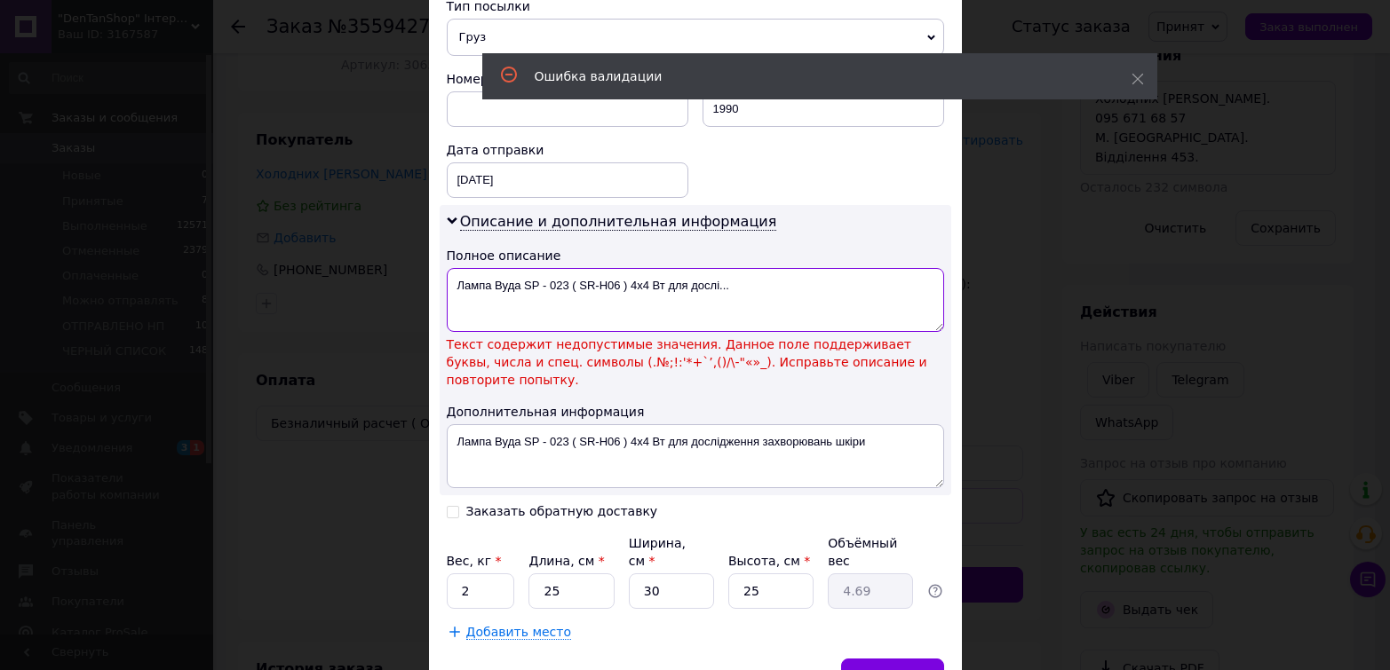
click at [747, 280] on textarea "Лампа Вуда ЅР - 023 ( SR-H06 ) 4х4 Вт для дослі..." at bounding box center [695, 300] width 497 height 64
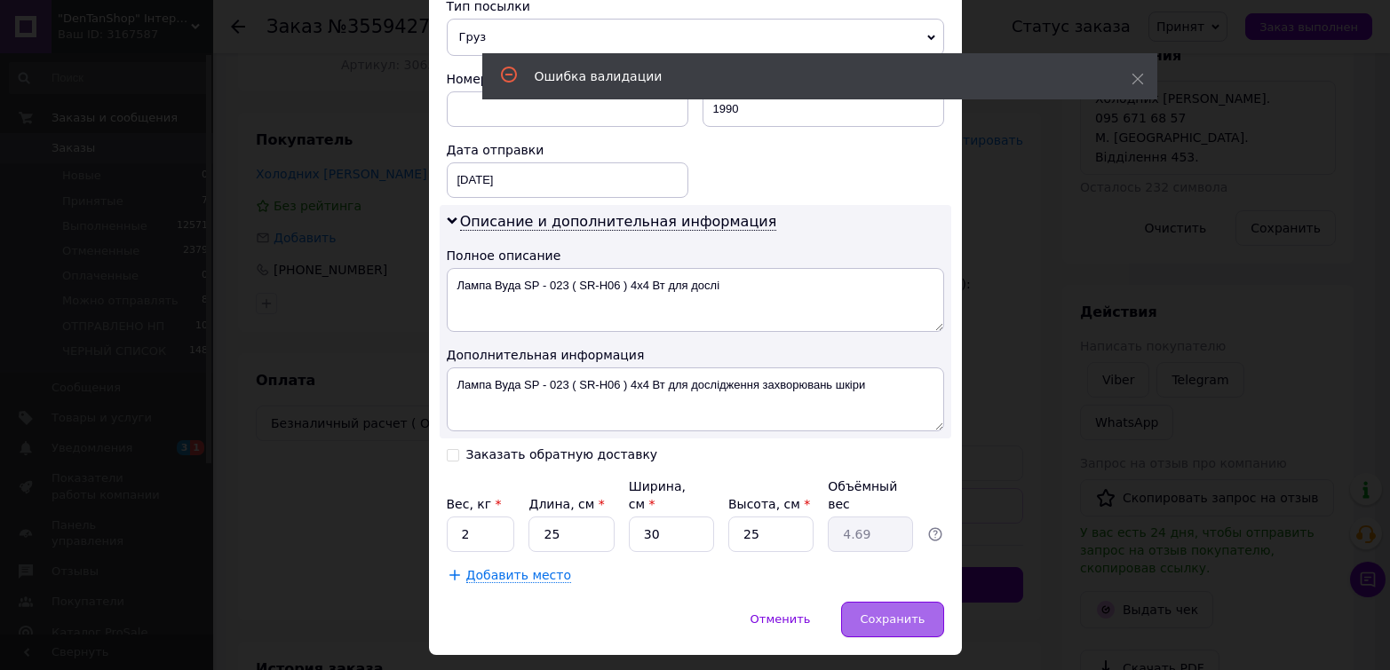
click at [889, 613] on span "Сохранить" at bounding box center [892, 619] width 65 height 13
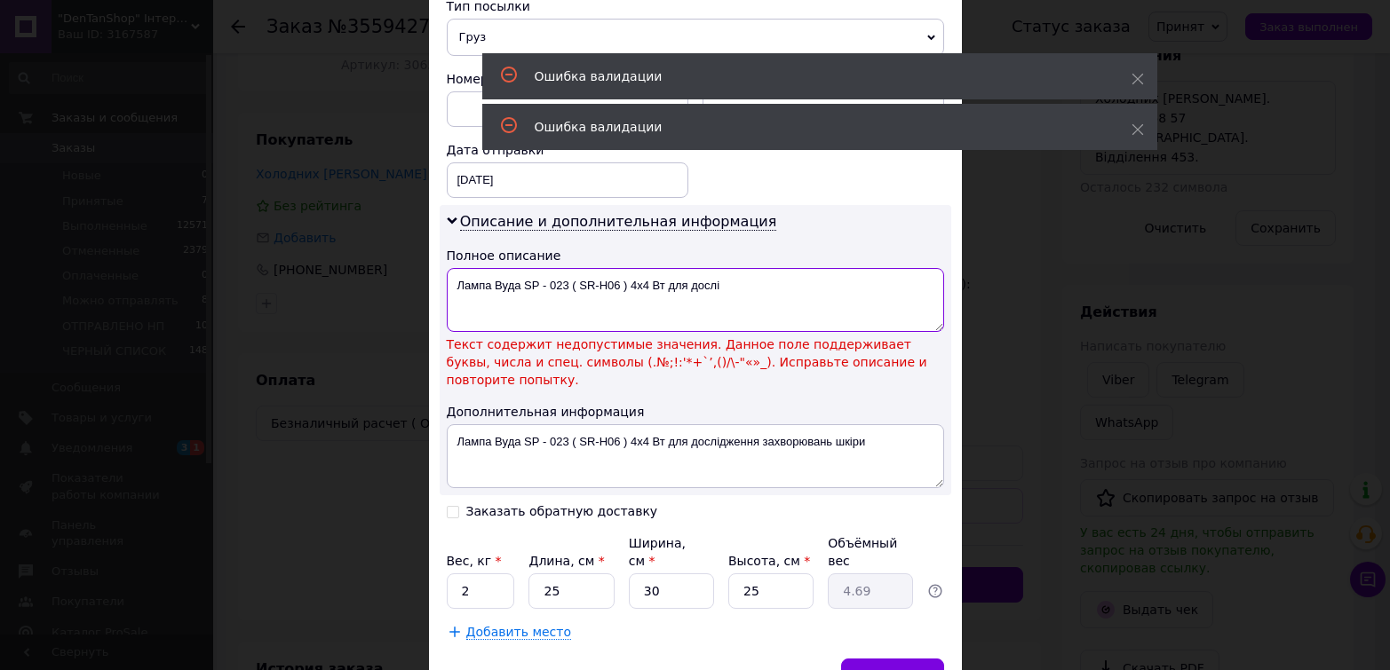
click at [621, 293] on textarea "Лампа Вуда ЅР - 023 ( SR-H06 ) 4х4 Вт для дослі" at bounding box center [695, 300] width 497 height 64
click at [627, 294] on textarea "Лампа Вуда ЅР - 023 ( SR-H06 ) 4х4 Вт для дослі" at bounding box center [695, 300] width 497 height 64
click at [623, 289] on textarea "Лампа Вуда ЅР - 023 ( SR-H06 ) 4х4 Вт для дослі" at bounding box center [695, 300] width 497 height 64
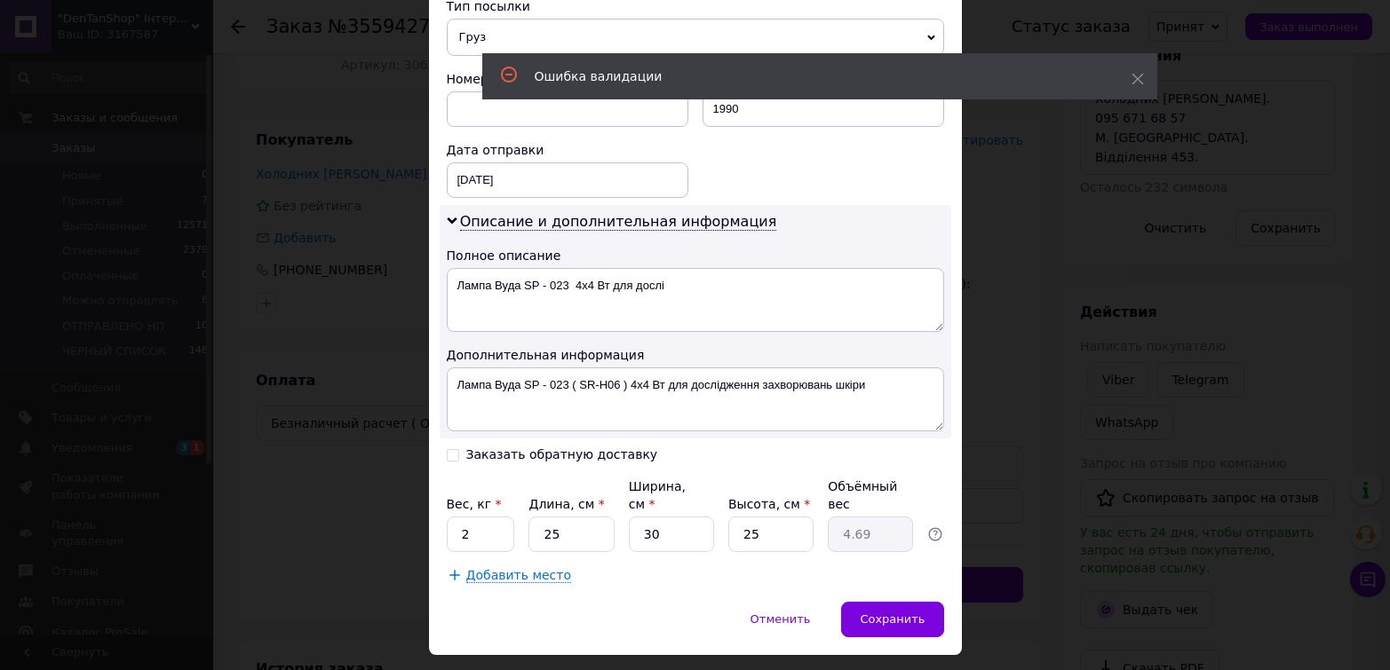
drag, startPoint x: 895, startPoint y: 599, endPoint x: 912, endPoint y: 576, distance: 28.6
click at [896, 602] on div "Сохранить" at bounding box center [892, 620] width 102 height 36
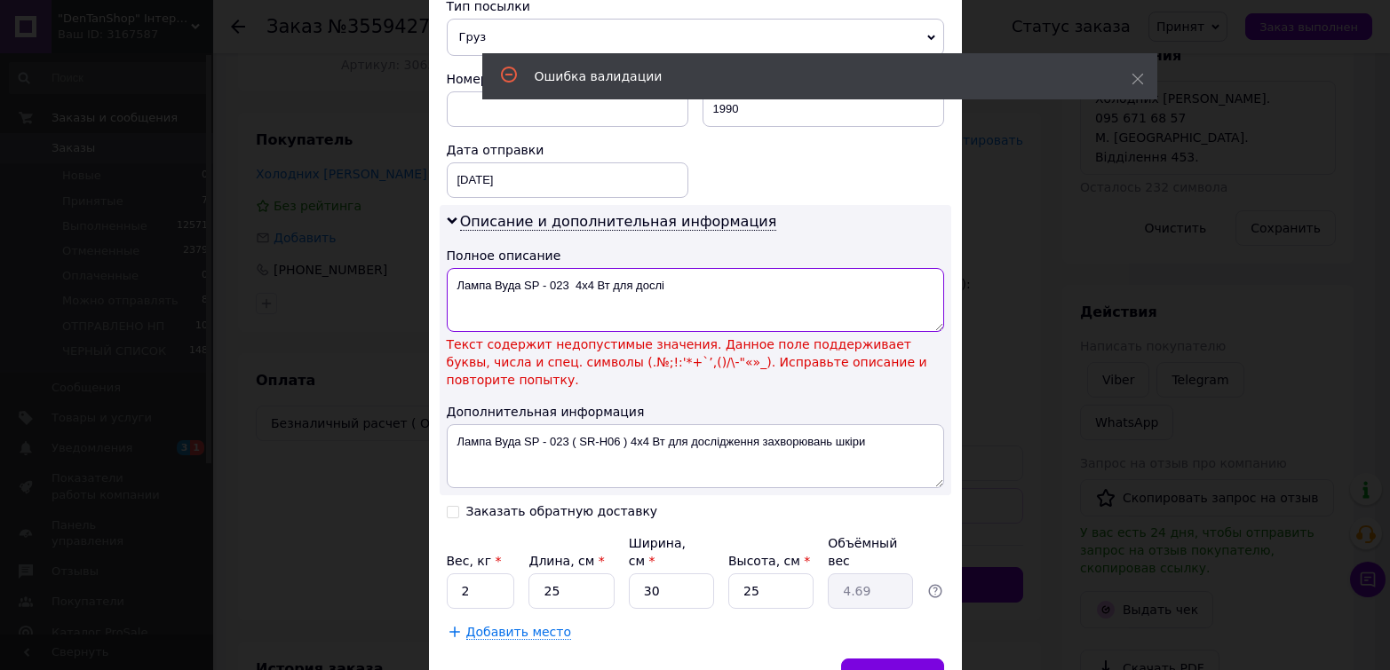
drag, startPoint x: 685, startPoint y: 290, endPoint x: 619, endPoint y: 271, distance: 68.3
click at [569, 280] on textarea "Лампа Вуда ЅР - 023 4х4 Вт для дослі" at bounding box center [695, 300] width 497 height 64
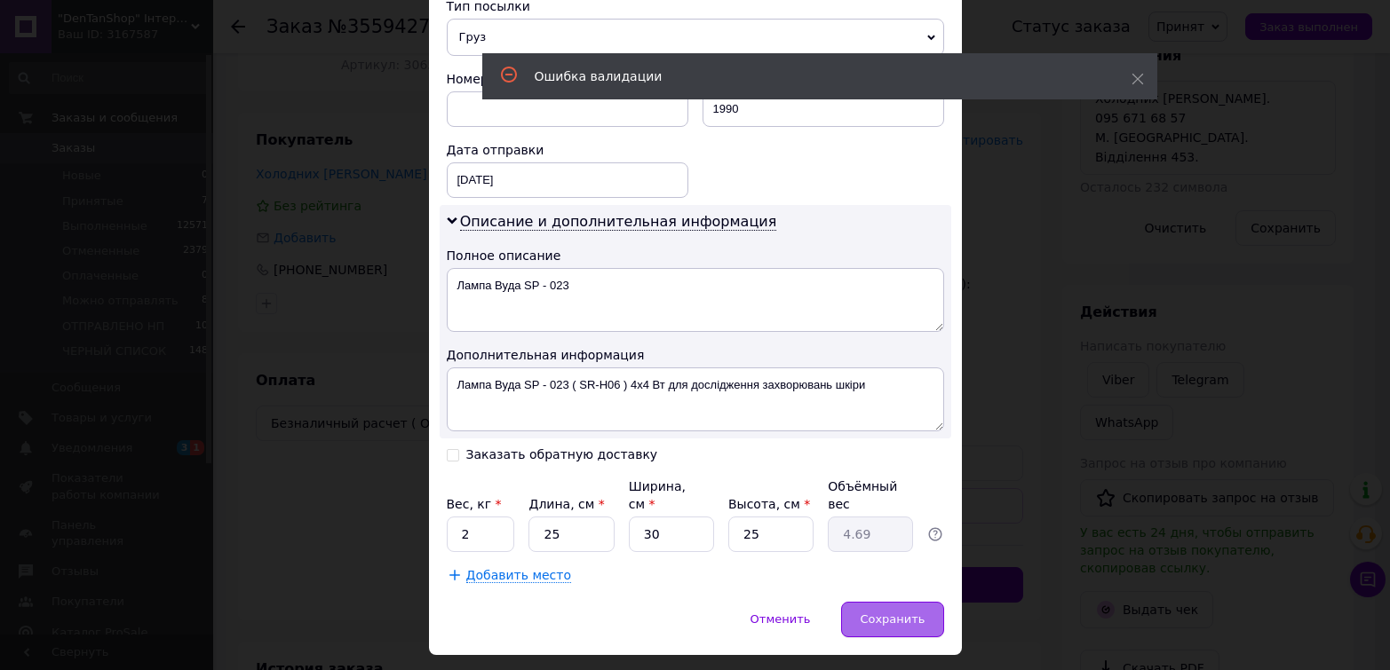
click at [890, 613] on span "Сохранить" at bounding box center [892, 619] width 65 height 13
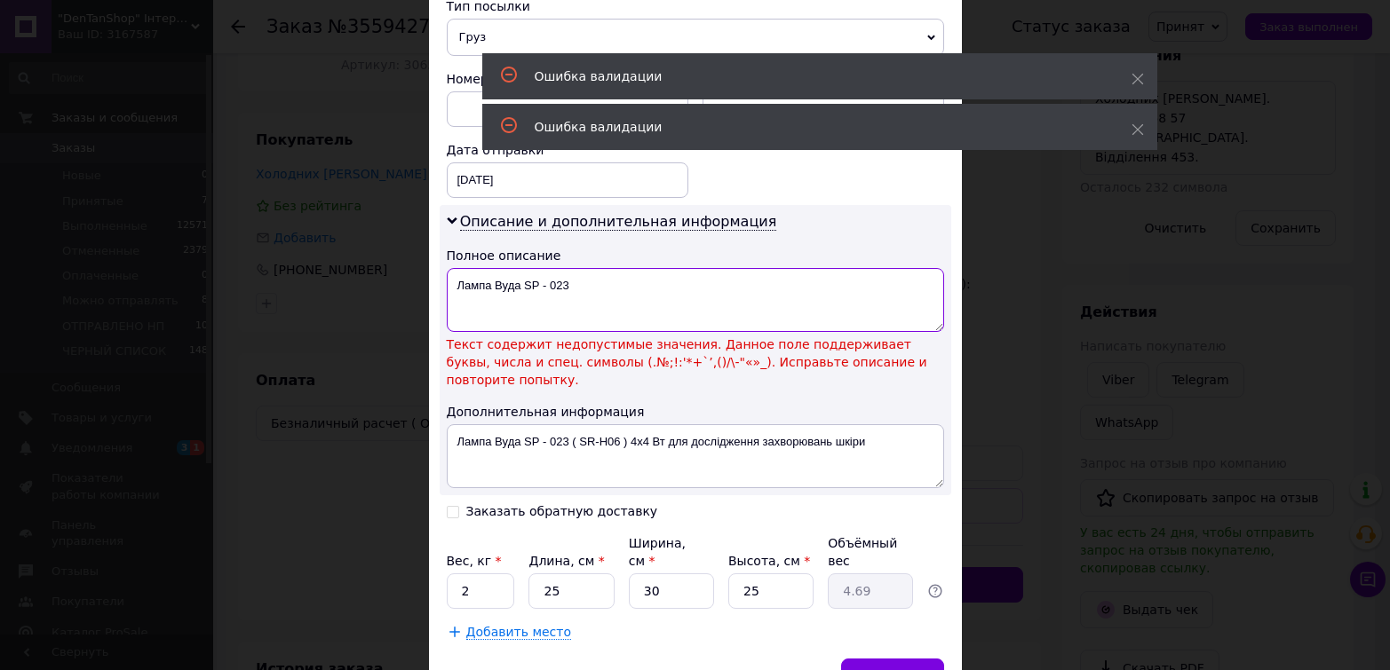
click at [547, 290] on textarea "Лампа Вуда ЅР - 023" at bounding box center [695, 300] width 497 height 64
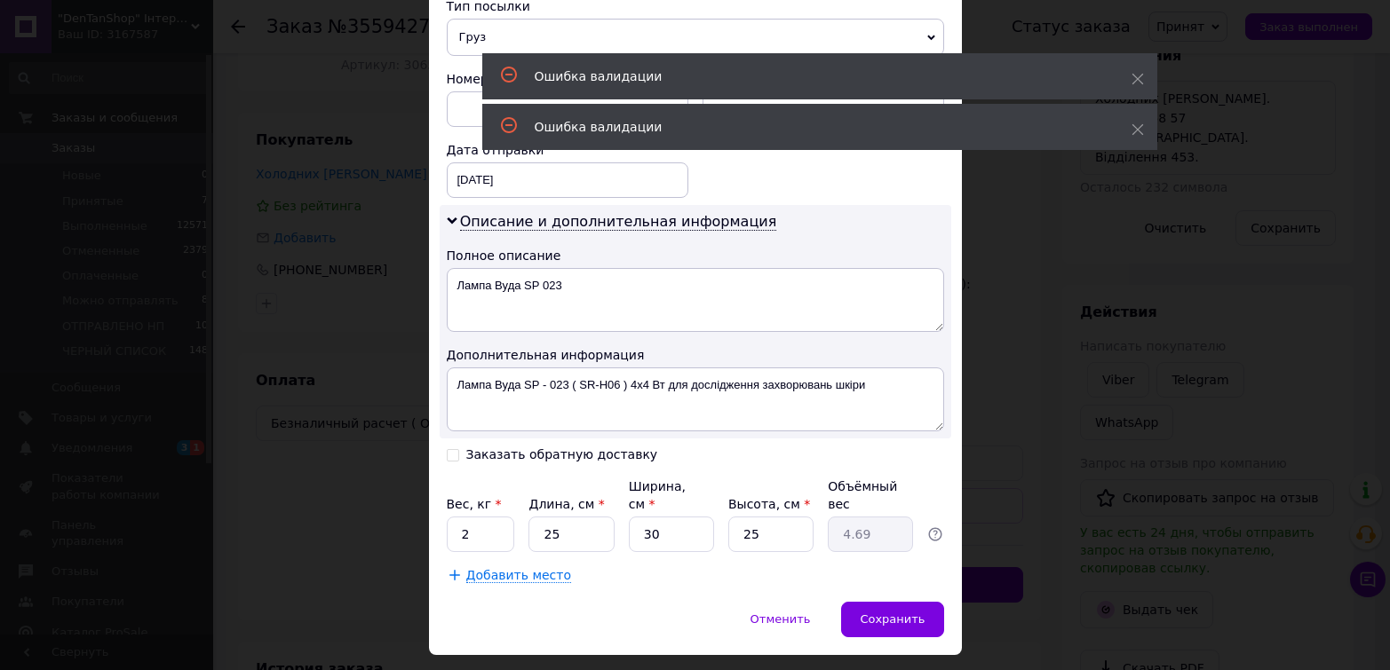
drag, startPoint x: 890, startPoint y: 595, endPoint x: 868, endPoint y: 427, distance: 169.3
click at [890, 602] on div "Сохранить" at bounding box center [892, 620] width 102 height 36
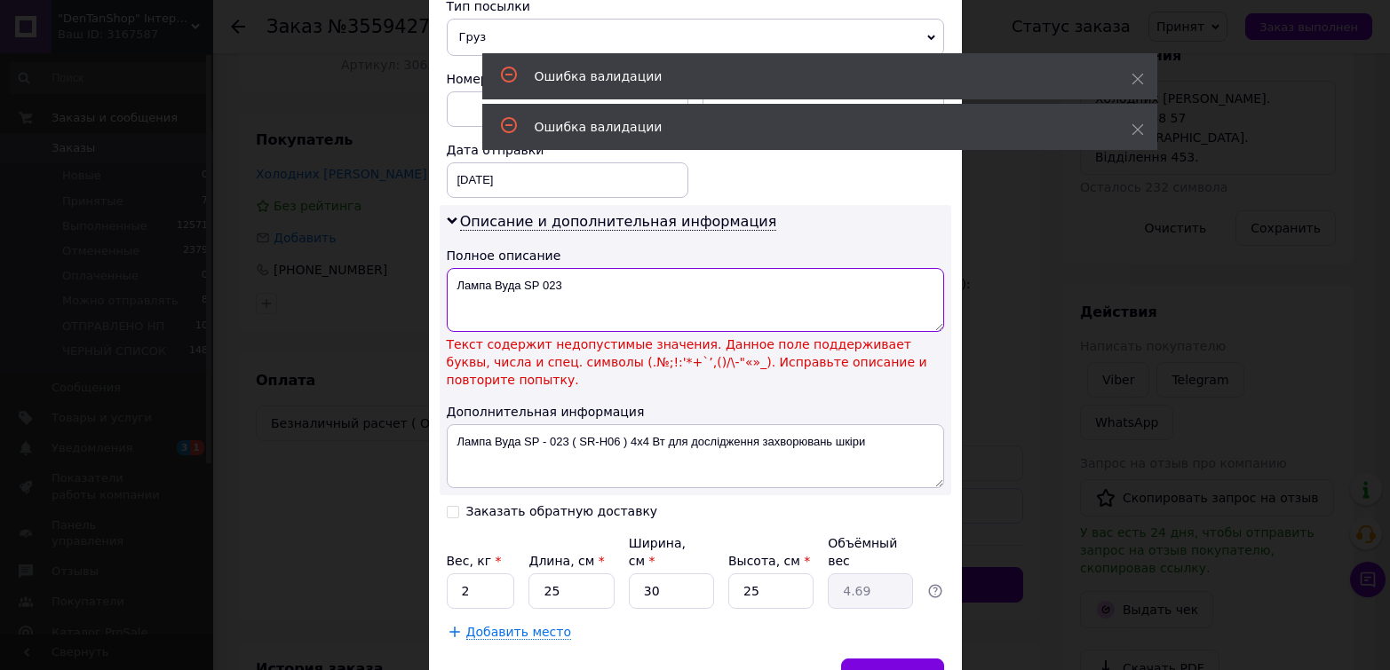
click at [535, 290] on textarea "Лампа Вуда ЅР 023" at bounding box center [695, 300] width 497 height 64
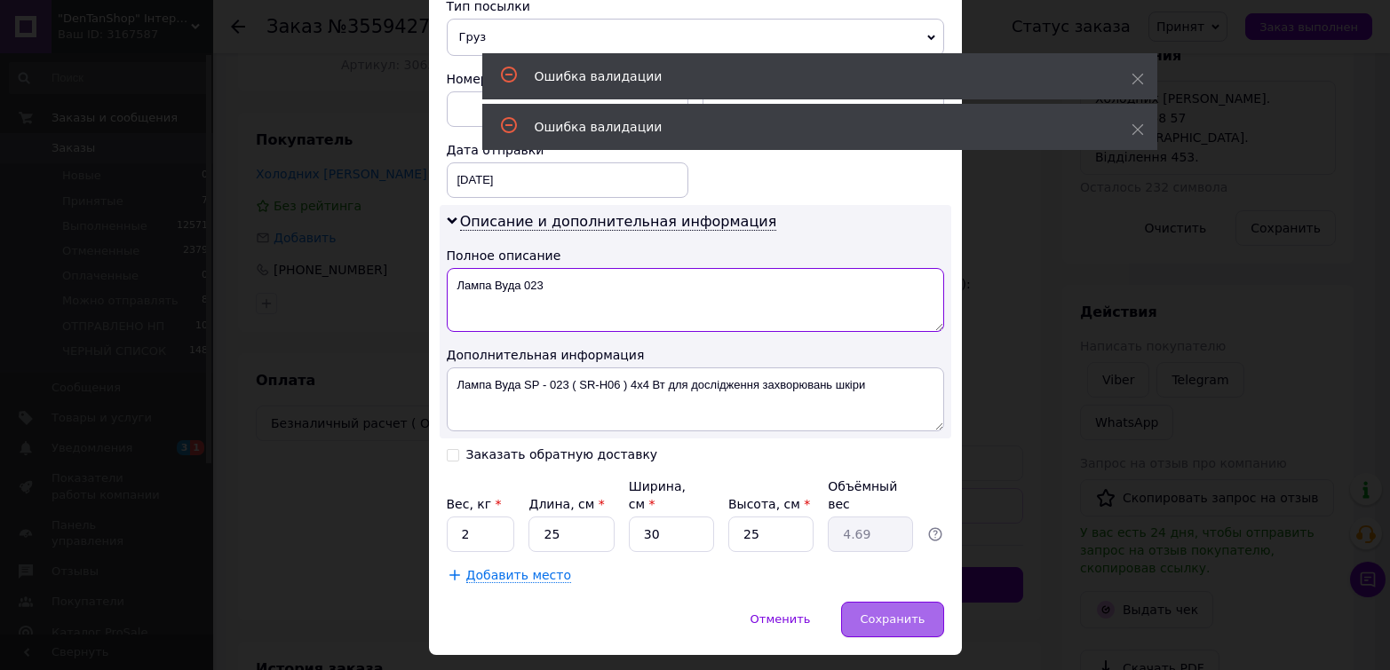
type textarea "Лампа Вуда 023"
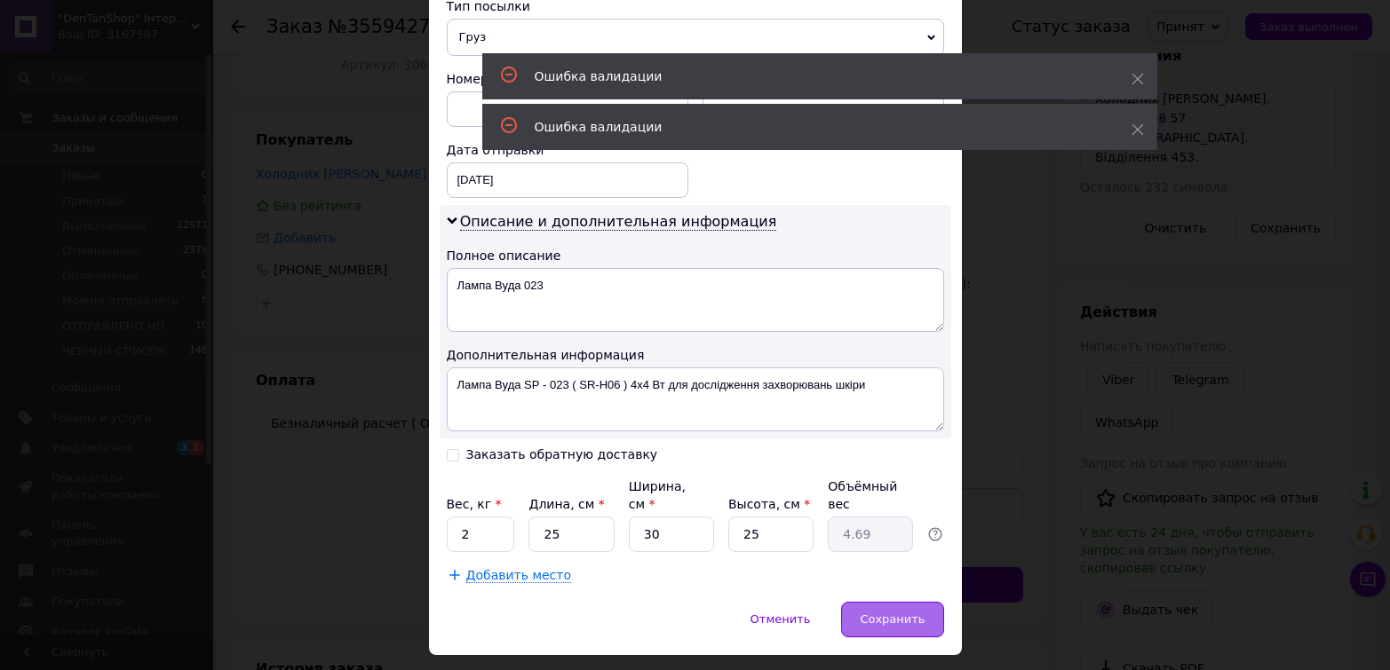
click at [888, 613] on span "Сохранить" at bounding box center [892, 619] width 65 height 13
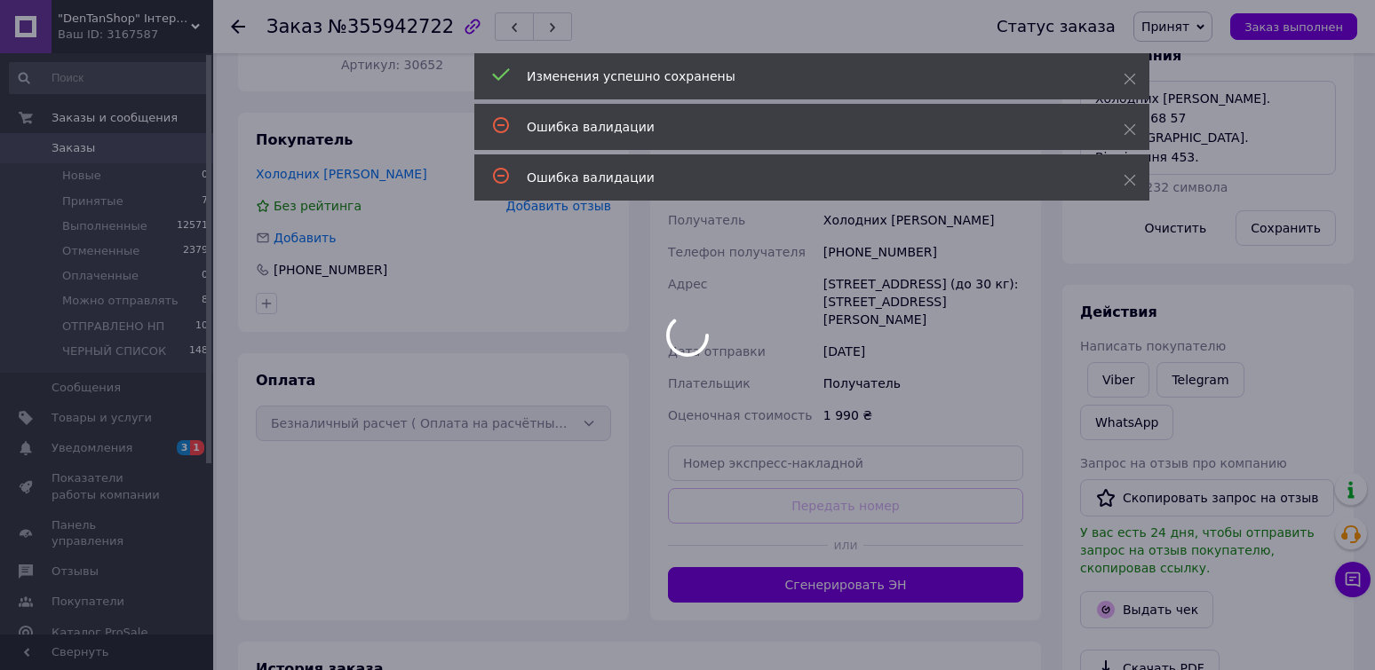
scroll to position [114, 0]
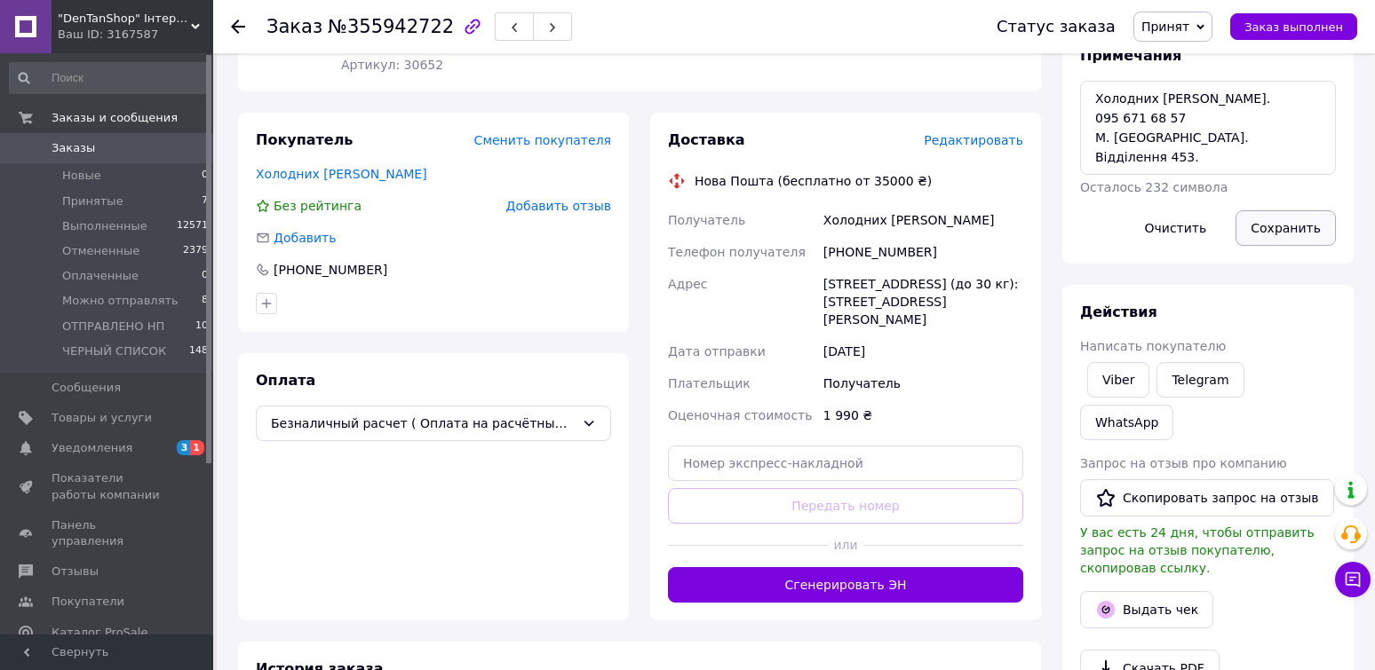
drag, startPoint x: 1296, startPoint y: 223, endPoint x: 1293, endPoint y: 213, distance: 10.1
click at [1294, 223] on button "Сохранить" at bounding box center [1285, 228] width 100 height 36
click at [1204, 27] on icon at bounding box center [1200, 26] width 8 height 5
click at [1186, 143] on li "Можно отправлять" at bounding box center [1201, 142] width 134 height 27
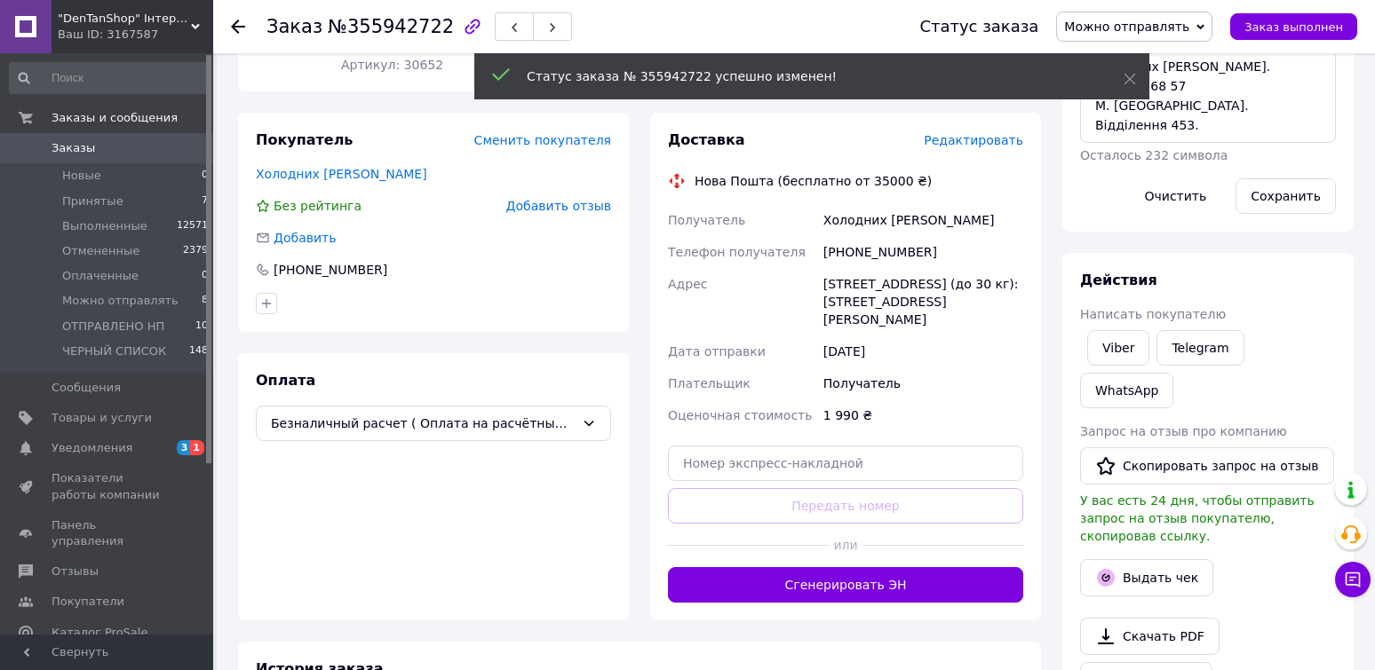
scroll to position [156, 0]
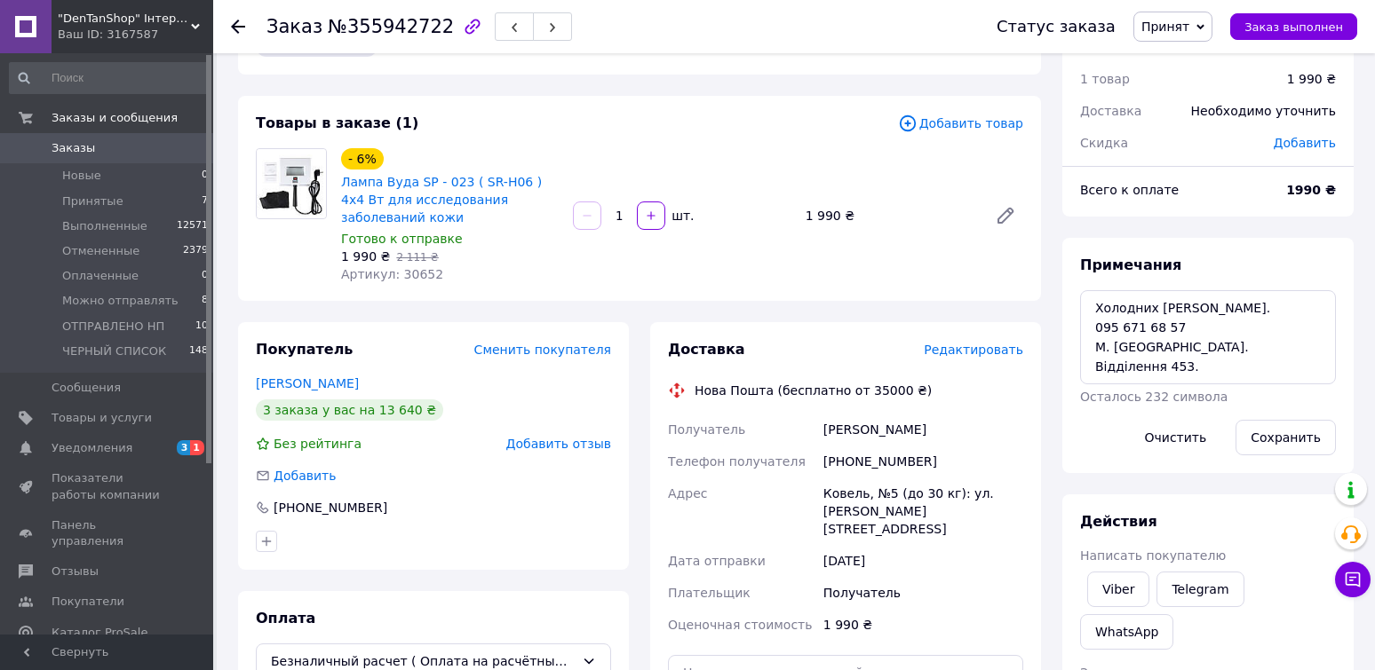
scroll to position [89, 0]
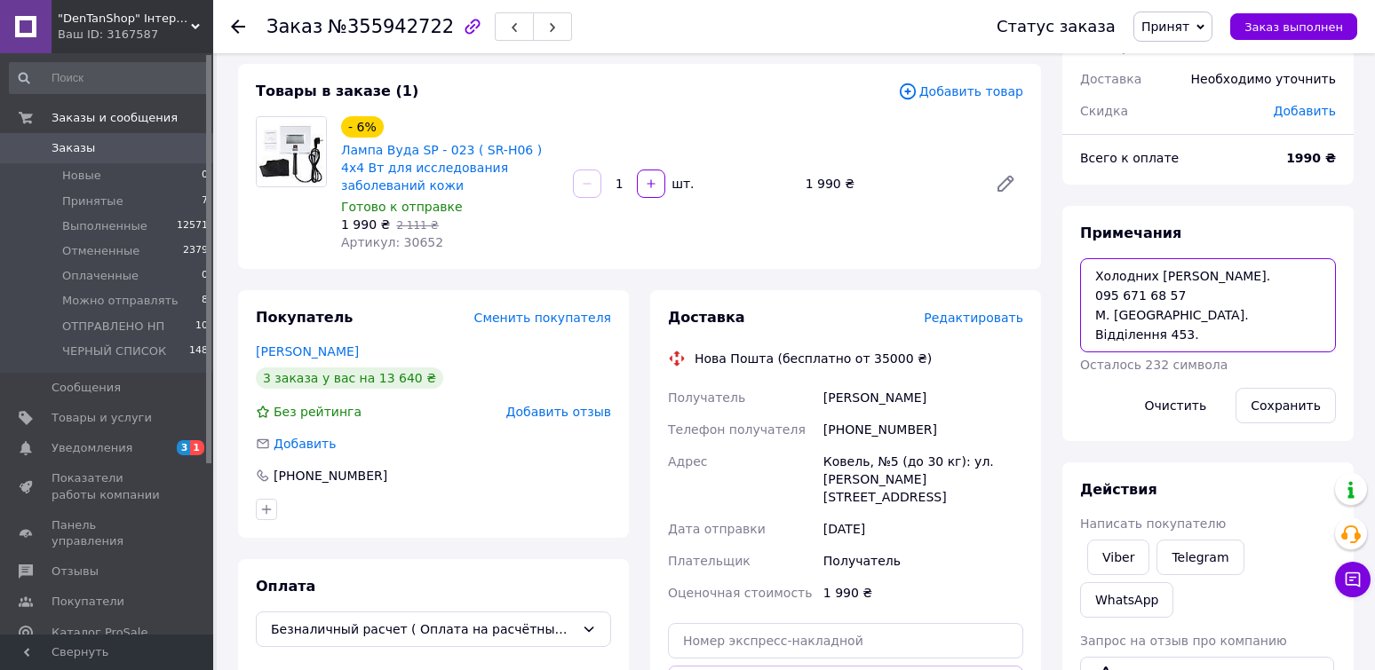
click at [1162, 292] on textarea "Холодних Ольга Володимирівна. 095 671 68 57 М. Київ. Відділення 453." at bounding box center [1208, 305] width 256 height 94
click at [1140, 295] on textarea "Холодних Ольга Володимирівна. 095 671 6857 М. Київ. Відділення 453." at bounding box center [1208, 305] width 256 height 94
click at [1146, 302] on textarea "Холодних Ольга Володимирівна. 095 671 6857 М. Київ. Відділення 453." at bounding box center [1208, 305] width 256 height 94
click at [1142, 307] on textarea "Холодних Ольга Володимирівна. 095 671 6857 М. Київ. Відділення 453." at bounding box center [1208, 305] width 256 height 94
click at [1142, 291] on textarea "Холодних Ольга Володимирівна. 095 671 6857 М. Київ. Відділення 453." at bounding box center [1208, 305] width 256 height 94
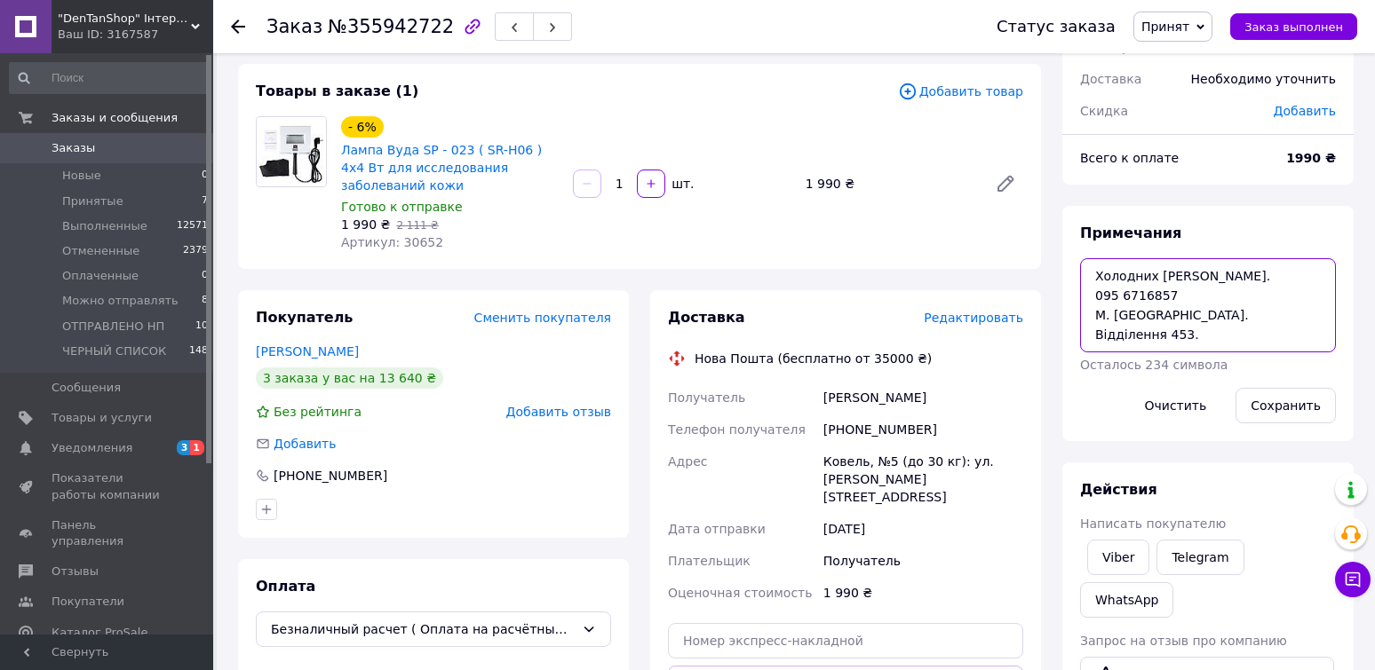
click at [1117, 298] on textarea "Холодних Ольга Володимирівна. 095 6716857 М. Київ. Відділення 453." at bounding box center [1208, 305] width 256 height 94
click at [1093, 296] on textarea "Холодних Ольга Володимирівна. 0956716857 М. Київ. Відділення 453." at bounding box center [1208, 305] width 256 height 94
drag, startPoint x: 1184, startPoint y: 293, endPoint x: 1092, endPoint y: 294, distance: 91.5
click at [1092, 294] on textarea "Холодних Ольга Володимирівна. +380956716857 М. Київ. Відділення 453." at bounding box center [1208, 305] width 256 height 94
type textarea "Холодних Ольга Володимирівна. +380956716857 М. Київ. Відділення 453."
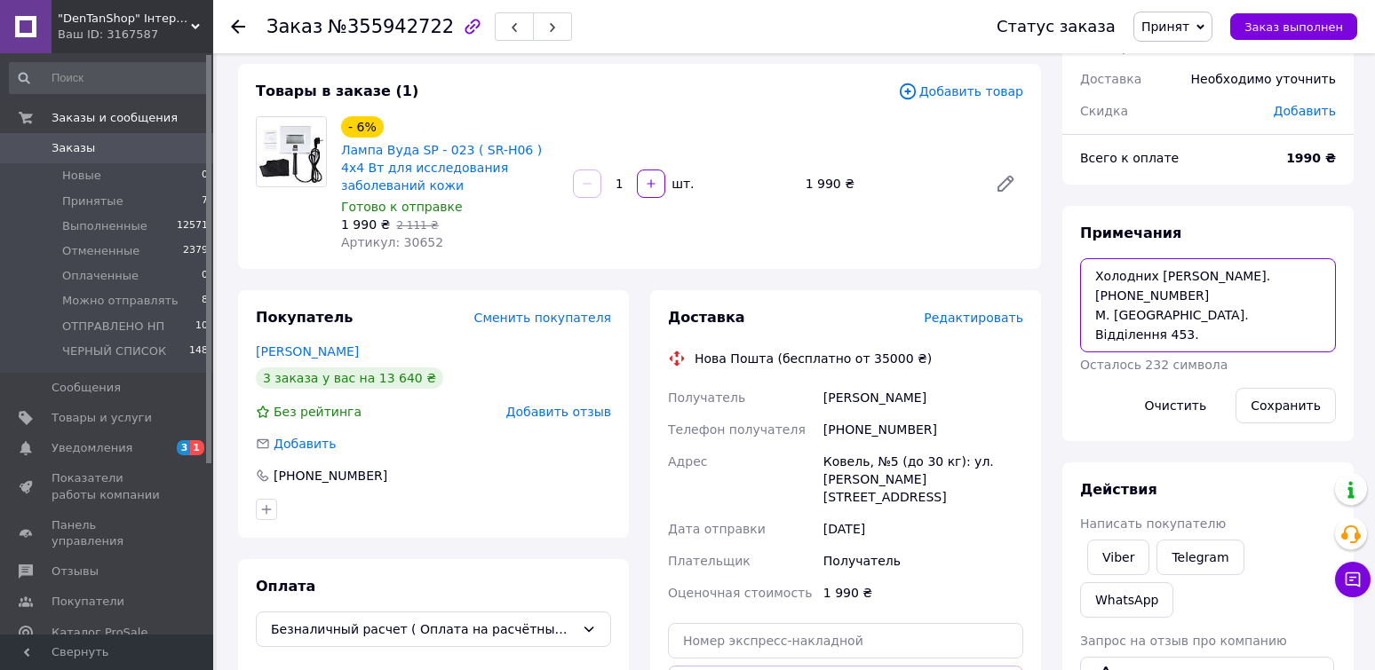
drag, startPoint x: 1278, startPoint y: 276, endPoint x: 1097, endPoint y: 278, distance: 181.2
click at [1097, 278] on textarea "Холодних Ольга Володимирівна. +380956716857 М. Київ. Відділення 453." at bounding box center [1208, 305] width 256 height 94
drag, startPoint x: 1182, startPoint y: 296, endPoint x: 1096, endPoint y: 292, distance: 86.2
click at [1096, 292] on textarea "Холодних Ольга Володимирівна. +380956716857 М. Київ. Відділення 453." at bounding box center [1208, 305] width 256 height 94
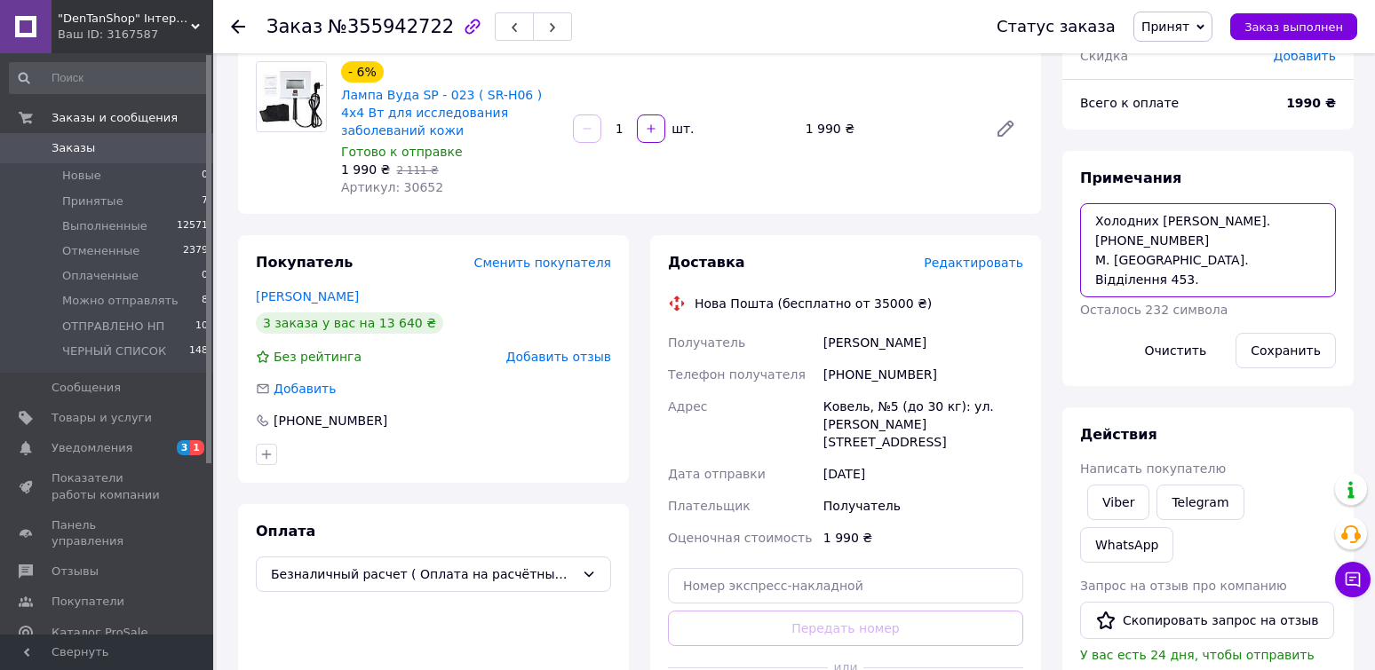
scroll to position [178, 0]
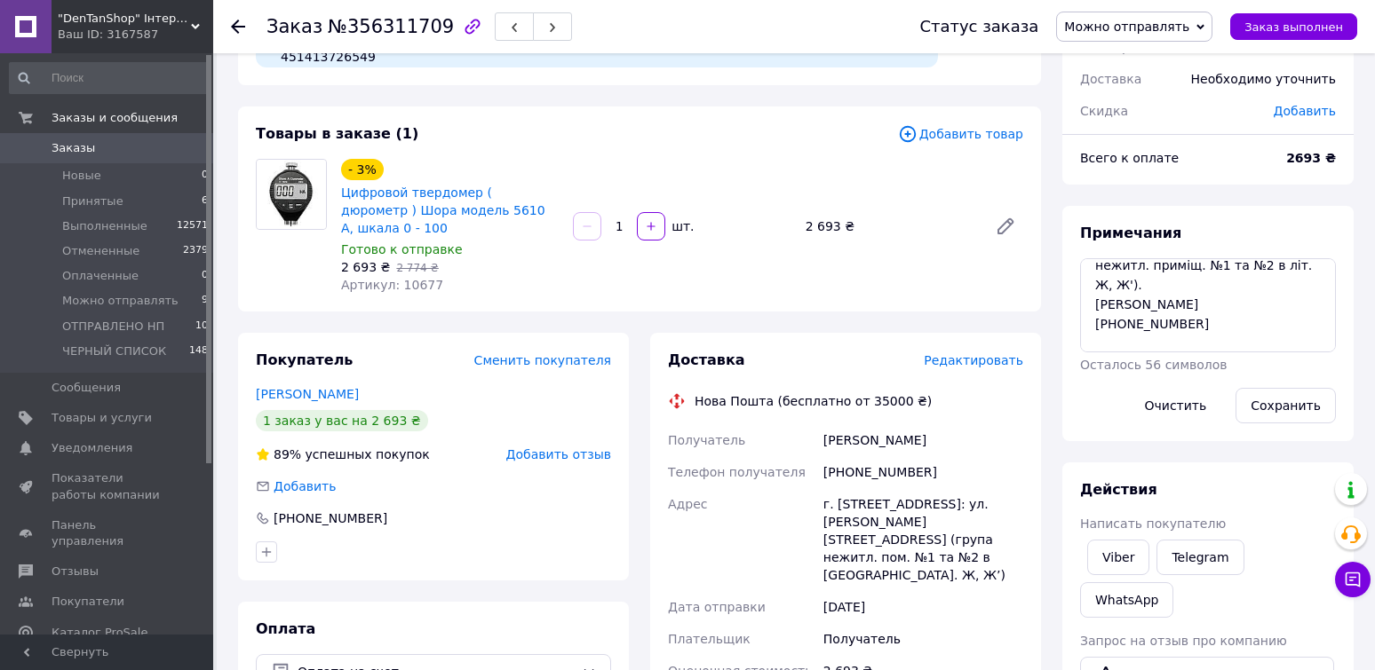
scroll to position [137, 0]
click at [1133, 334] on textarea "для відправки НП (оплата по безготівці): ТОВ «СКАЙФОЛЛ ІНДАСТРІС» Код за ЄДРПОУ…" at bounding box center [1208, 305] width 256 height 94
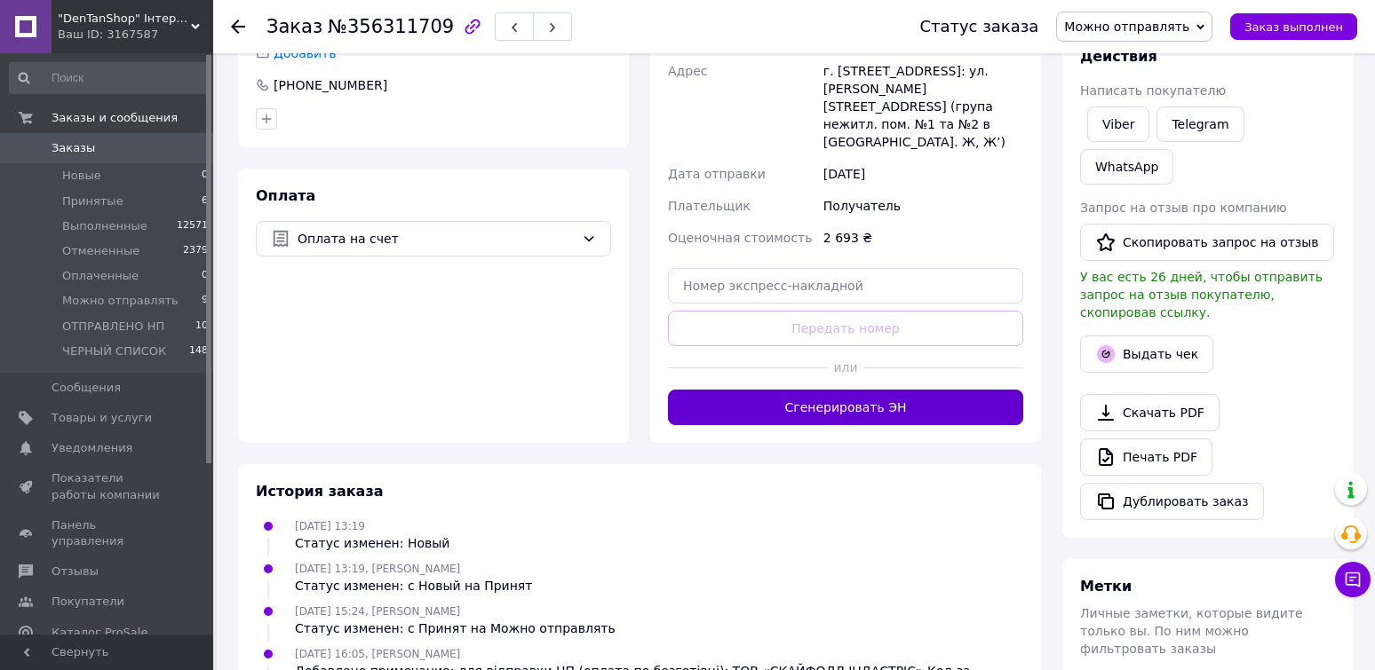
scroll to position [533, 0]
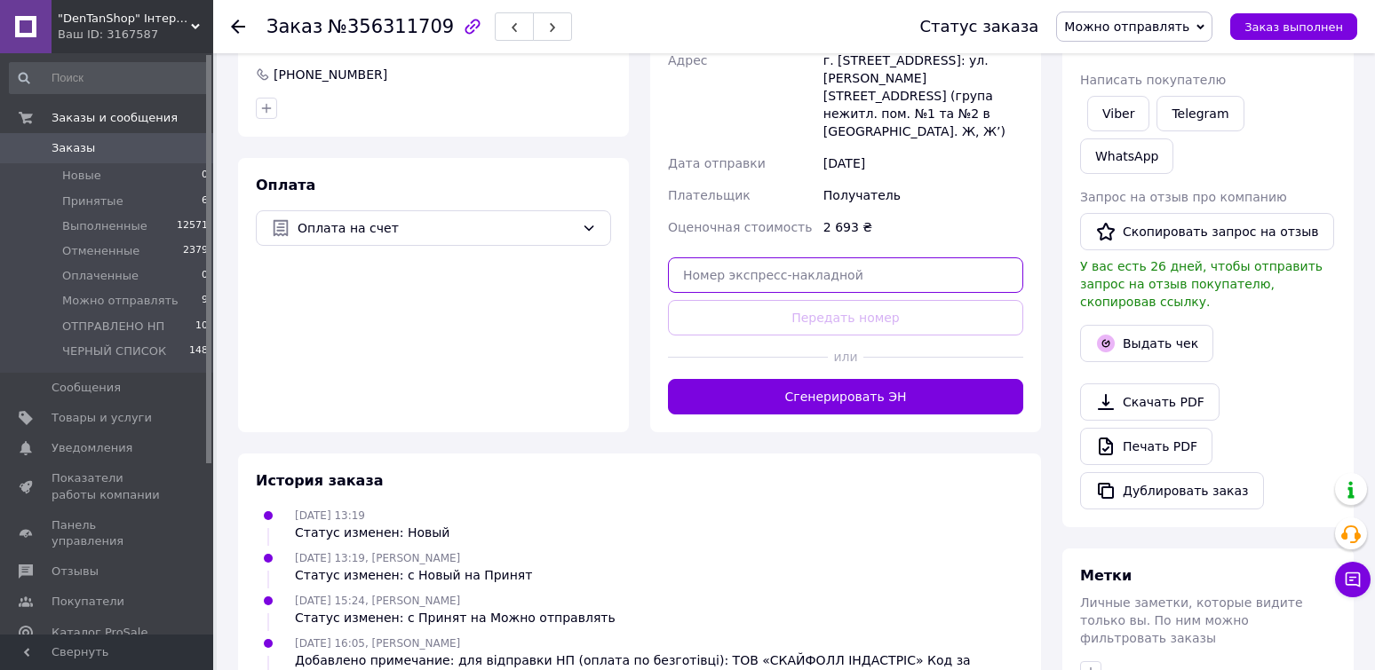
click at [810, 258] on input "text" at bounding box center [845, 276] width 355 height 36
paste input "59001432852241"
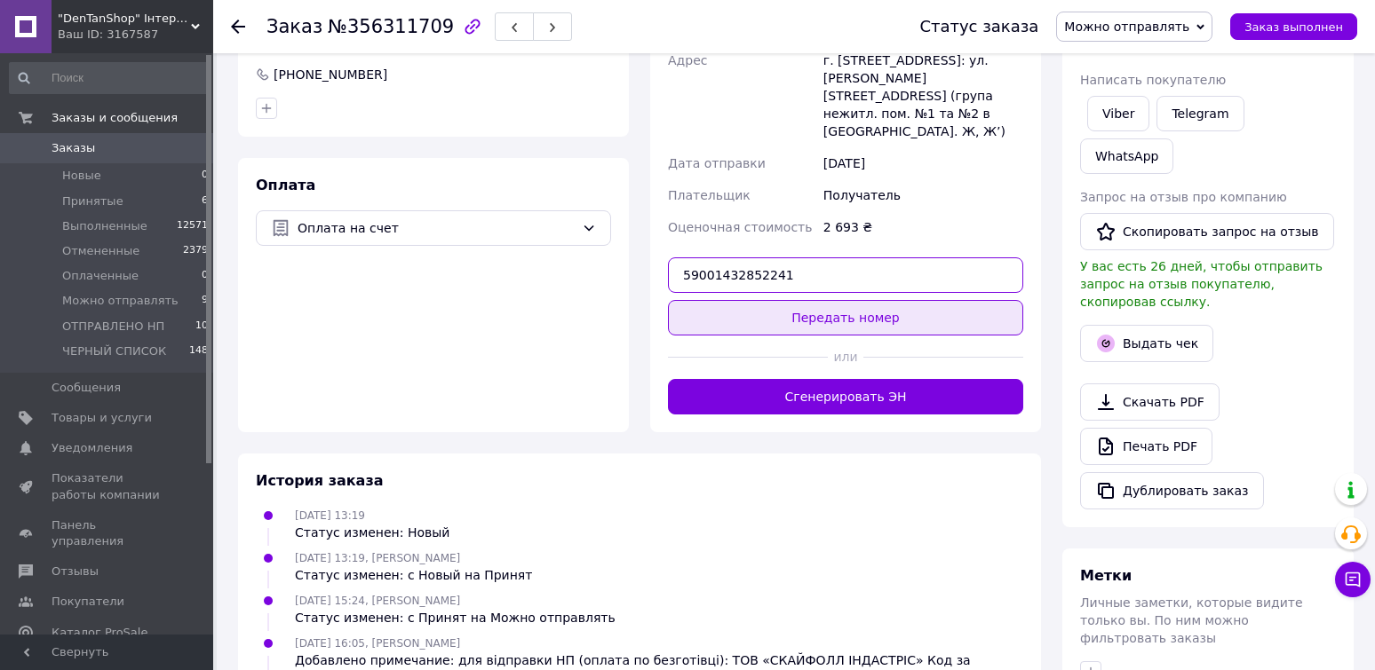
type input "59001432852241"
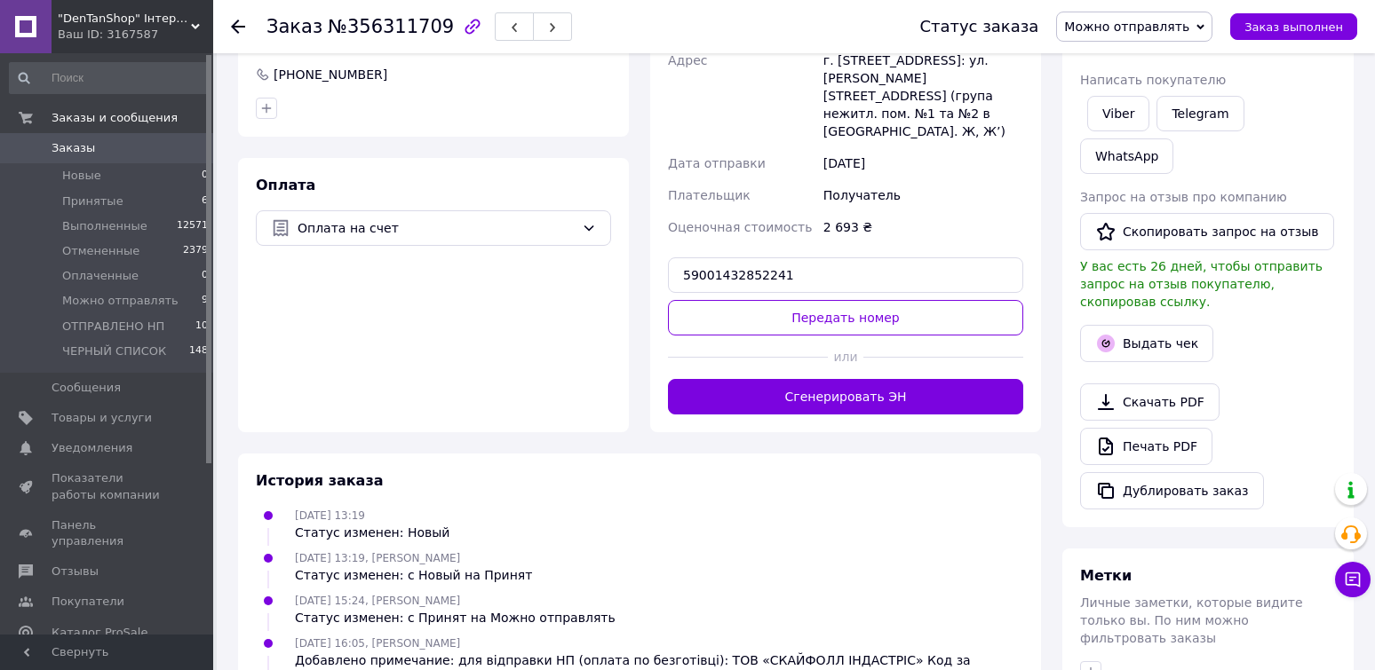
drag, startPoint x: 879, startPoint y: 258, endPoint x: 901, endPoint y: 253, distance: 22.8
click at [877, 300] on button "Передать номер" at bounding box center [845, 318] width 355 height 36
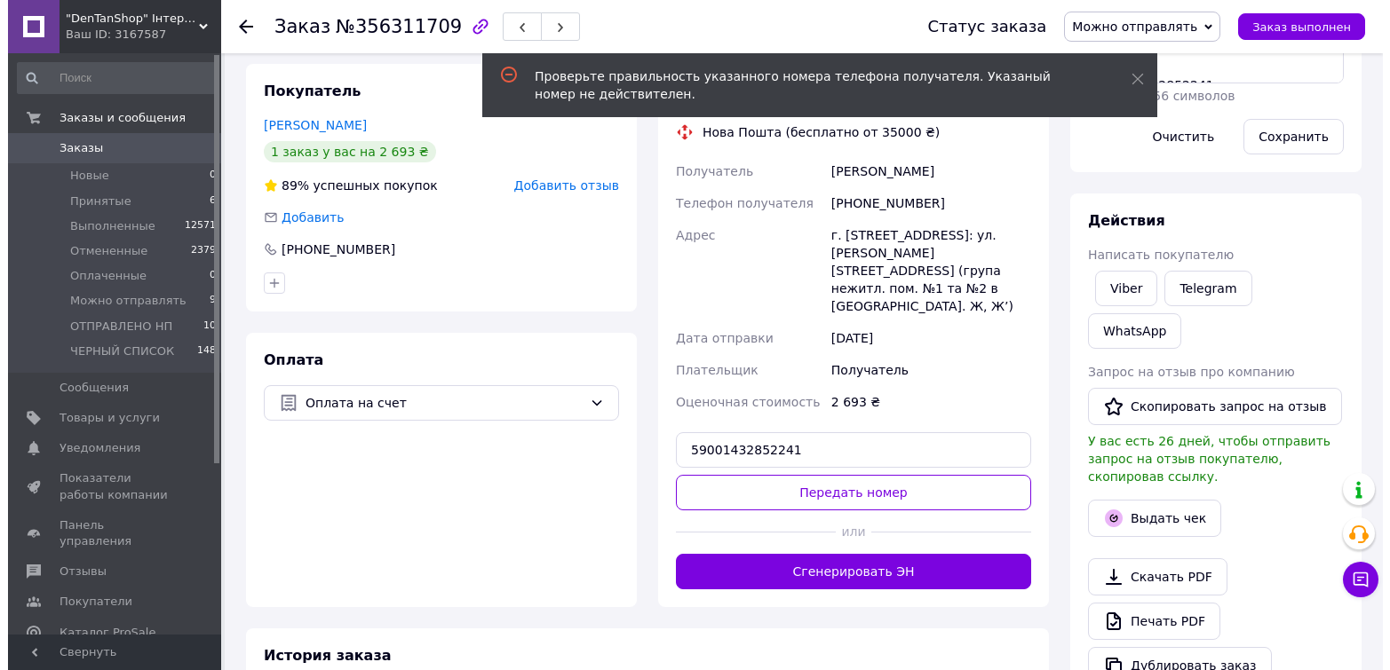
scroll to position [266, 0]
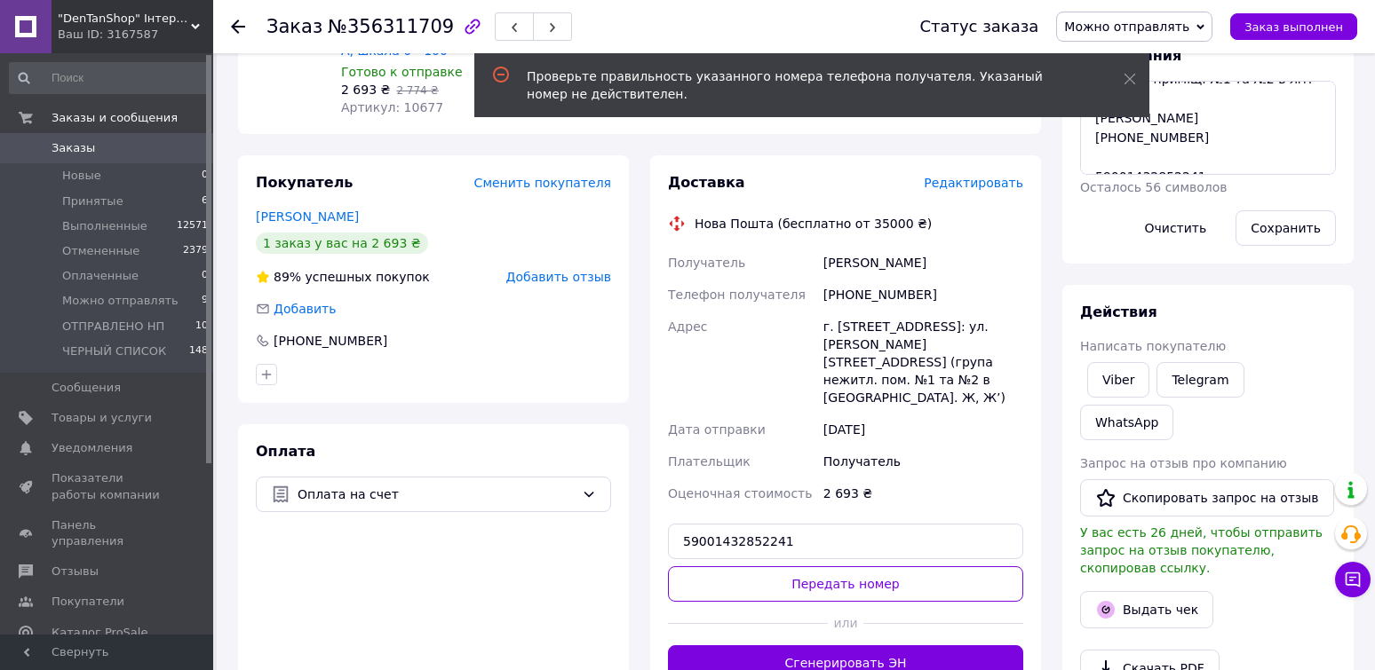
click at [988, 176] on span "Редактировать" at bounding box center [973, 183] width 99 height 14
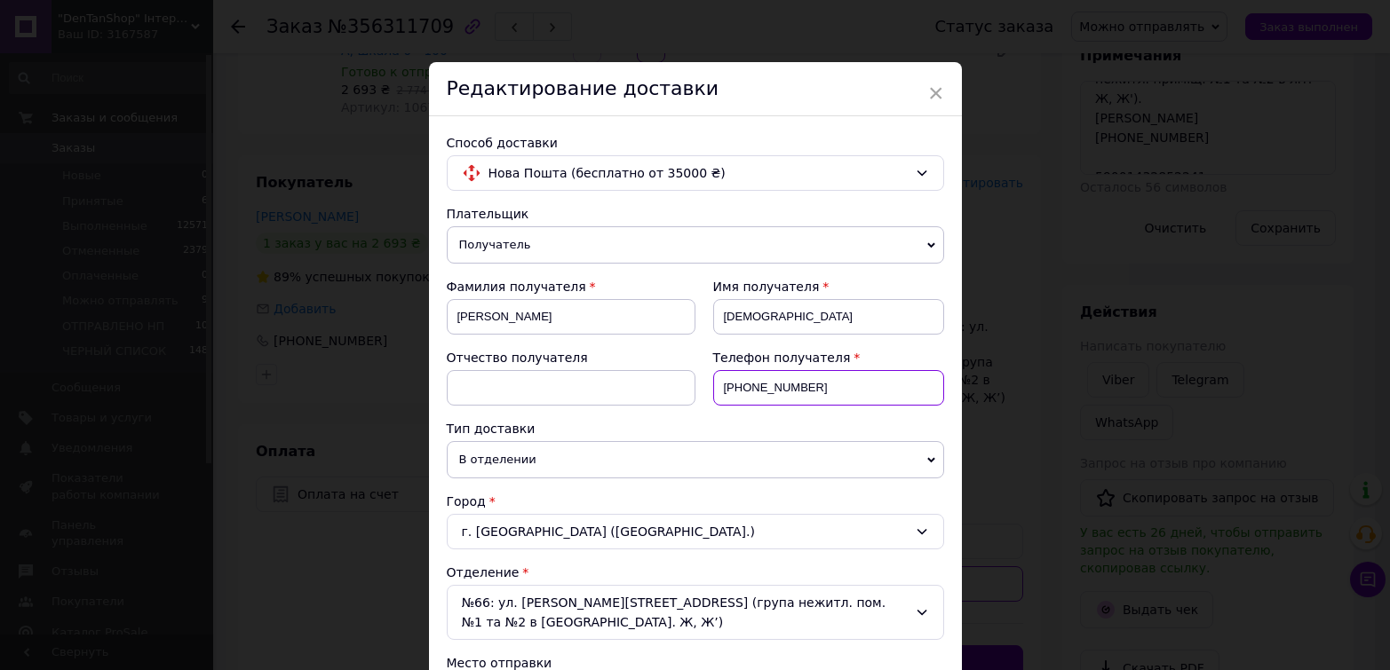
drag, startPoint x: 833, startPoint y: 393, endPoint x: 761, endPoint y: 384, distance: 72.5
click at [761, 384] on input "[PHONE_NUMBER]" at bounding box center [828, 388] width 231 height 36
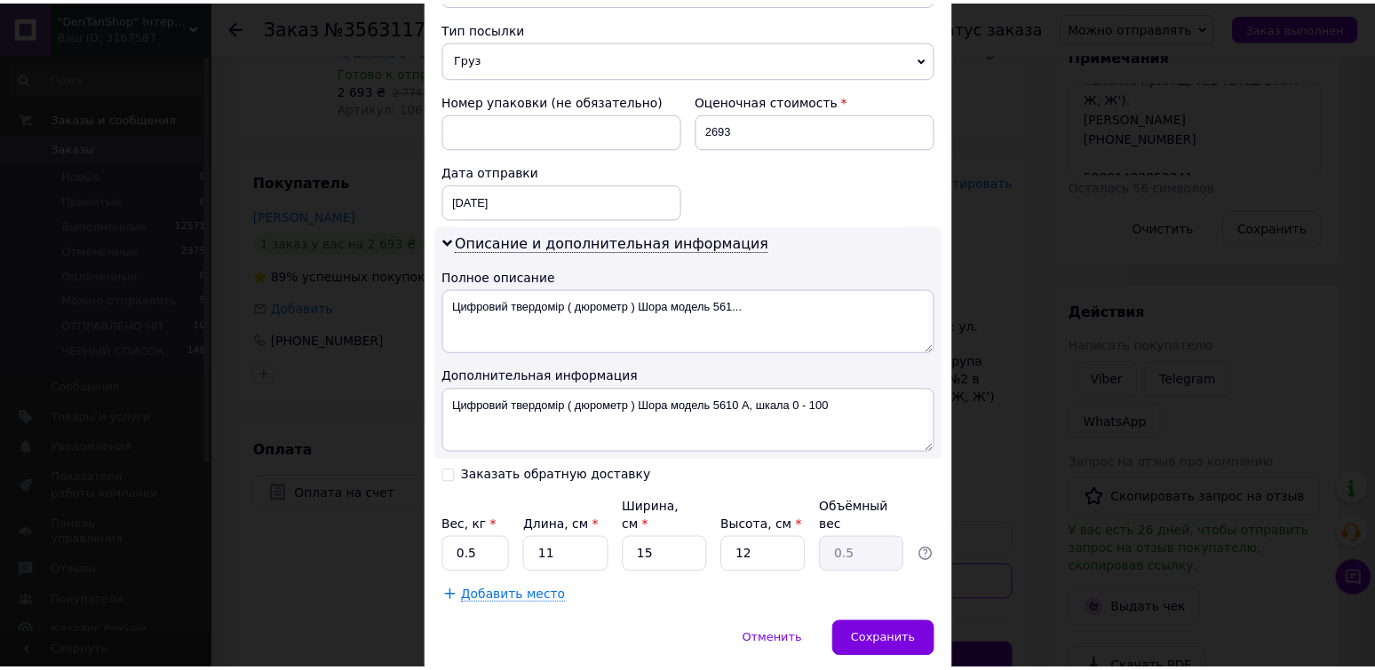
scroll to position [740, 0]
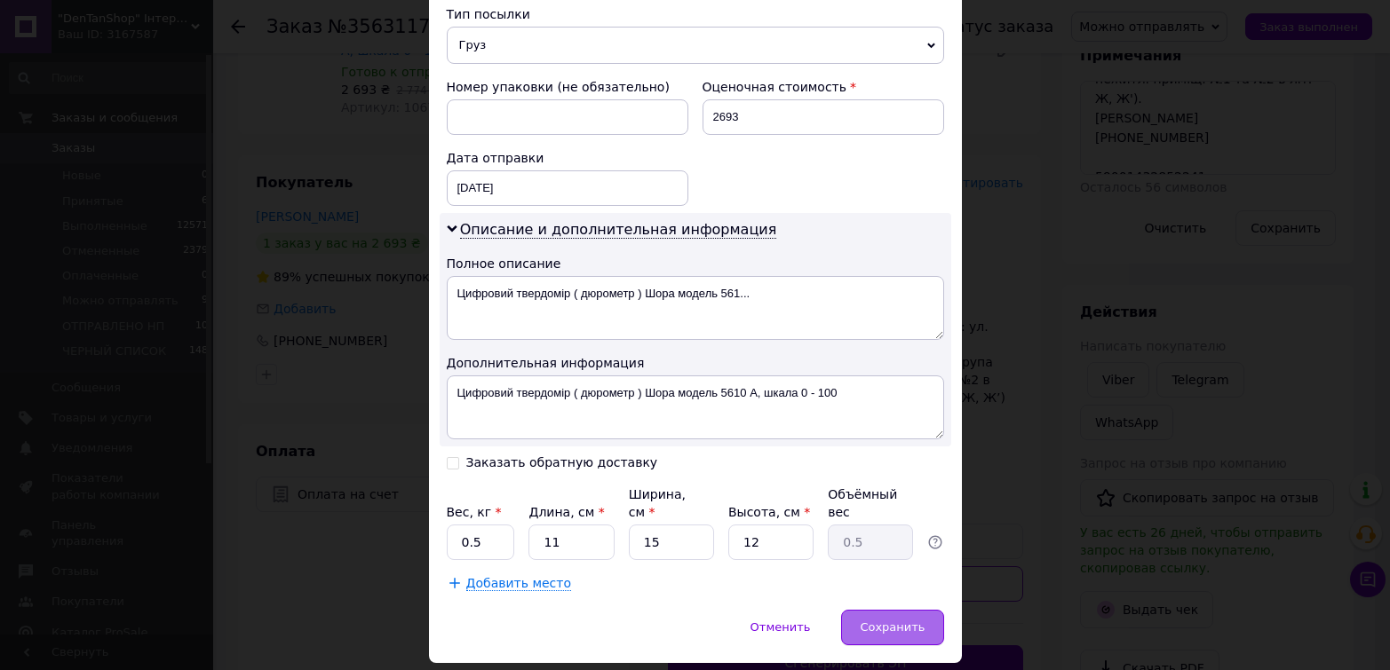
type input "+380633043389"
drag, startPoint x: 901, startPoint y: 565, endPoint x: 916, endPoint y: 556, distance: 17.5
click at [901, 610] on div "Сохранить" at bounding box center [892, 628] width 102 height 36
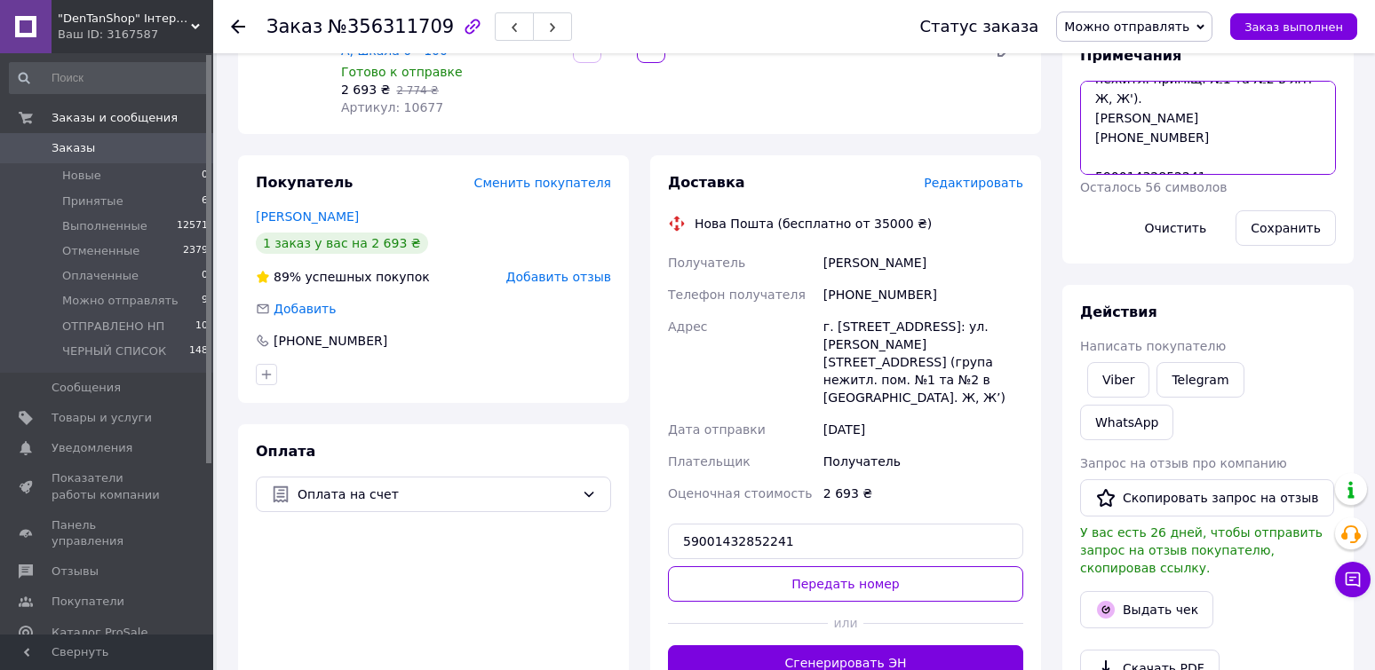
click at [1137, 154] on textarea "для відправки НП (оплата по безготівці): ТОВ «СКАЙФОЛЛ ІНДАСТРІС» Код за ЄДРПОУ…" at bounding box center [1208, 128] width 256 height 94
click at [1137, 153] on textarea "для відправки НП (оплата по безготівці): ТОВ «СКАЙФОЛЛ ІНДАСТРІС» Код за ЄДРПОУ…" at bounding box center [1208, 128] width 256 height 94
drag, startPoint x: 822, startPoint y: 514, endPoint x: 834, endPoint y: 517, distance: 11.8
click at [821, 567] on button "Передать номер" at bounding box center [845, 585] width 355 height 36
